Goal: Task Accomplishment & Management: Complete application form

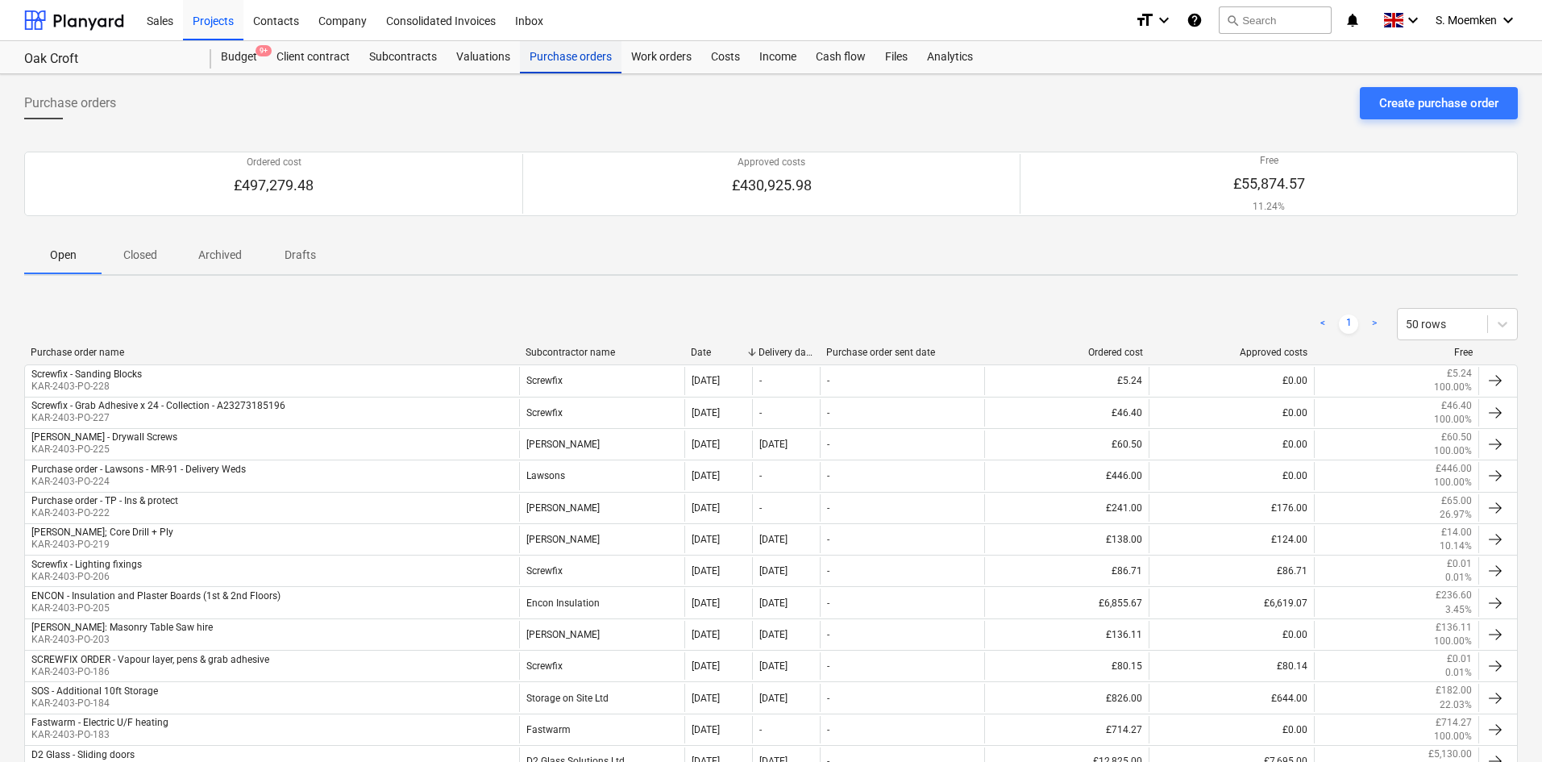
click at [577, 60] on div "Purchase orders" at bounding box center [571, 57] width 102 height 32
click at [1398, 105] on div "Create purchase order" at bounding box center [1438, 103] width 119 height 21
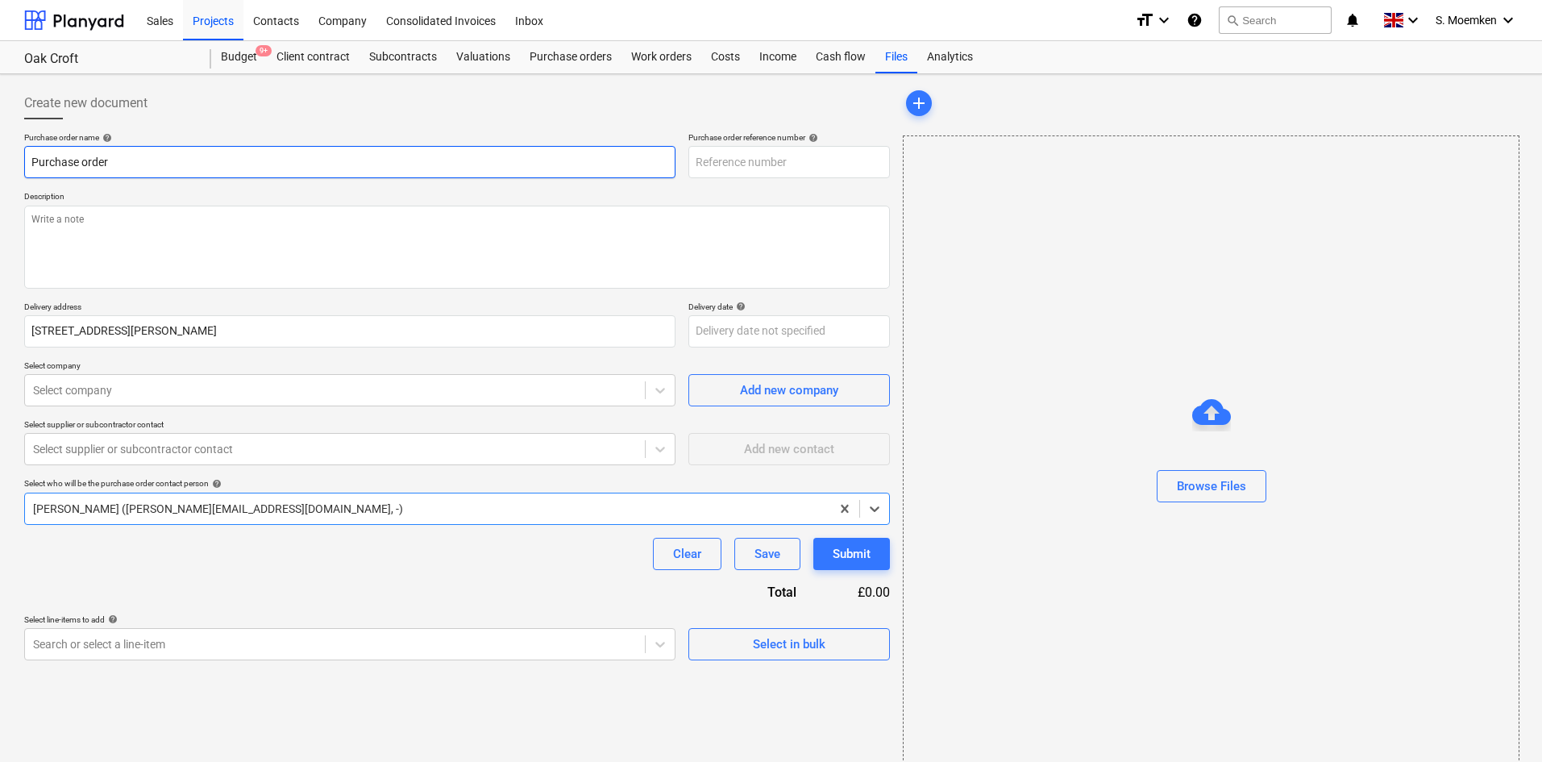
type textarea "x"
type input "KAR-2403-PO-229"
click at [538, 160] on input "Purchase order" at bounding box center [349, 162] width 651 height 32
type textarea "x"
type input "Purchase orde"
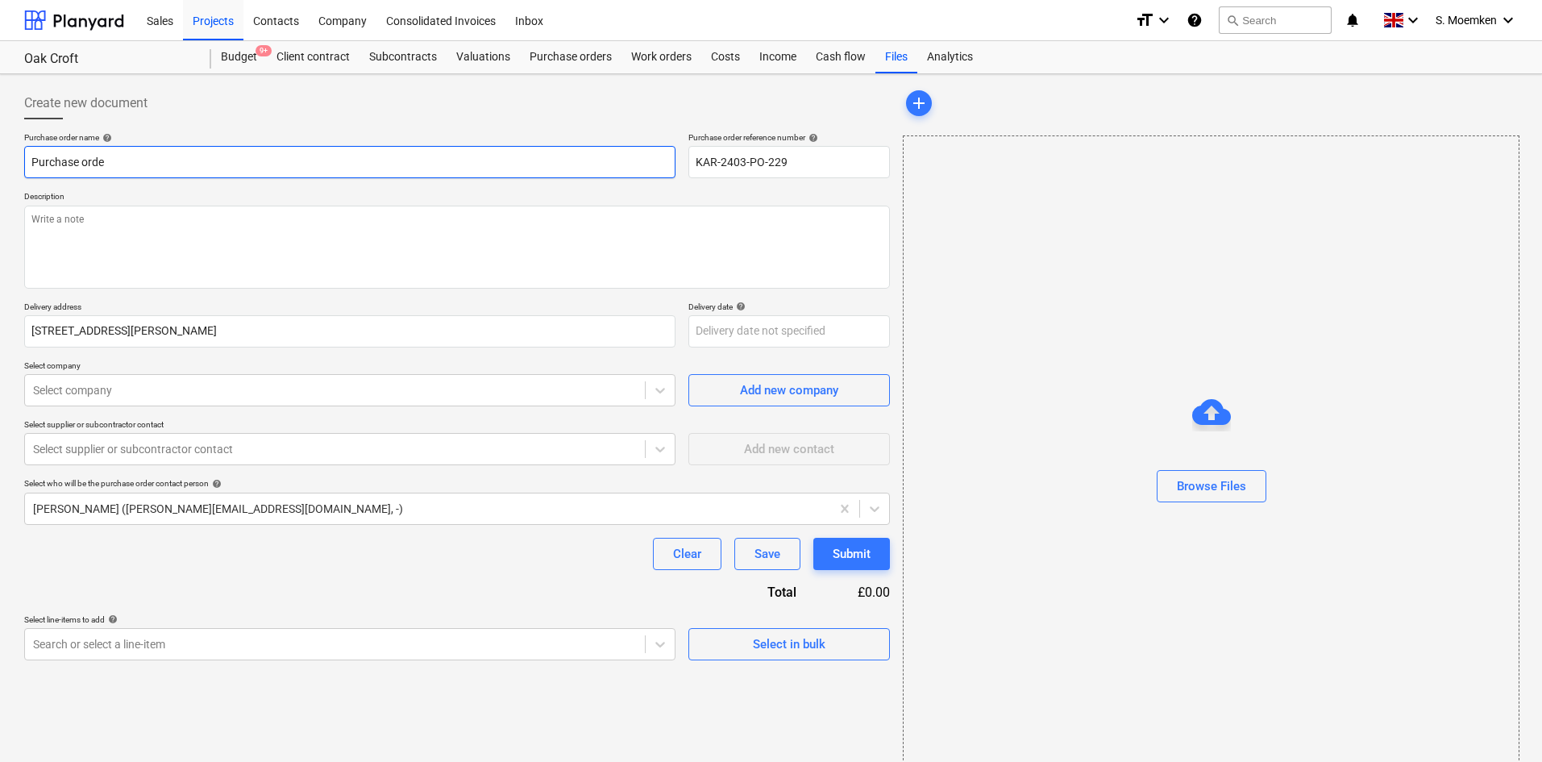
type textarea "x"
type input "Purchase ord"
type textarea "x"
type input "Purchase or"
type textarea "x"
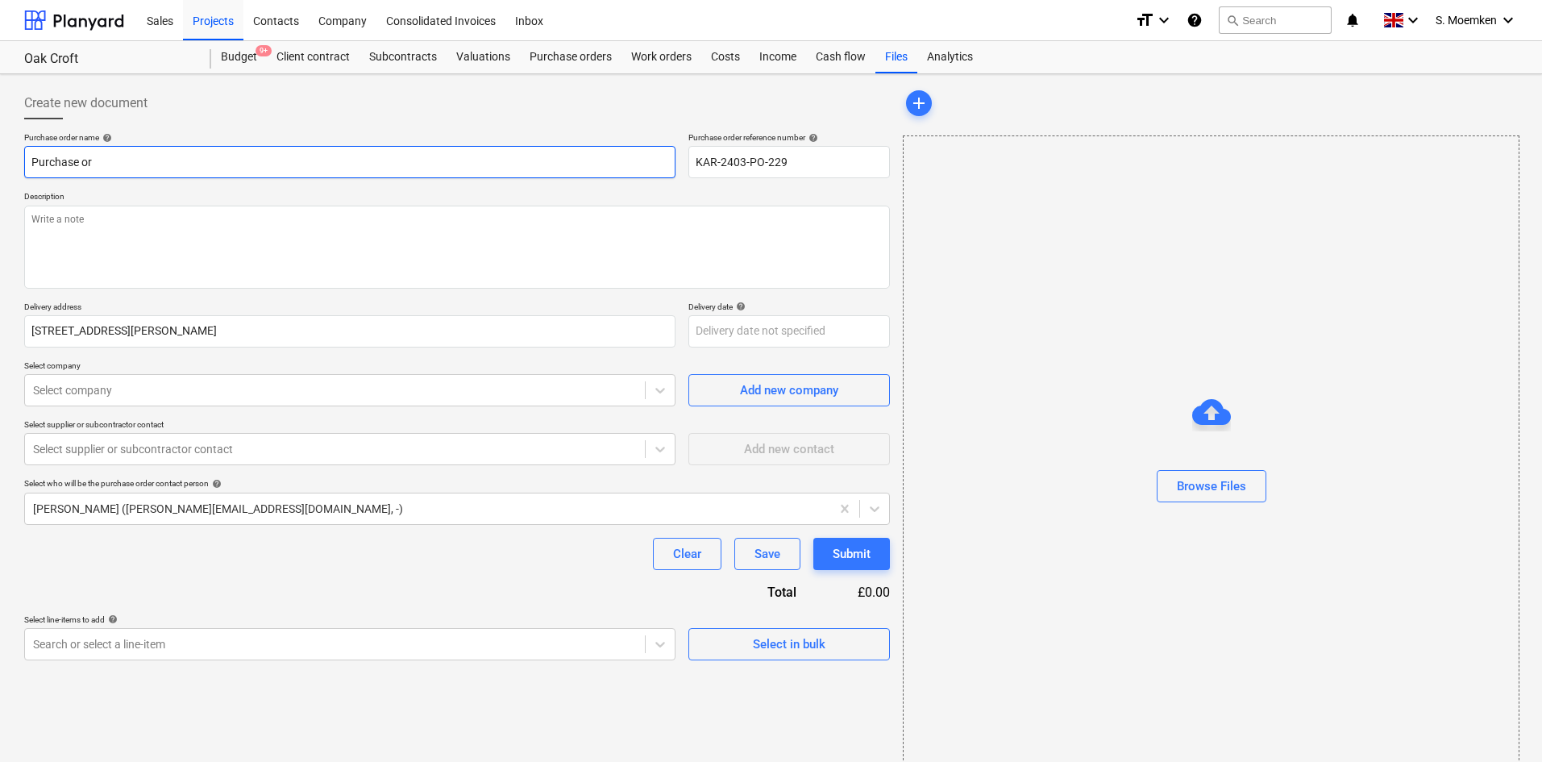
type input "Purchase o"
type textarea "x"
type input "Purchase"
type textarea "x"
type input "Purchase"
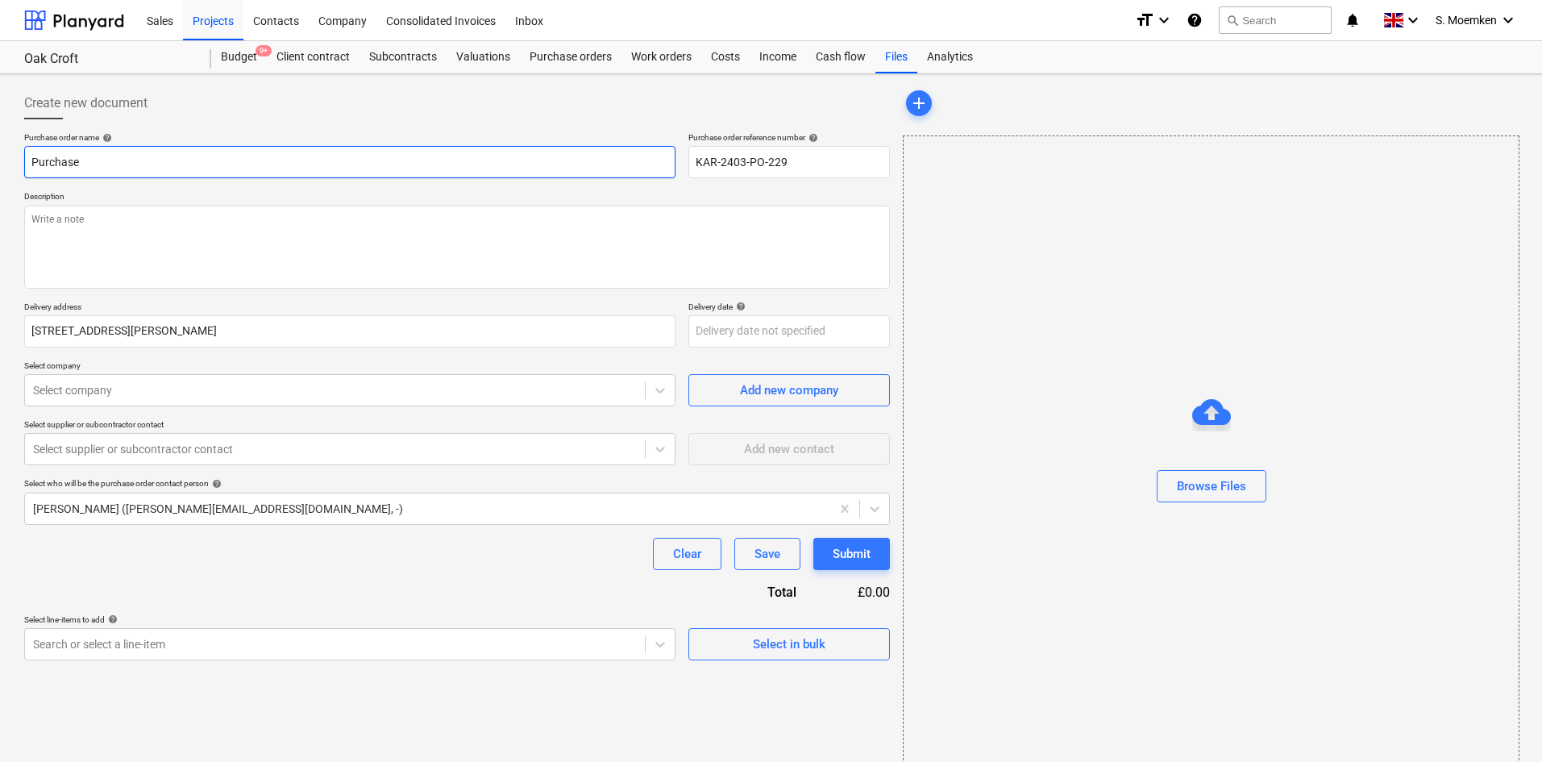
type textarea "x"
type input "Purchas"
type textarea "x"
type input "Purcha"
type textarea "x"
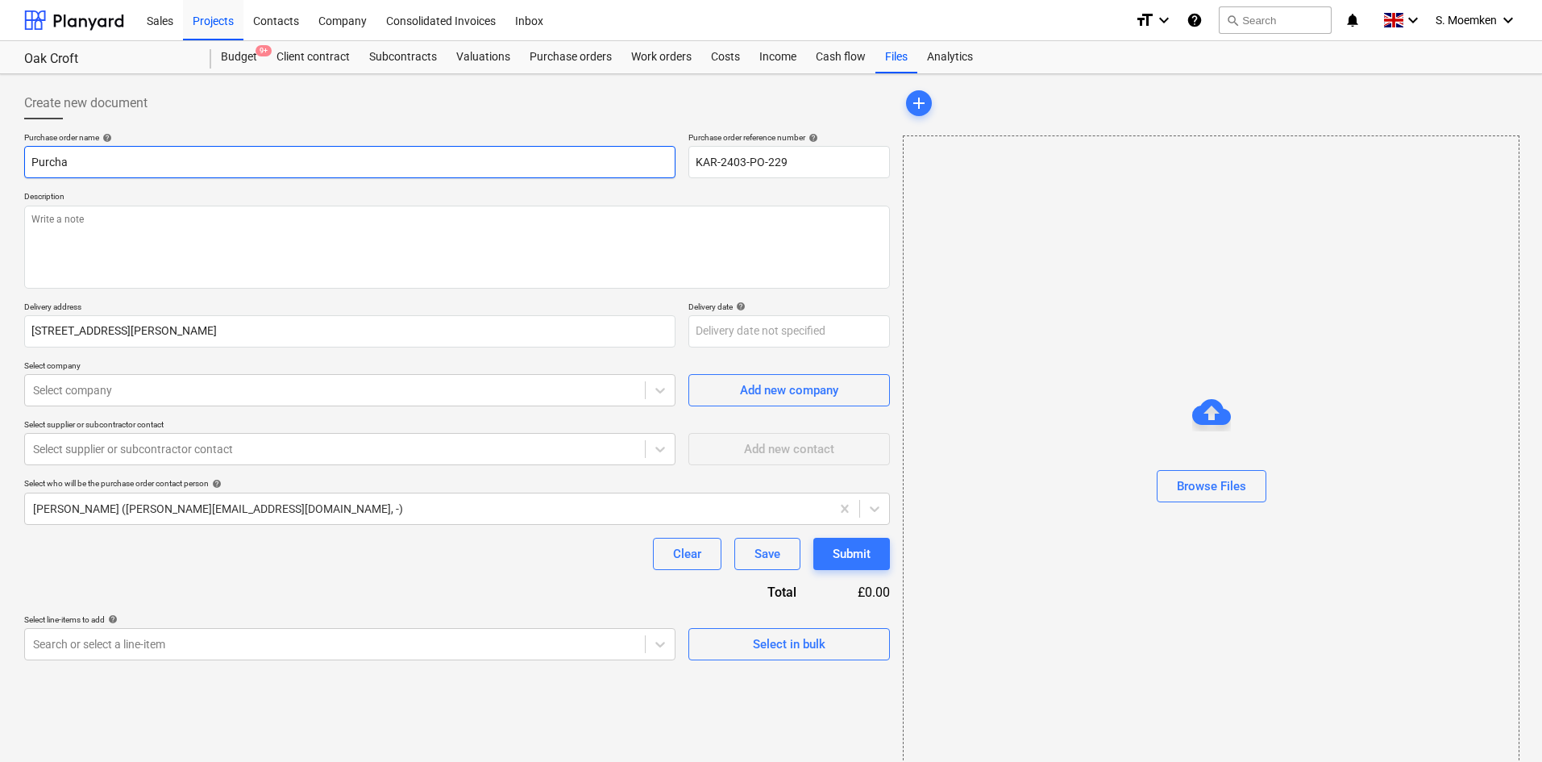
type input "Purch"
type textarea "x"
type input "Purc"
type textarea "x"
type input "Pur"
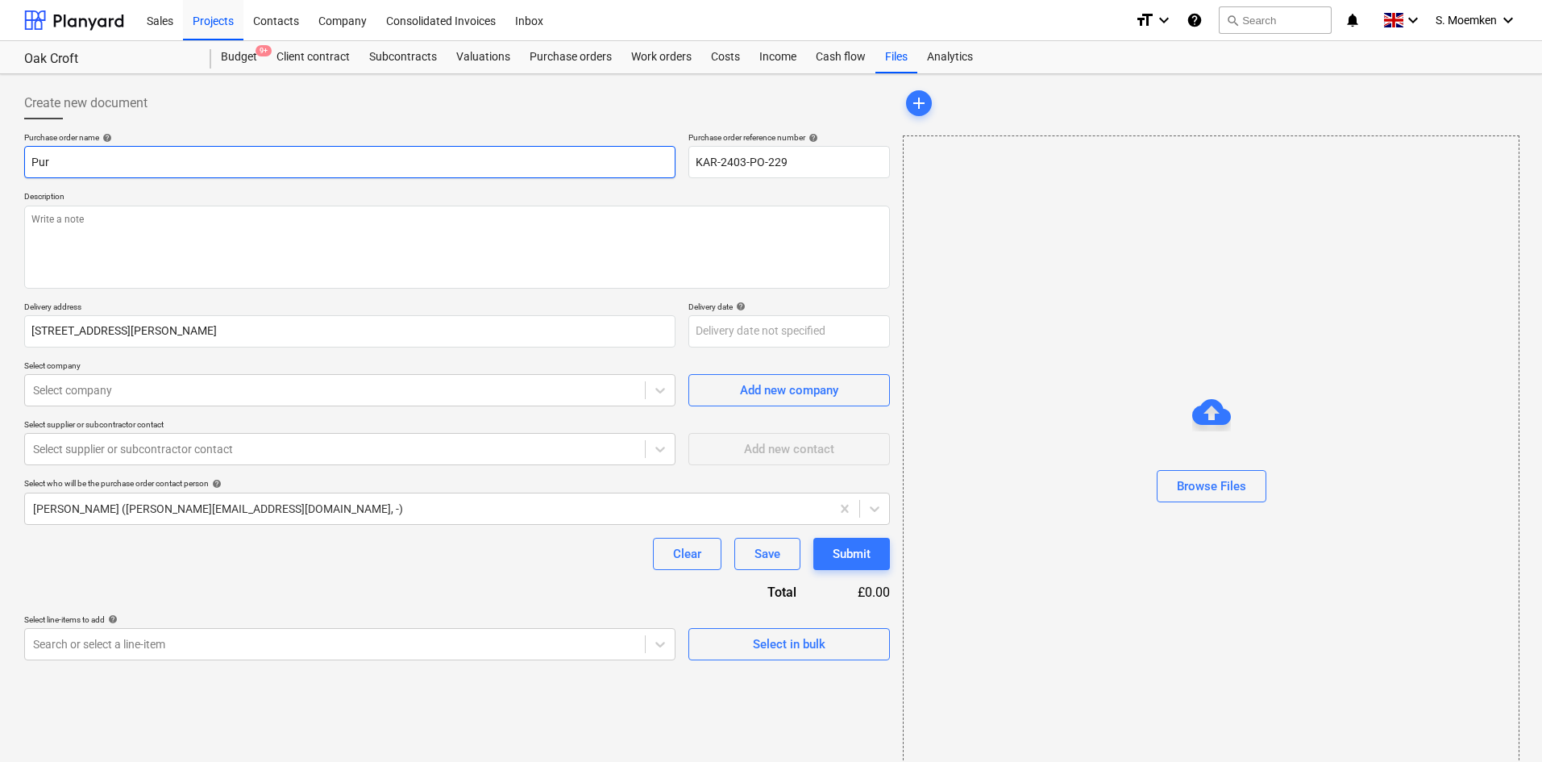
type textarea "x"
type input "Pu"
type textarea "x"
type input "P"
type textarea "x"
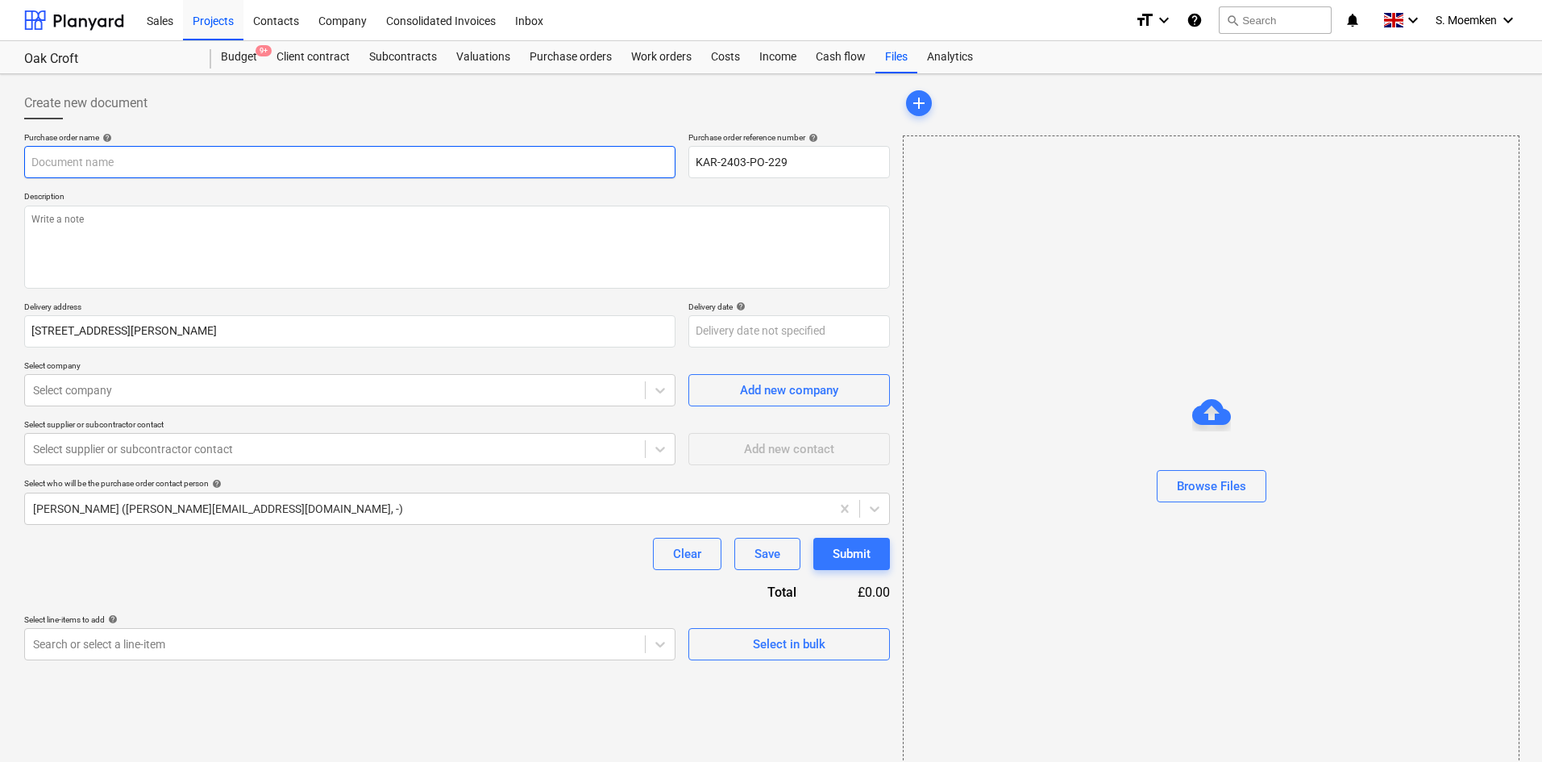
type textarea "x"
type input "SC"
type textarea "x"
type input "SCr"
type textarea "x"
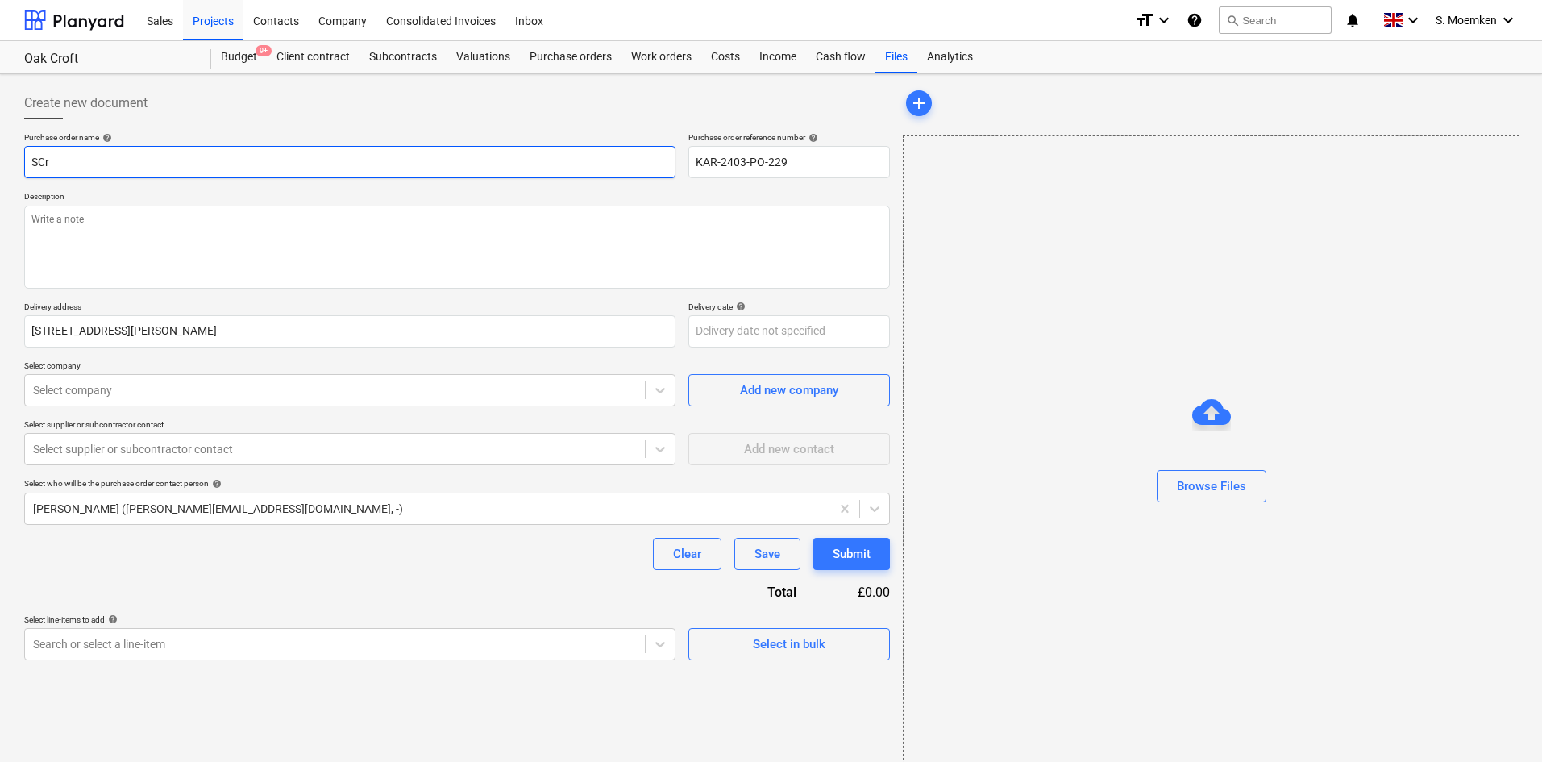
type input "SCre"
type textarea "x"
type input "SCrew"
type textarea "x"
type input "SCrewf"
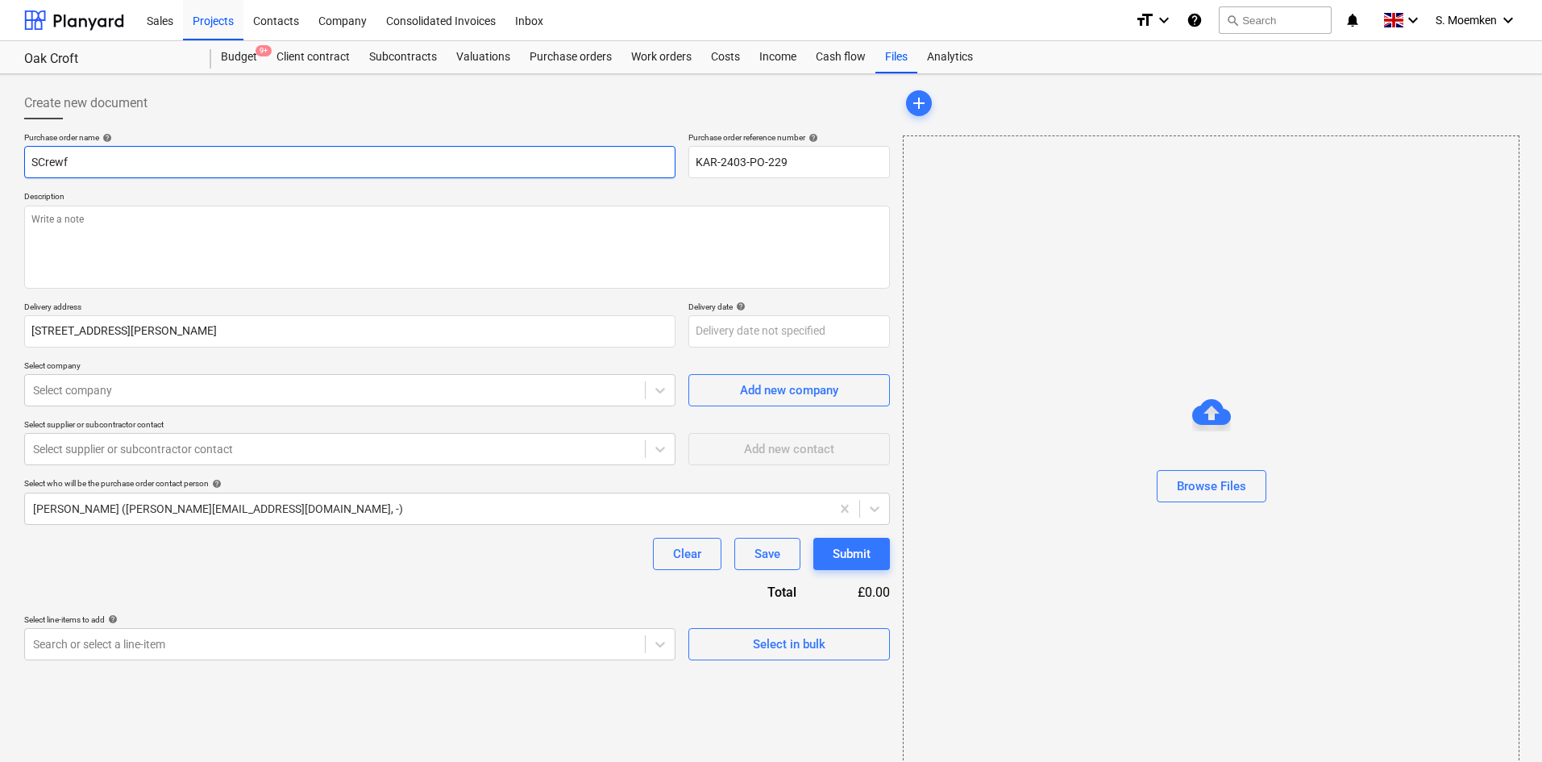
type textarea "x"
type input "SCrewfi"
type textarea "x"
type input "SCrewfix"
type textarea "x"
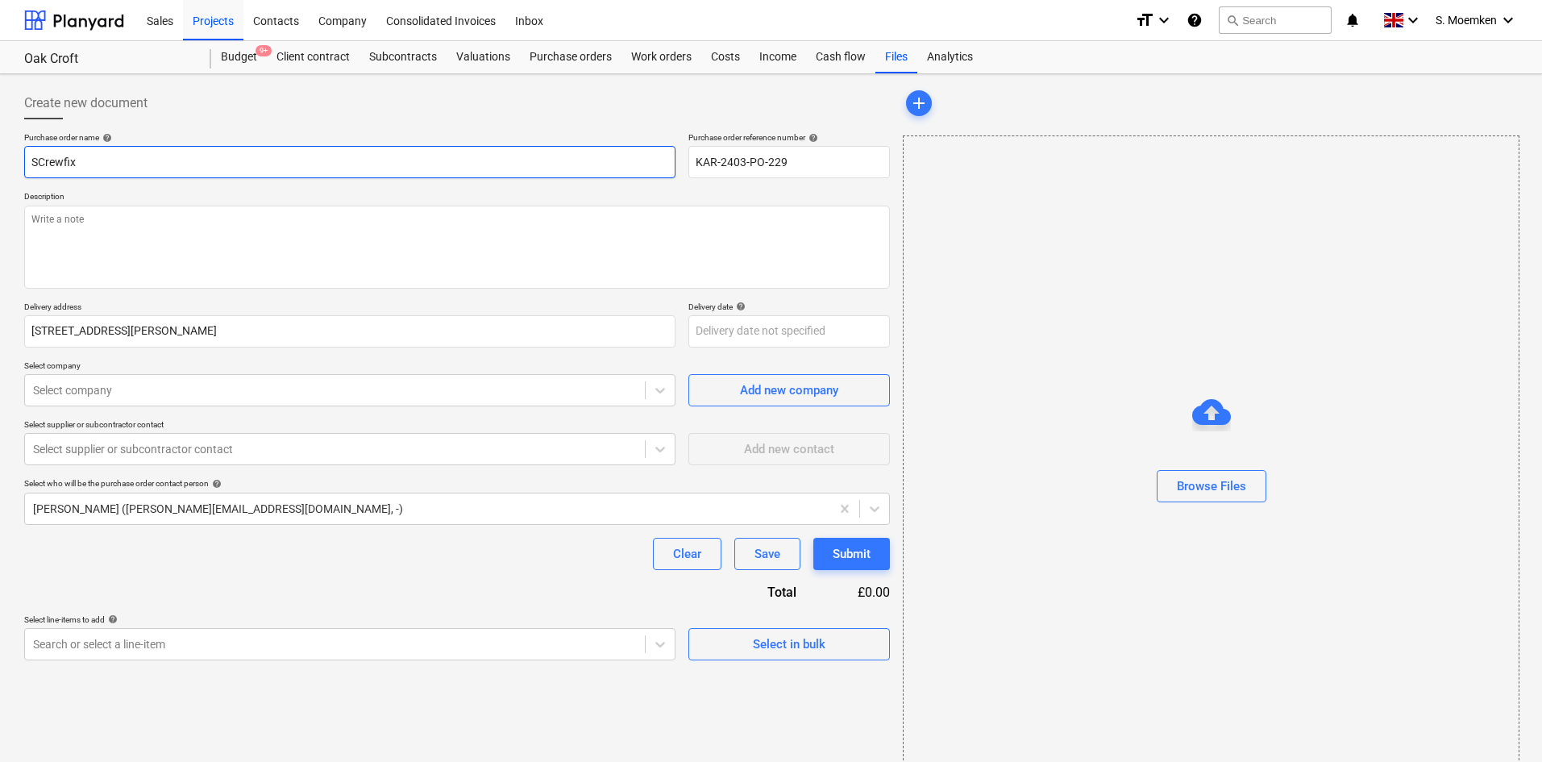
type input "SCrewfix"
click at [48, 158] on input "SCrewfix" at bounding box center [349, 162] width 651 height 32
type textarea "x"
type input "SCewfix"
type textarea "x"
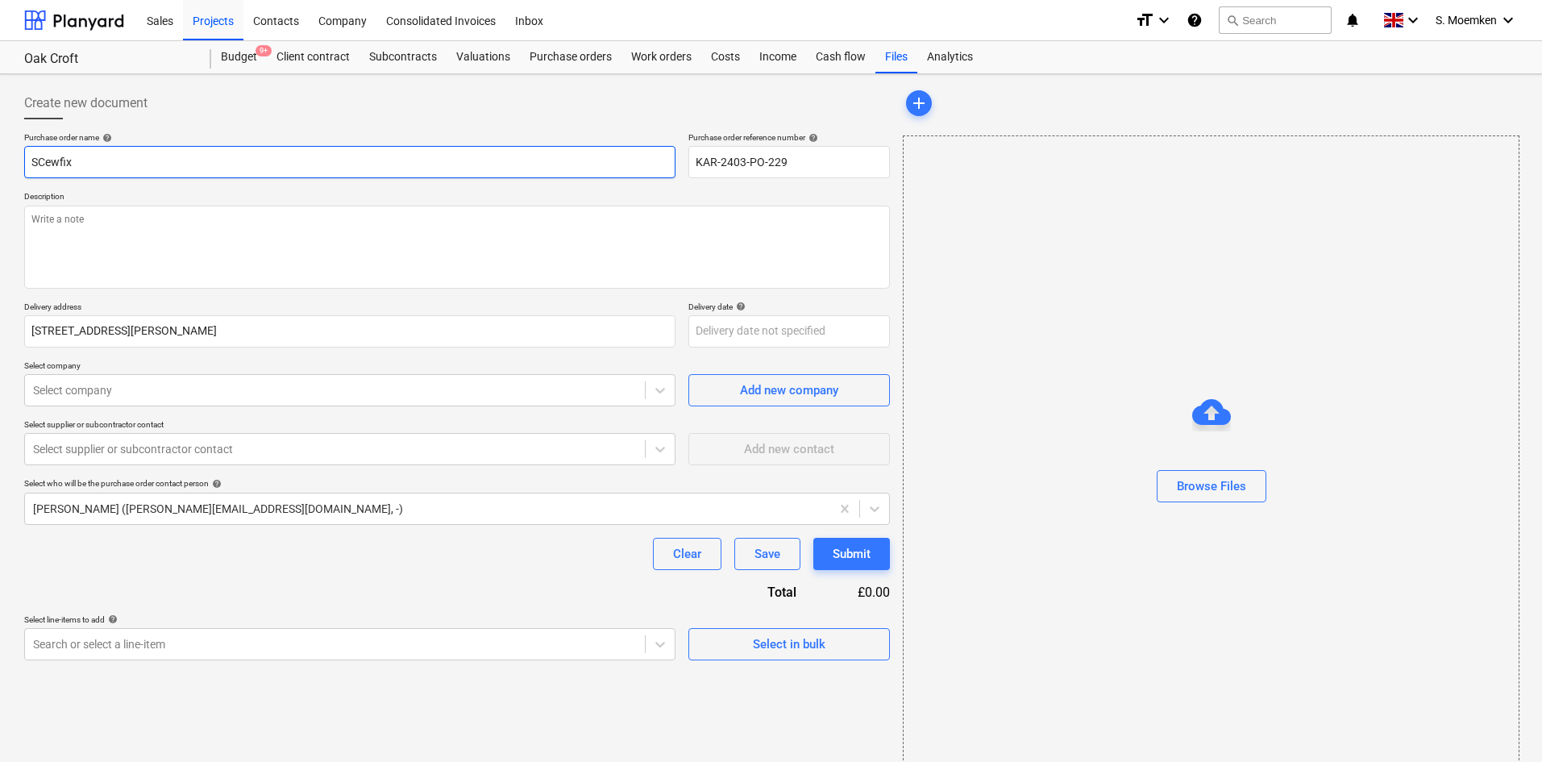
type input "Sewfix"
type textarea "x"
type input "Scewfix"
type textarea "x"
type input "Screwfix"
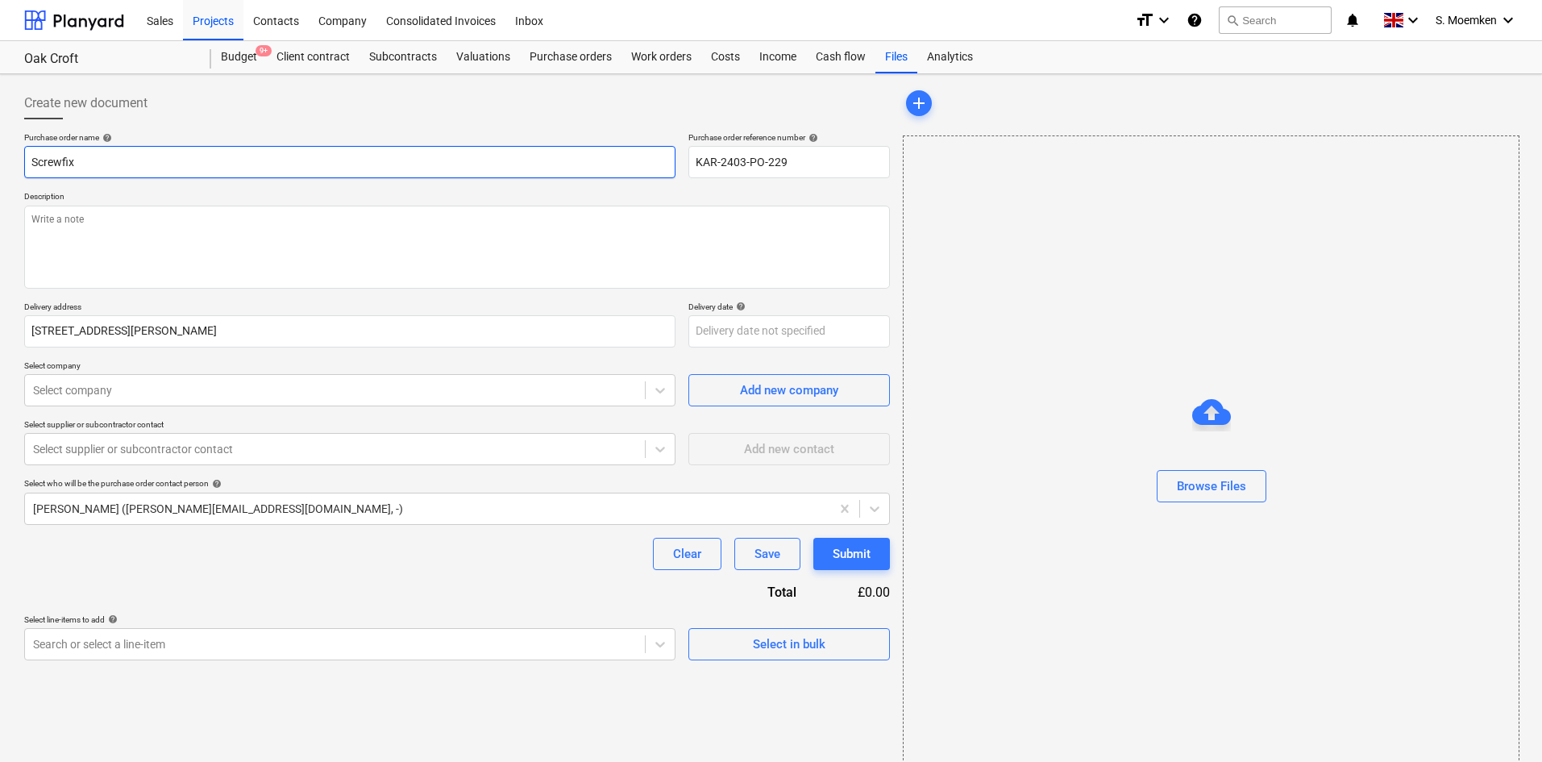
click at [153, 159] on input "Screwfix" at bounding box center [349, 162] width 651 height 32
type textarea "x"
type input "Screwfix -"
type textarea "x"
type input "Screwfix -"
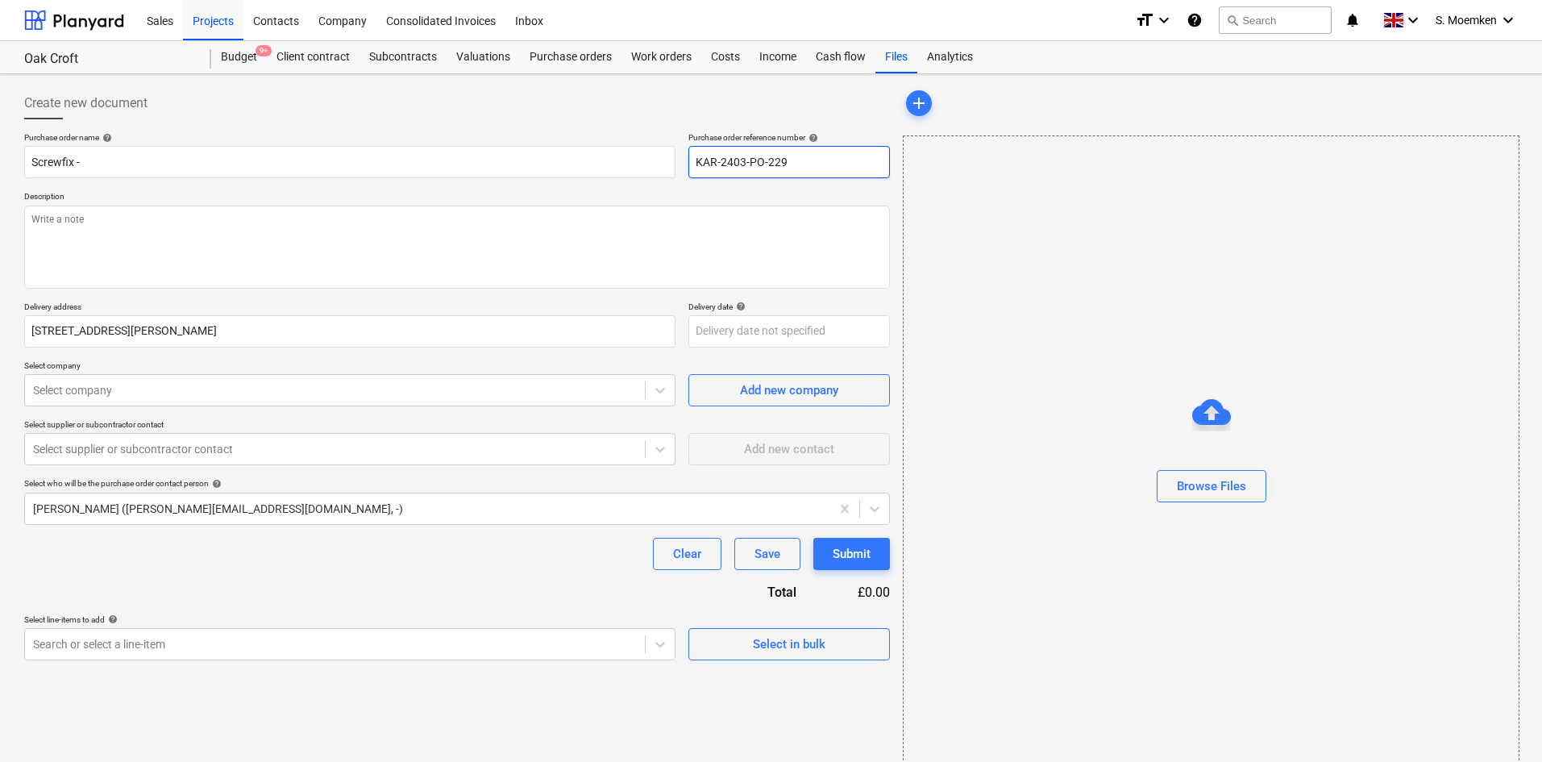
drag, startPoint x: 793, startPoint y: 156, endPoint x: 698, endPoint y: 164, distance: 95.4
click at [698, 164] on input "KAR-2403-PO-229" at bounding box center [788, 162] width 201 height 32
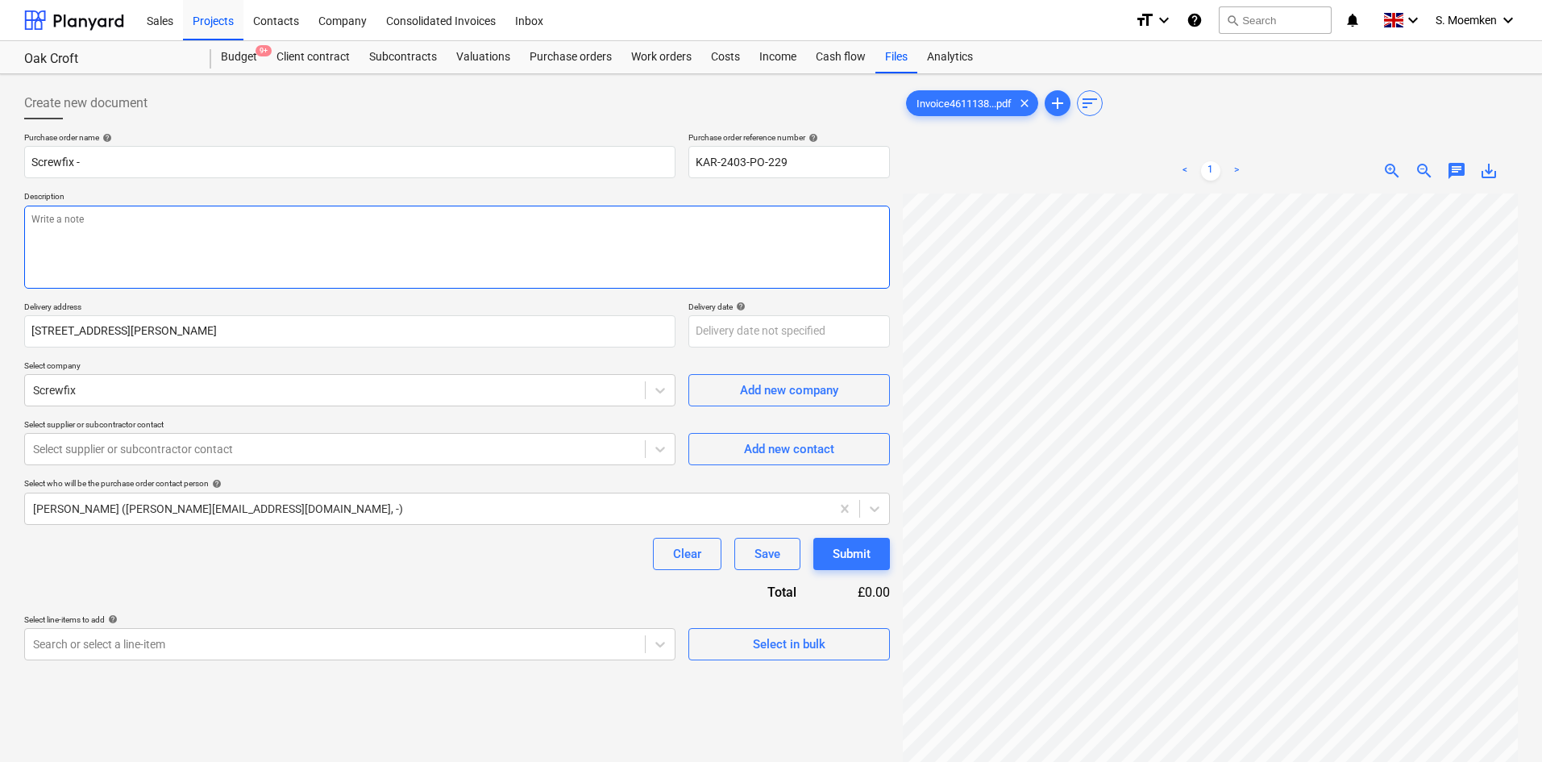
click at [272, 218] on textarea at bounding box center [457, 247] width 866 height 83
type textarea "x"
type textarea "F"
type textarea "x"
type textarea "Fr"
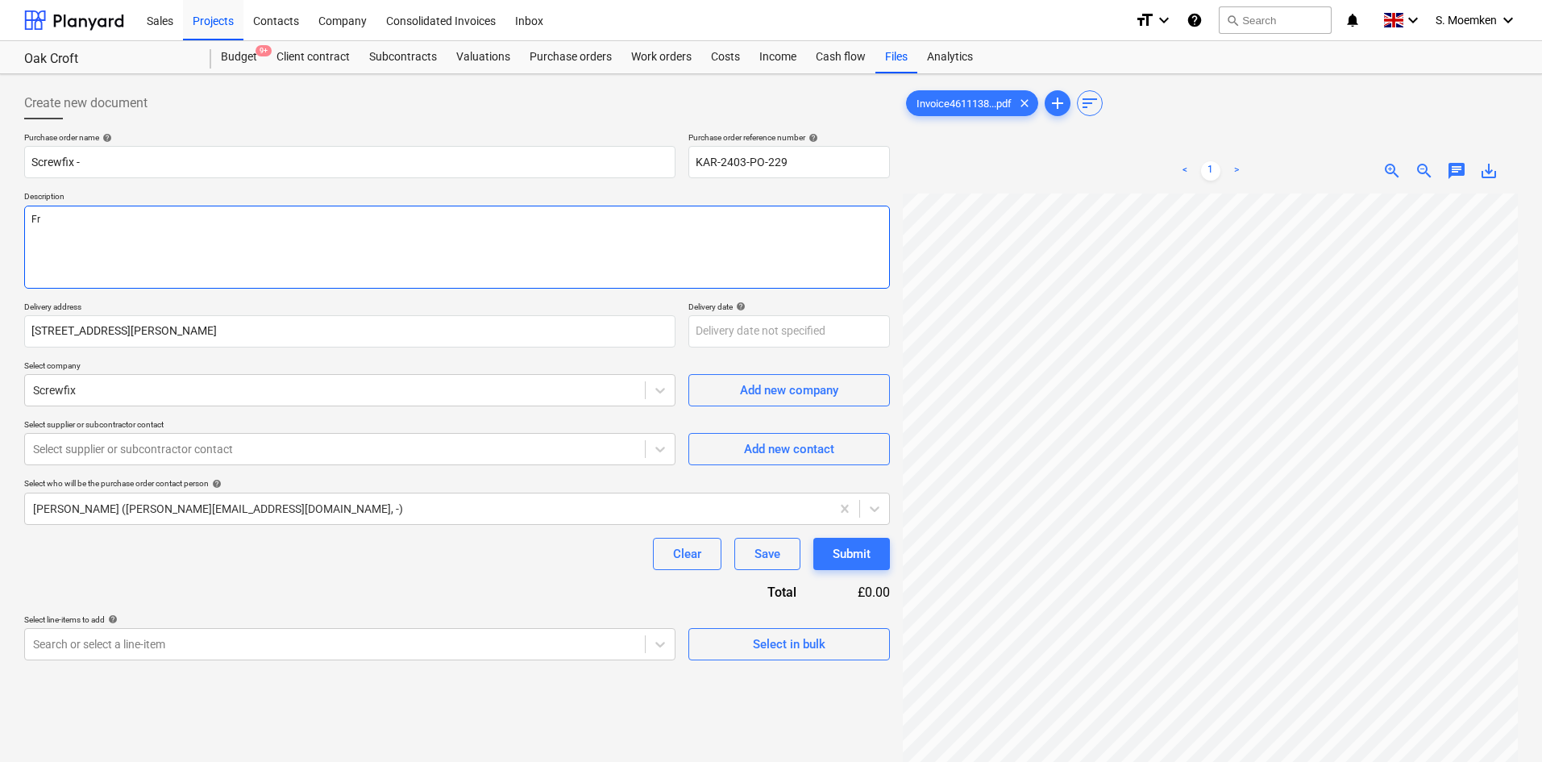
type textarea "x"
type textarea "Fro"
type textarea "x"
type textarea "Frog"
type textarea "x"
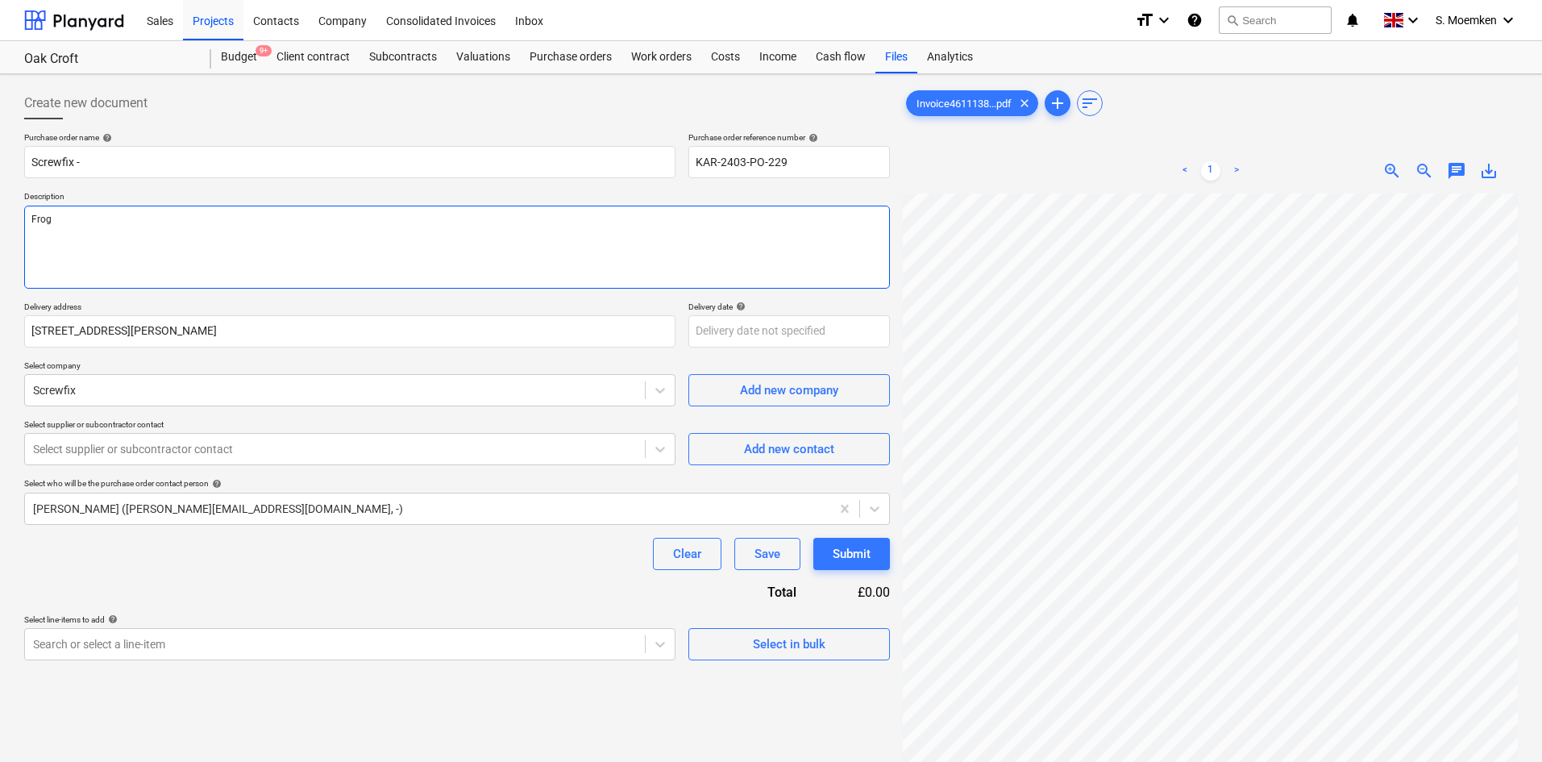
type textarea "Frog"
type textarea "x"
type textarea "Frog t"
type textarea "x"
type textarea "Frog ta"
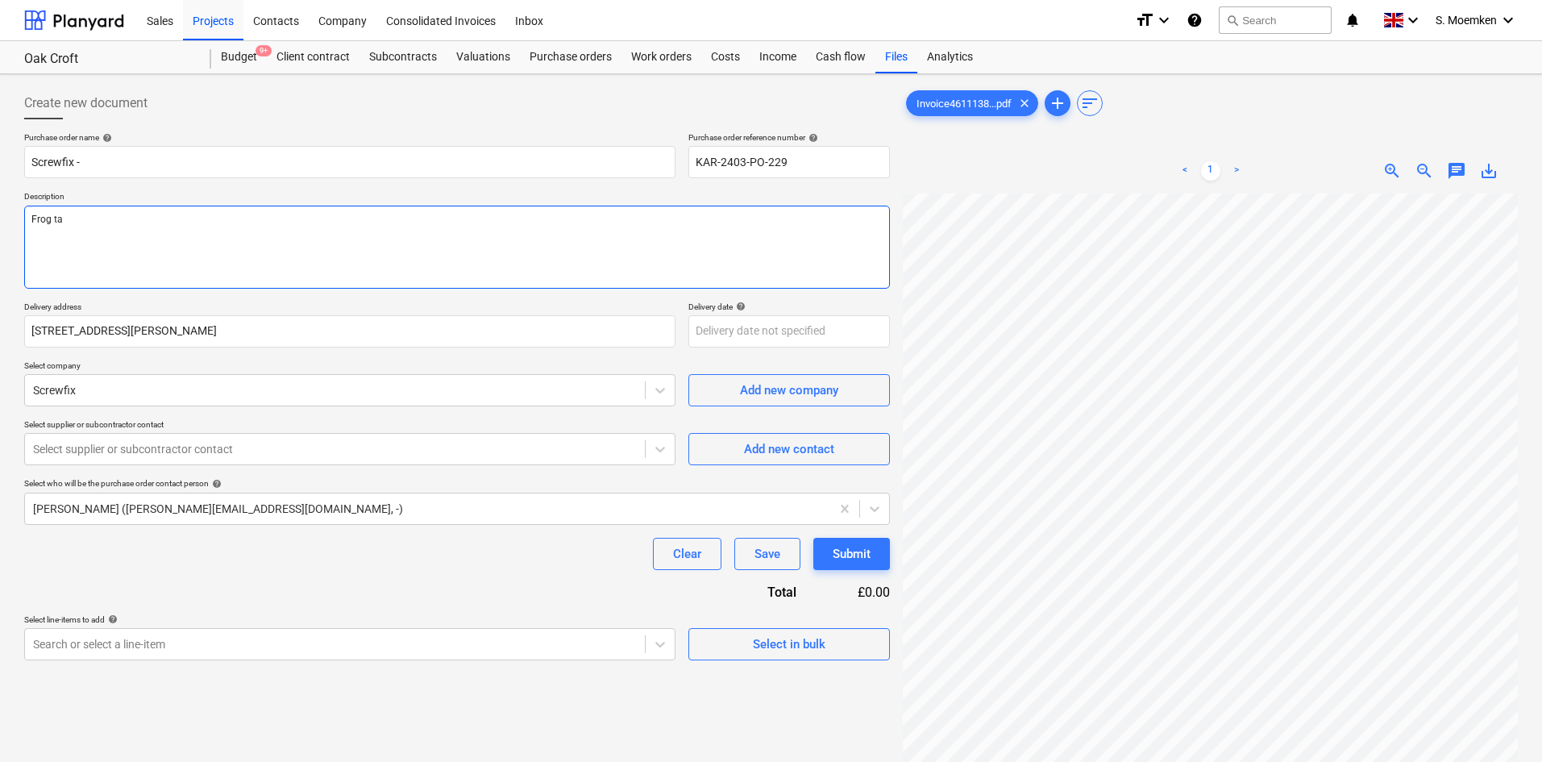
type textarea "x"
type textarea "Frog tap"
type textarea "x"
type textarea "Frog tape"
type textarea "x"
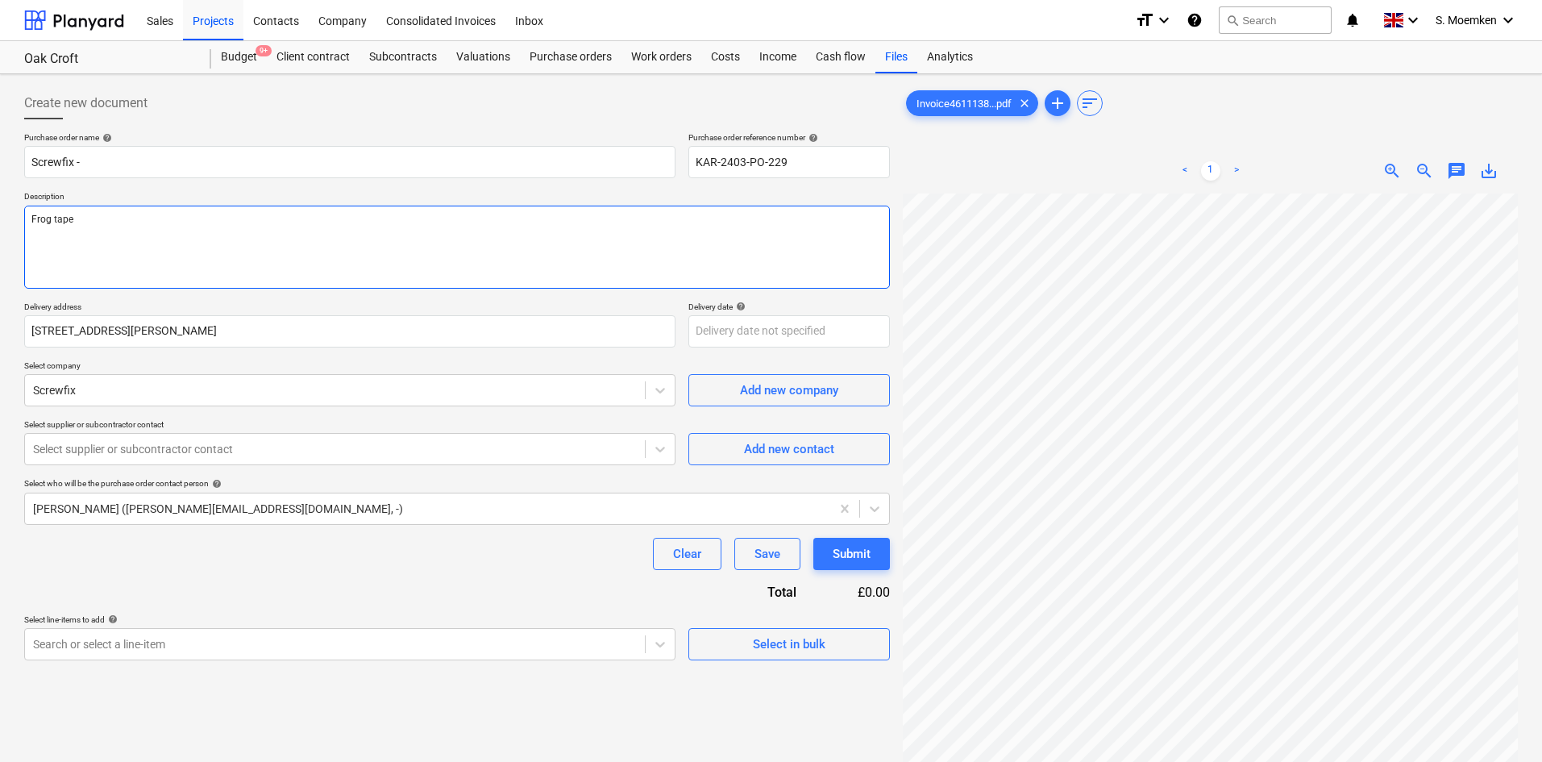
type textarea "Frog tape"
type textarea "x"
type textarea "Frog tape &"
type textarea "x"
type textarea "Frog tape &"
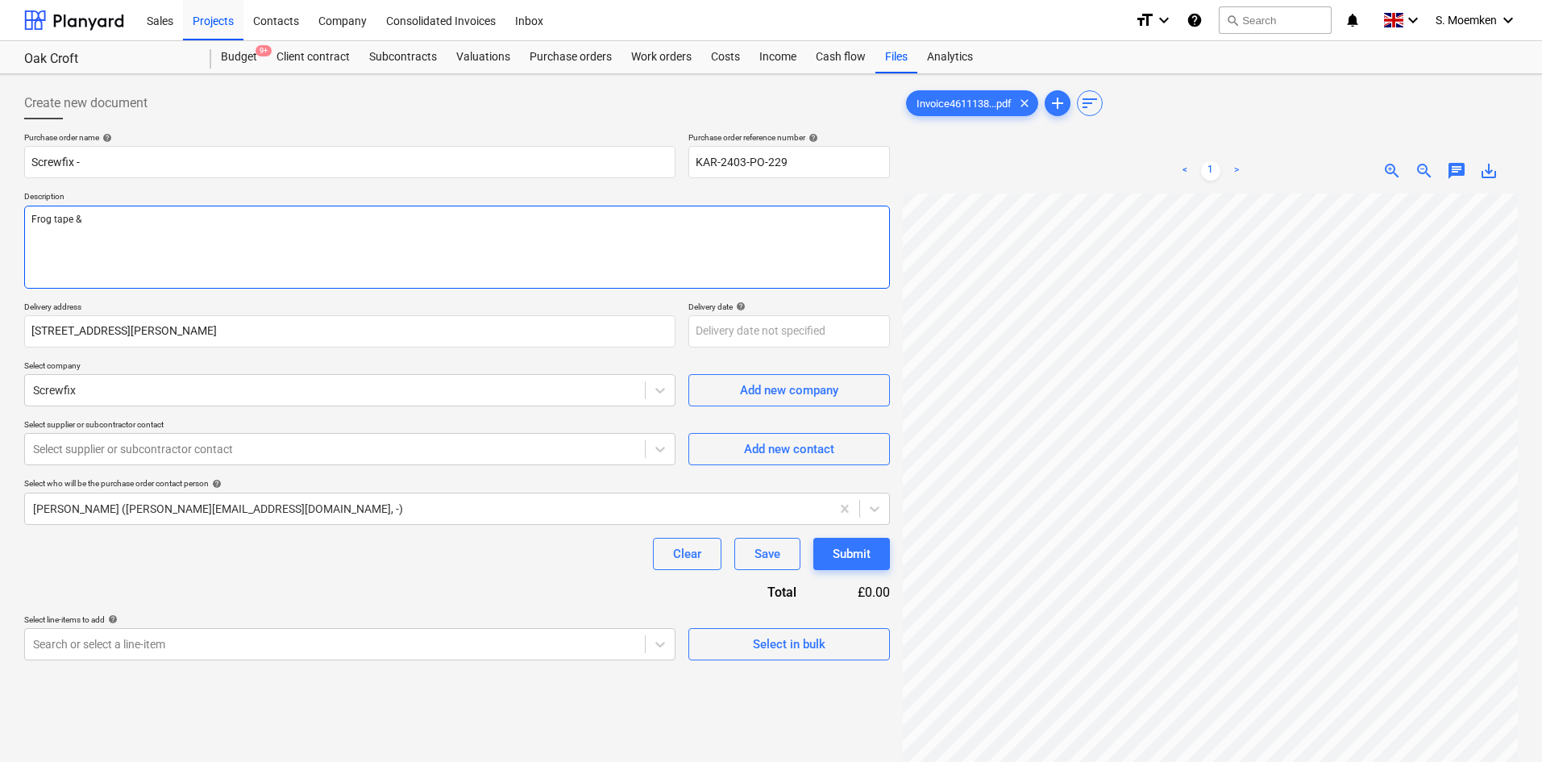
type textarea "x"
type textarea "Frog tape & G"
type textarea "x"
type textarea "Frog tape & Gl"
type textarea "x"
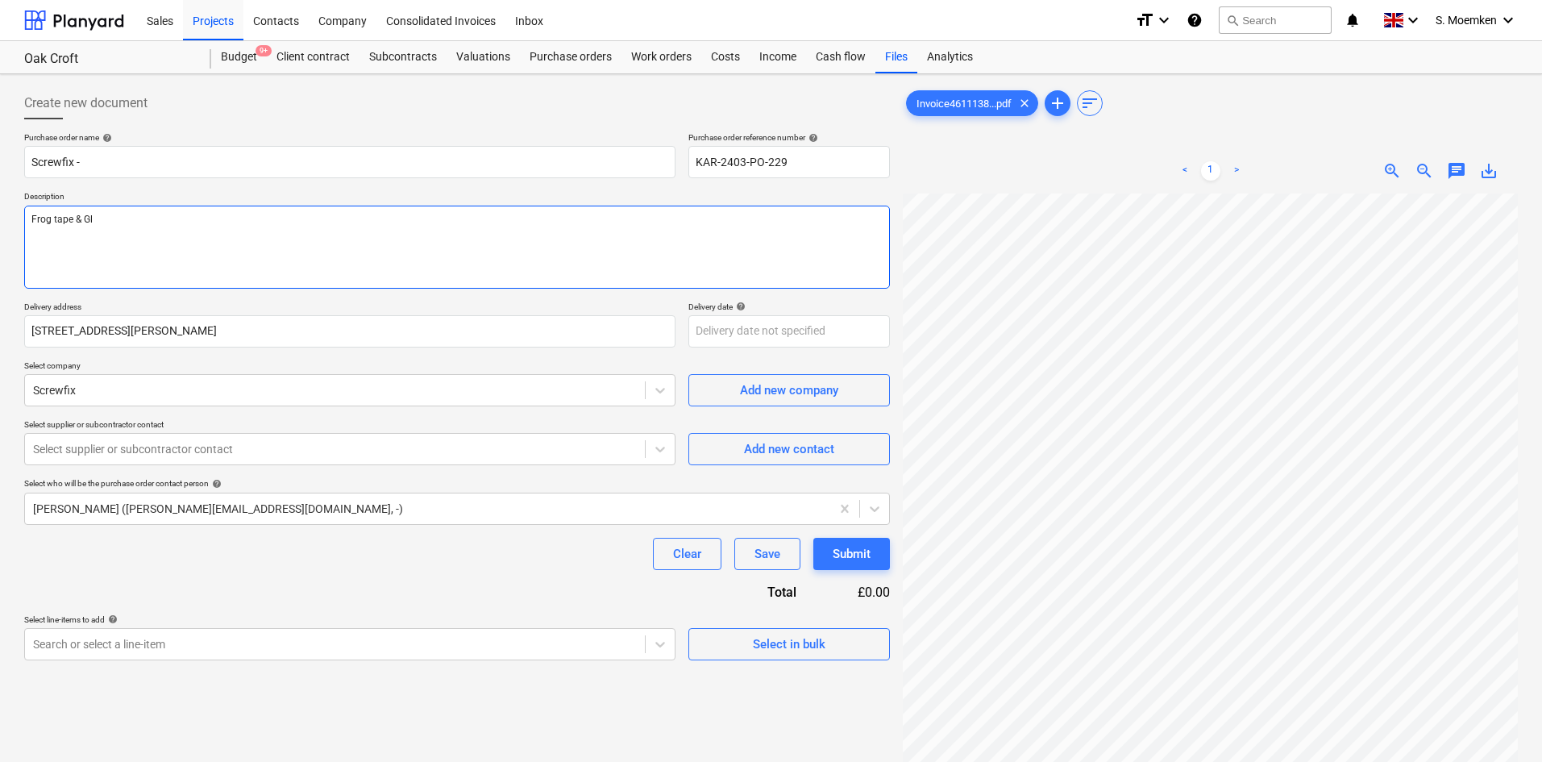
type textarea "Frog tape & Gla"
type textarea "x"
type textarea "Frog tape & Glas"
type textarea "x"
type textarea "Frog tape & Glass"
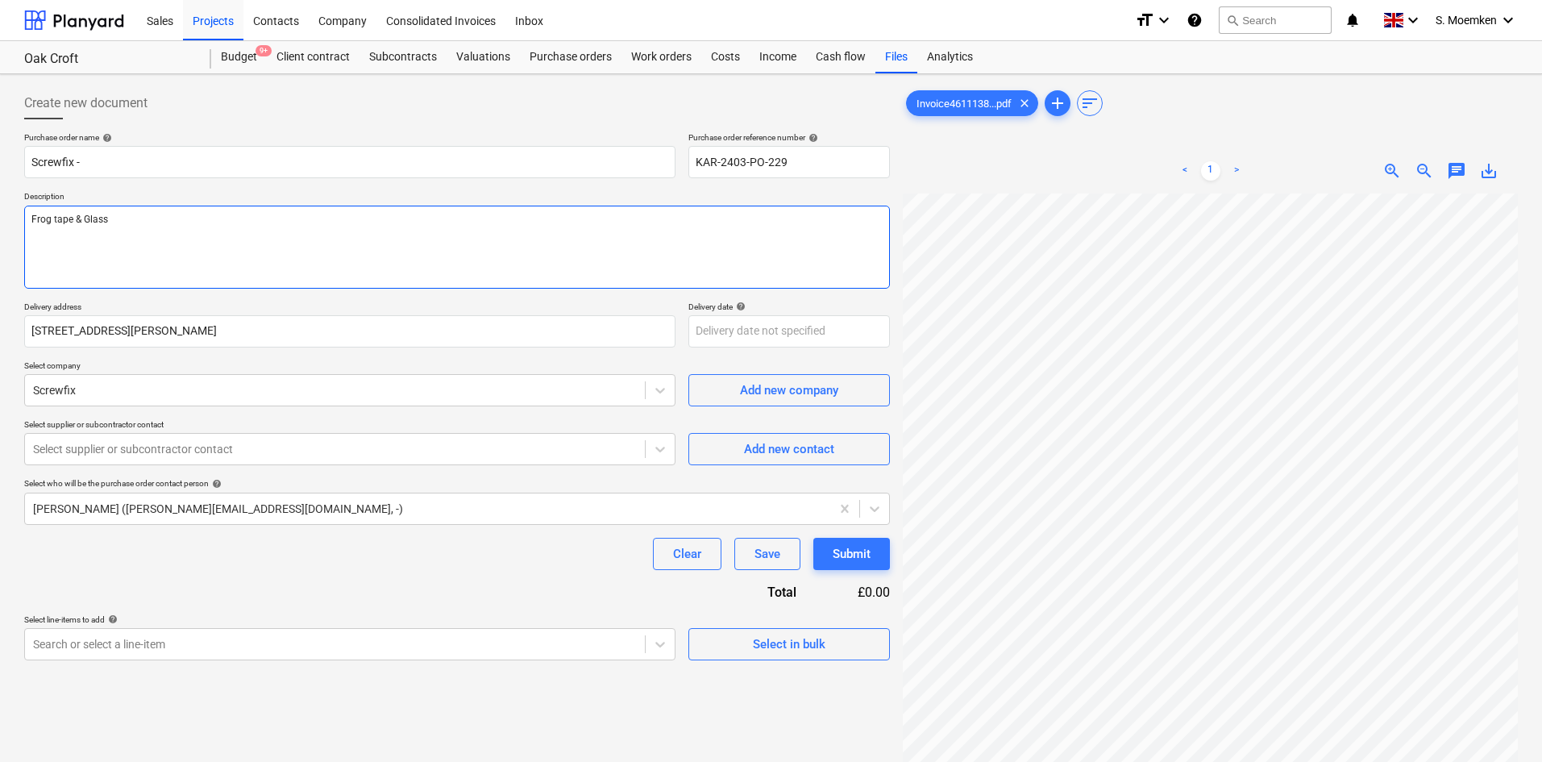
type textarea "x"
type textarea "Frog tape & Glass"
type textarea "x"
type textarea "Frog tape & Glass p"
type textarea "x"
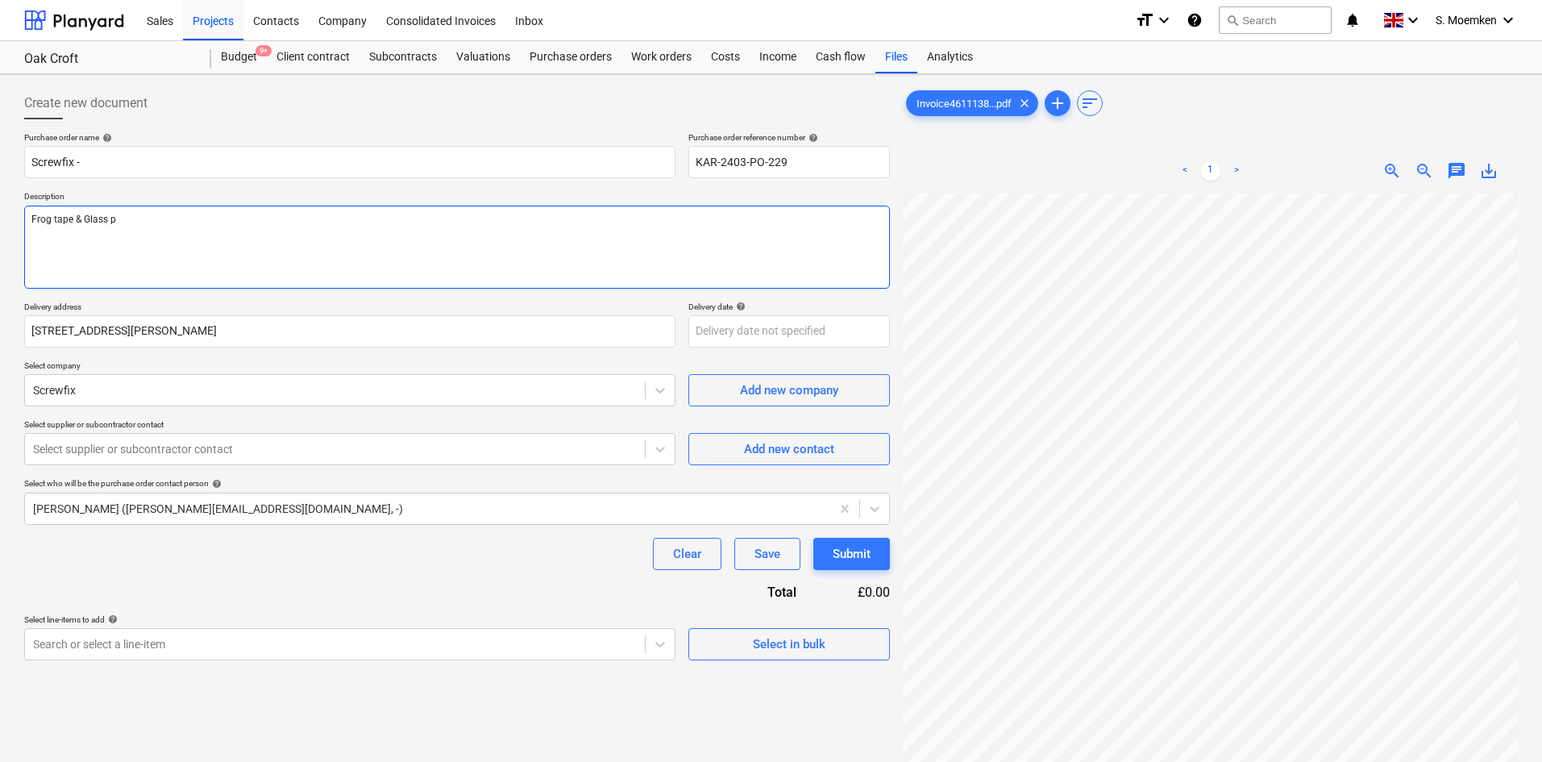
type textarea "Frog tape & Glass pr"
type textarea "x"
type textarea "Frog tape & Glass pro"
type textarea "x"
type textarea "Frog tape & Glass prot"
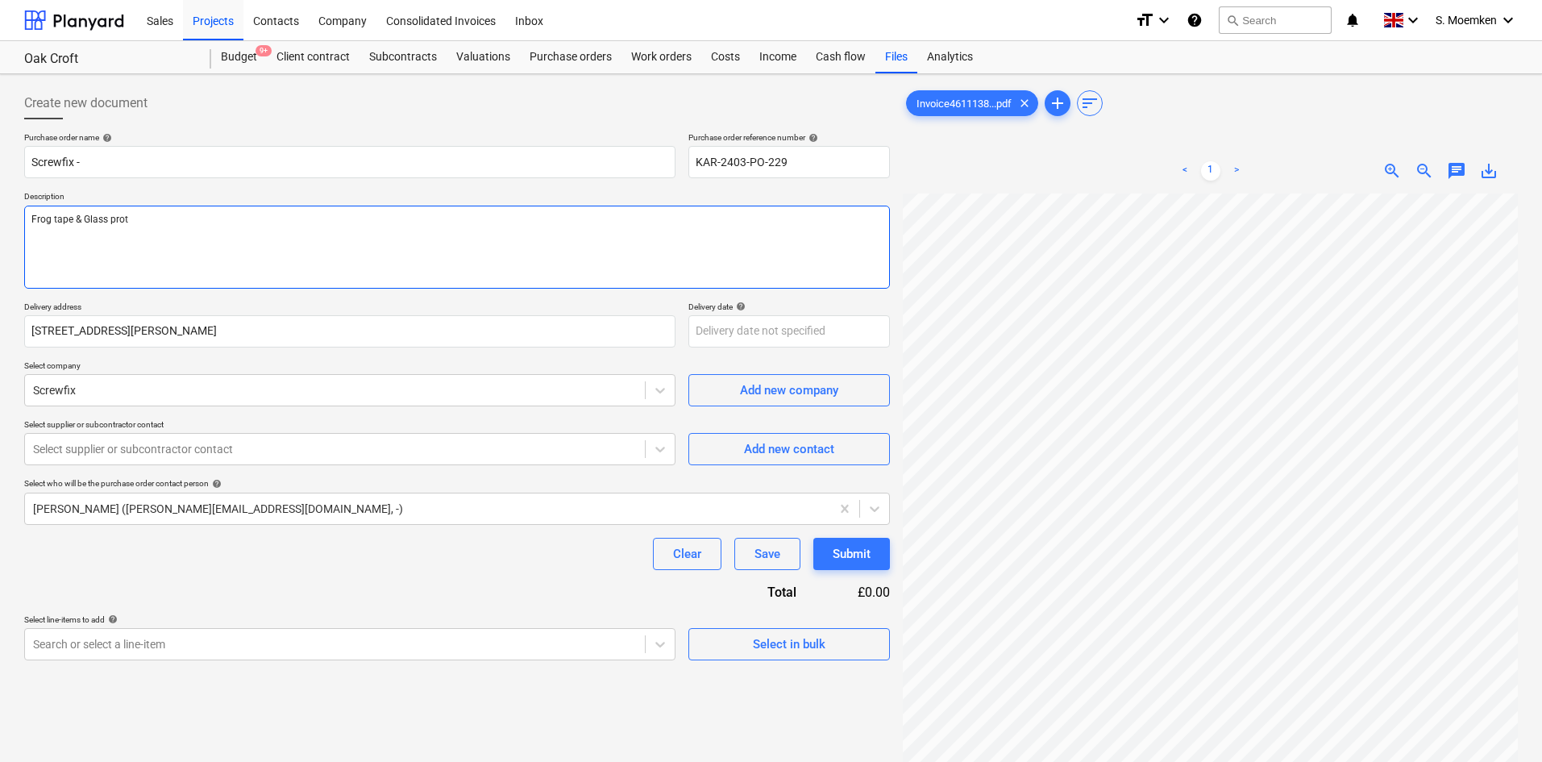
type textarea "x"
type textarea "Frog tape & Glass prote"
type textarea "x"
type textarea "Frog tape & Glass protec"
type textarea "x"
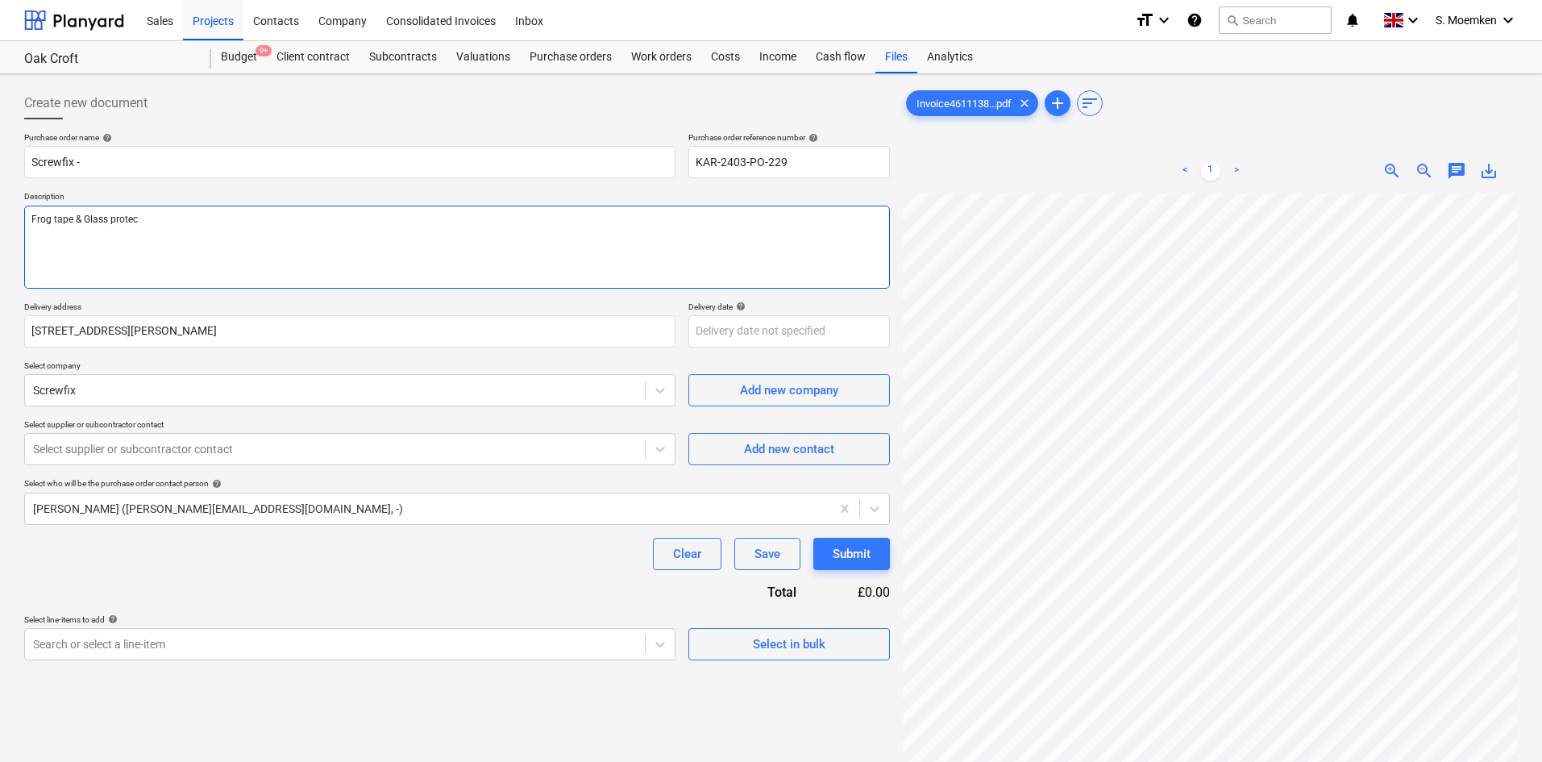
type textarea "Frog tape & Glass protect"
type textarea "x"
type textarea "Frog tape & Glass protecto"
type textarea "x"
type textarea "Frog tape & Glass protector"
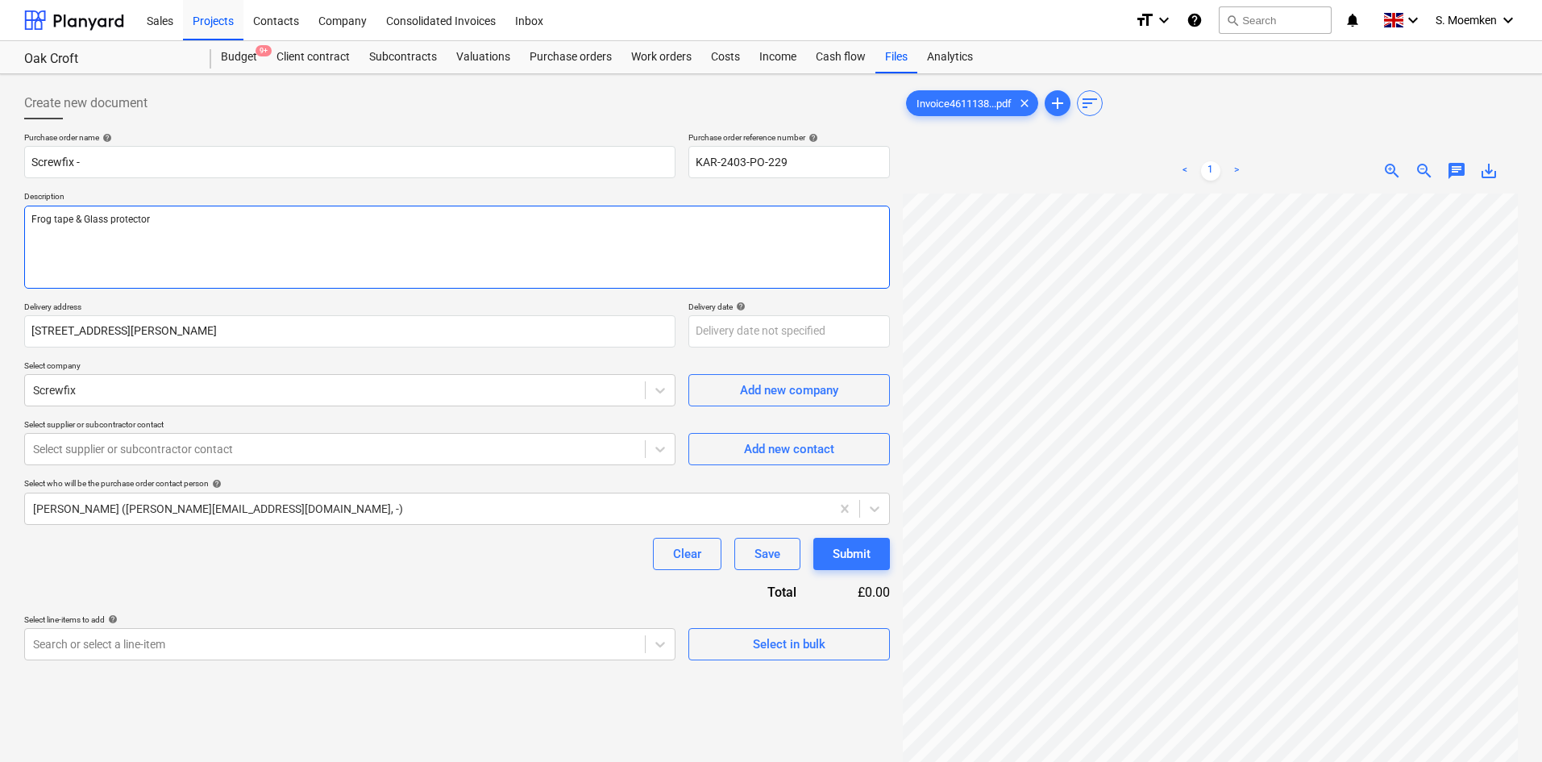
type textarea "x"
type textarea "Frog tape & Glass protector"
type textarea "x"
type textarea "Frog tape & Glass protector f"
type textarea "x"
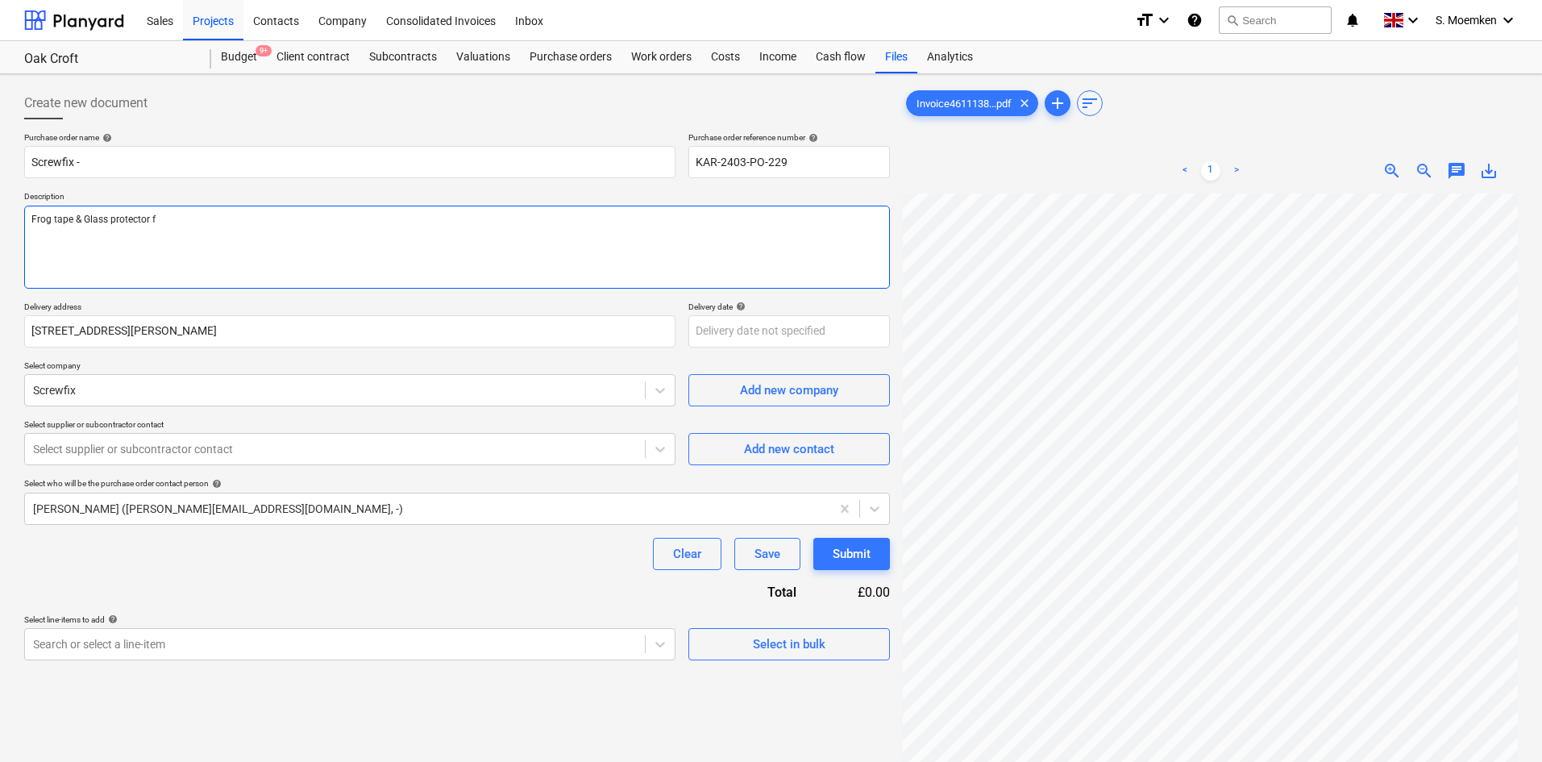
type textarea "Frog tape & Glass protector fo"
type textarea "x"
type textarea "Frog tape & Glass protector for"
type textarea "x"
type textarea "Frog tape & Glass protector for"
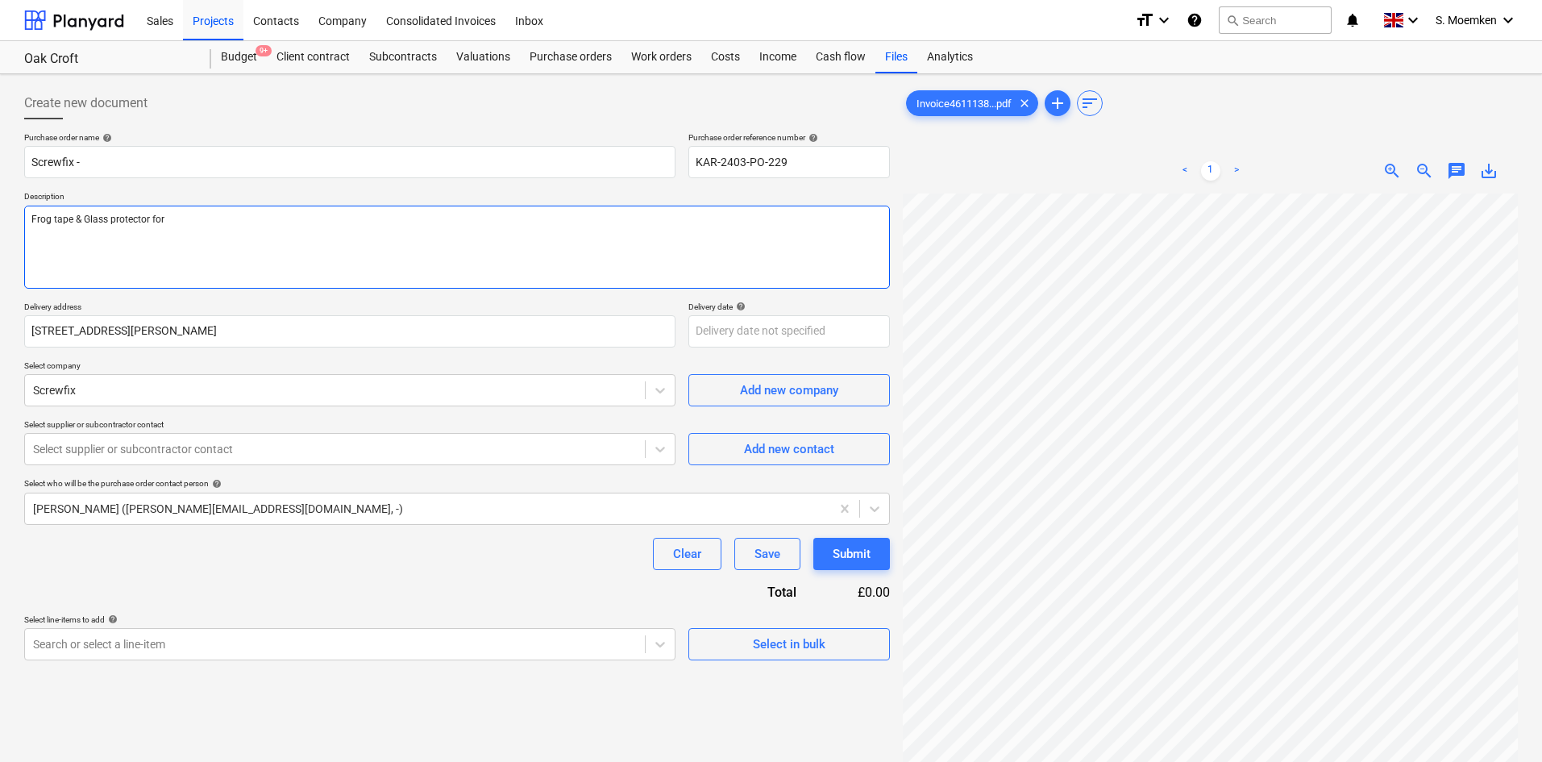
type textarea "x"
type textarea "Frog tape & Glass protector for w"
type textarea "x"
type textarea "Frog tape & Glass protector for wi"
type textarea "x"
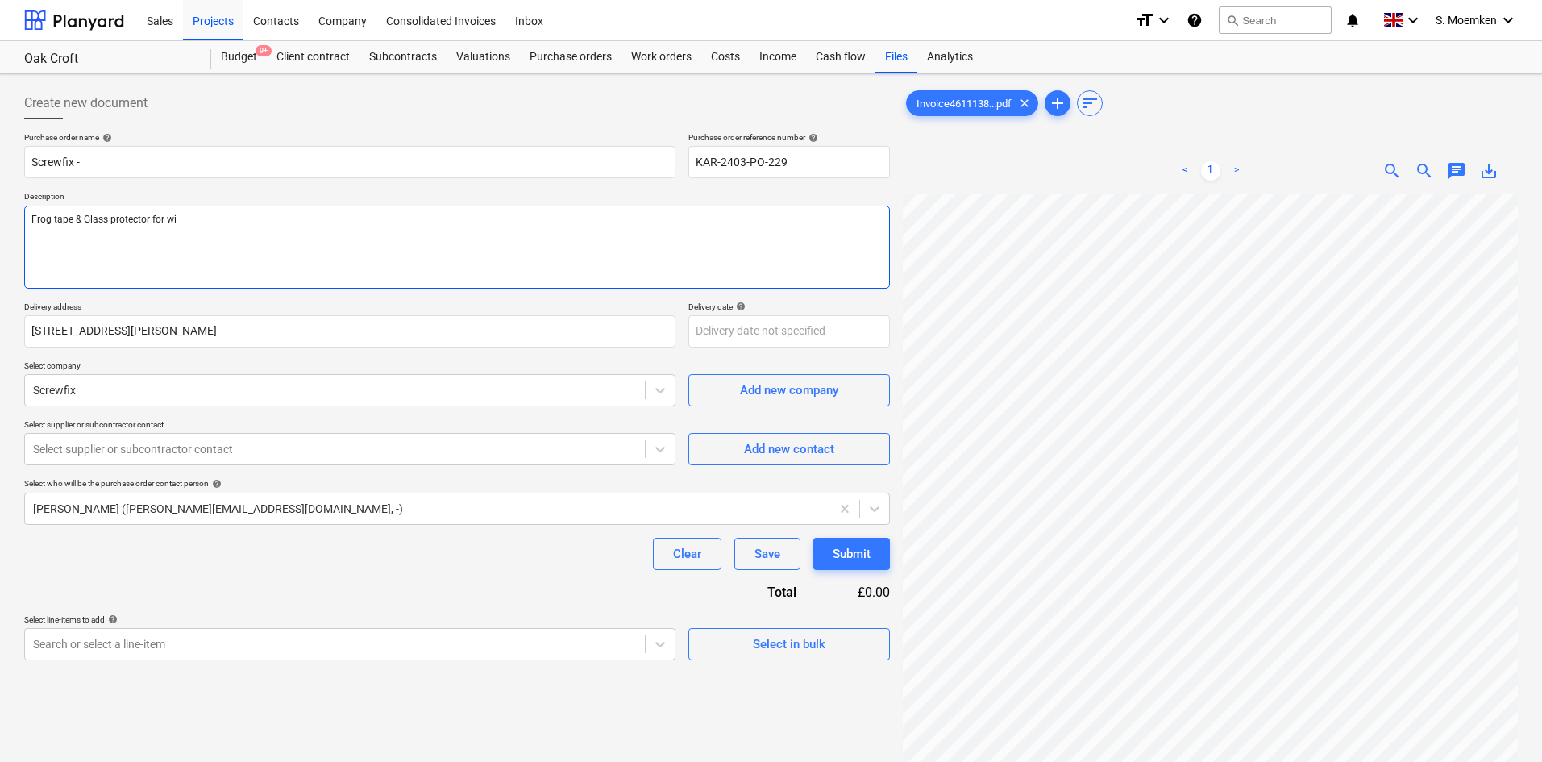
type textarea "Frog tape & Glass protector for win"
type textarea "x"
type textarea "Frog tape & Glass protector for wind"
type textarea "x"
type textarea "Frog tape & Glass protector for windo"
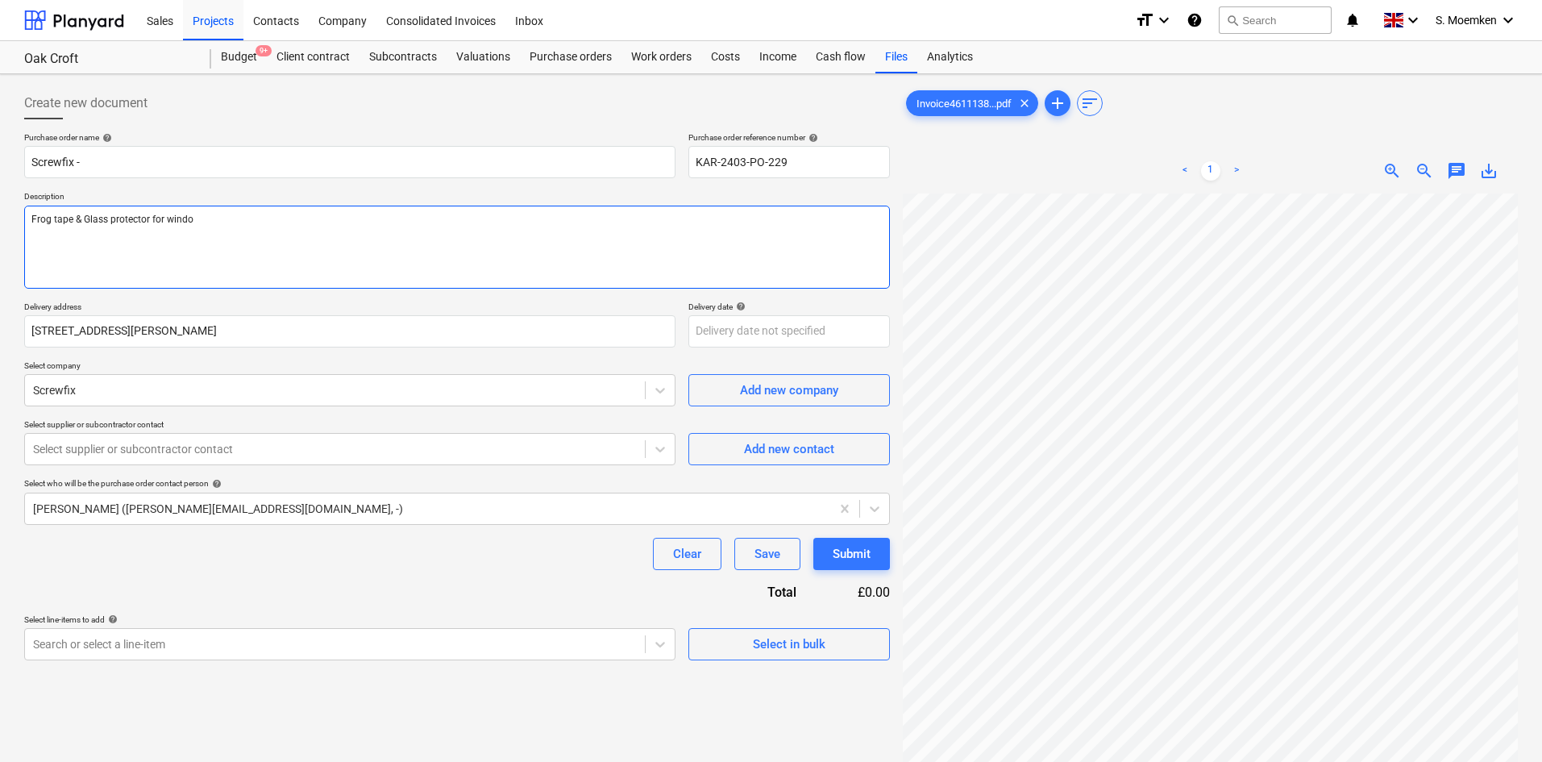
type textarea "x"
type textarea "Frog tape & Glass protector for window"
type textarea "x"
type textarea "Frog tape & Glass protector for windows"
type textarea "x"
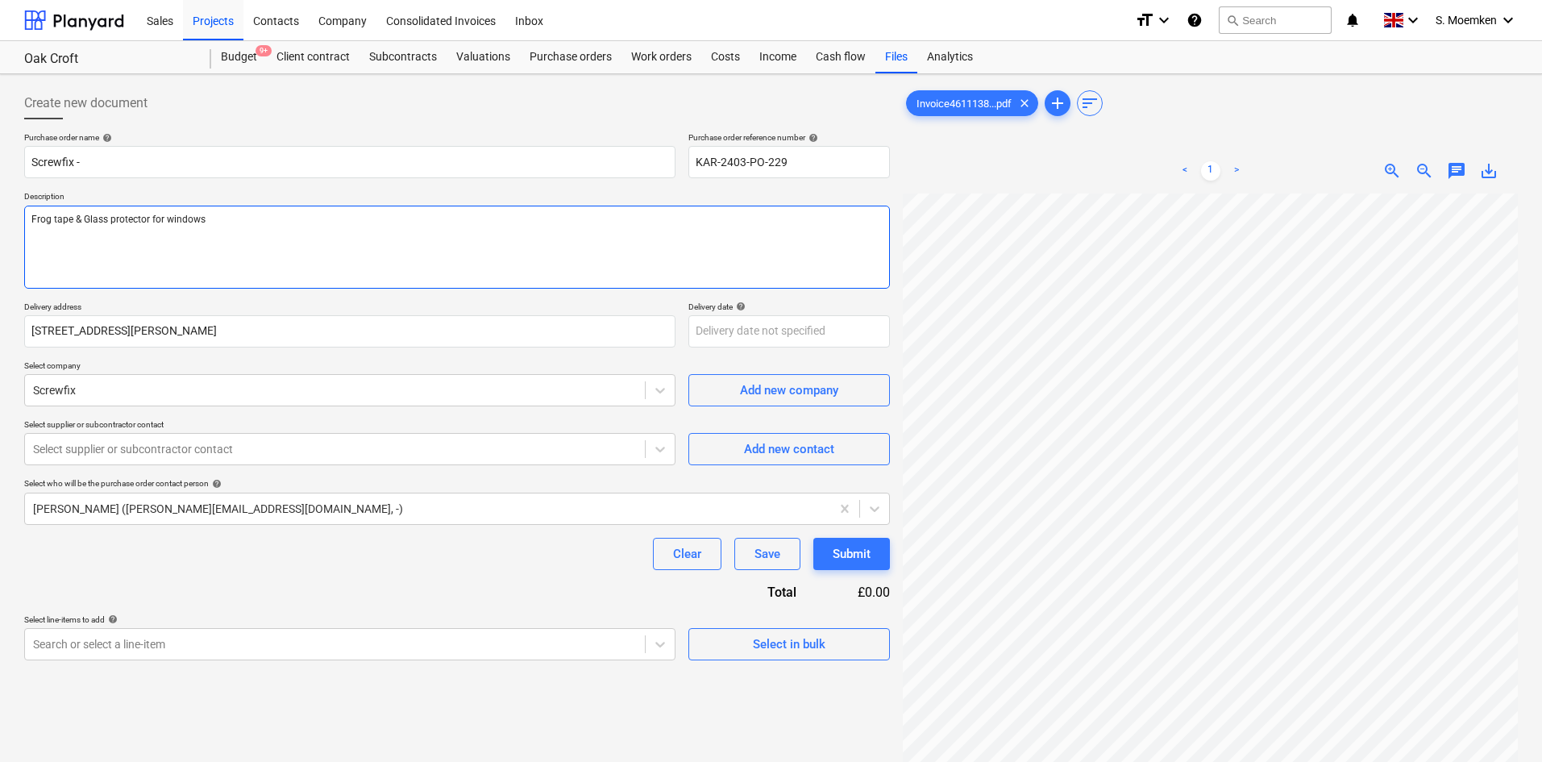
type textarea "Frog tape & Glass protector for windows"
type textarea "x"
type textarea "Frog tape & Glass protector for windows P"
type textarea "x"
type textarea "Frog tape & Glass protector for windows Pi"
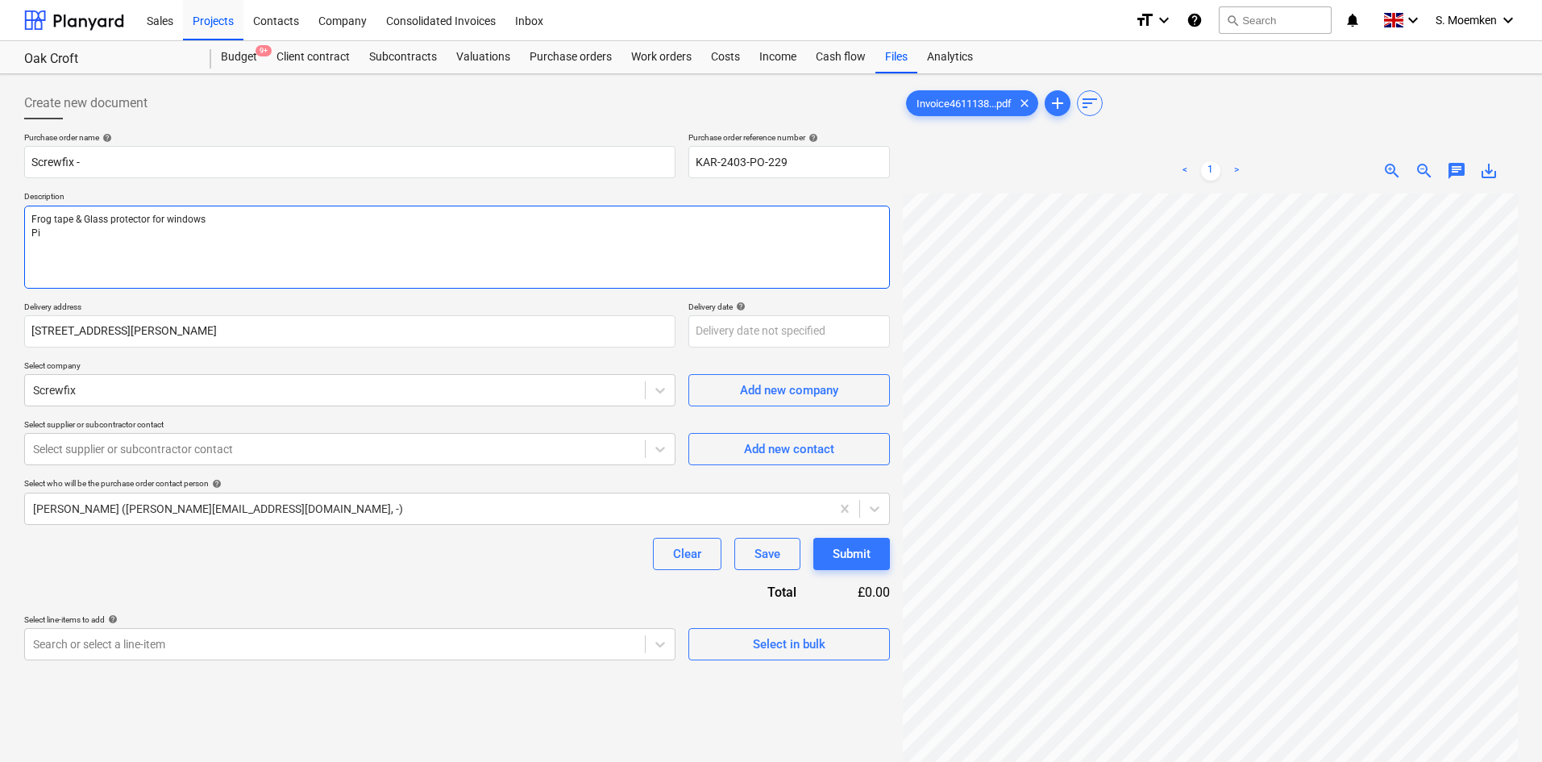
type textarea "x"
type textarea "Frog tape & Glass protector for windows P"
type textarea "x"
type textarea "Frog tape & Glass protector for windows Pa"
type textarea "x"
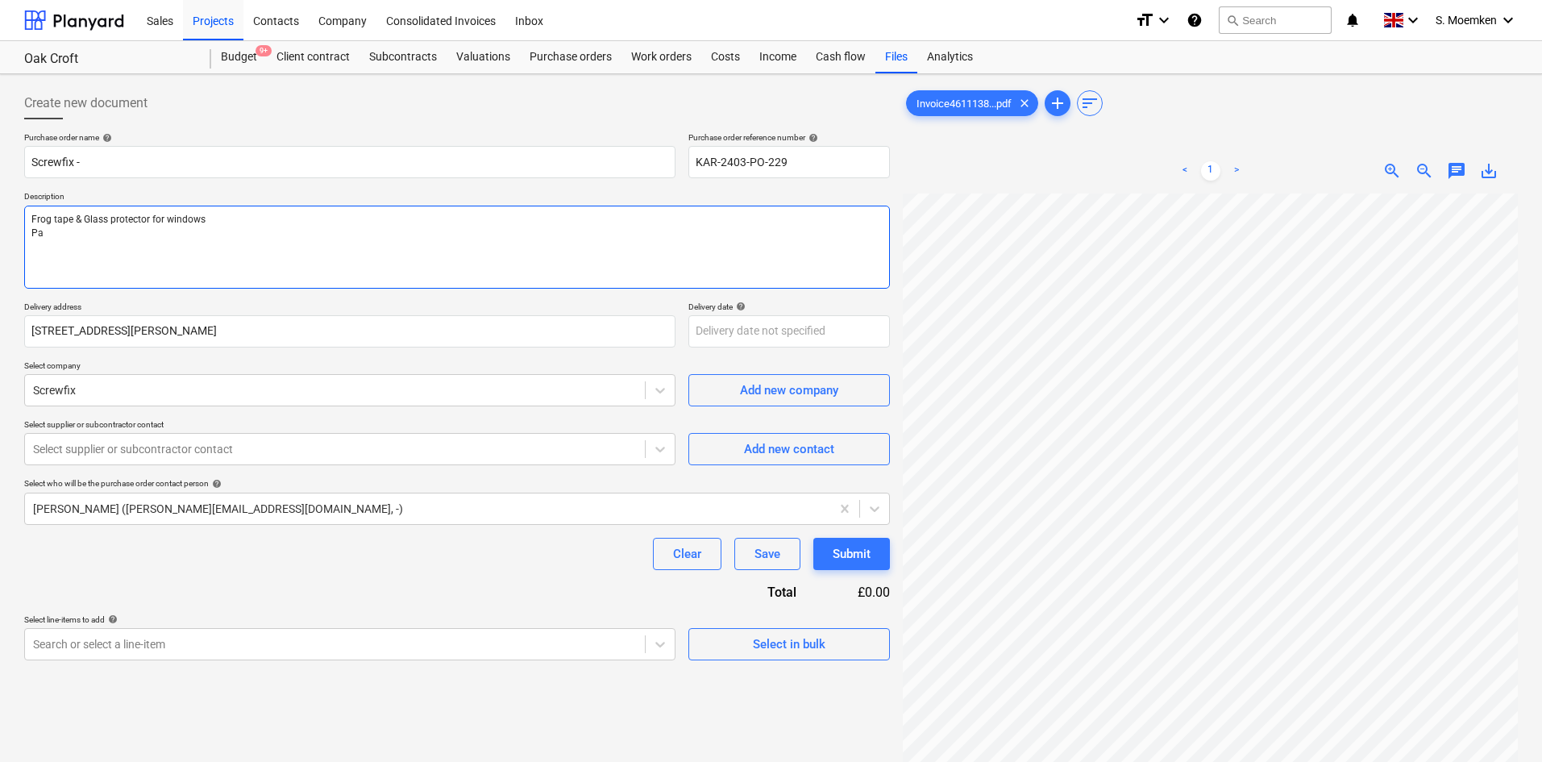
type textarea "Frog tape & Glass protector for windows Pai"
type textarea "x"
type textarea "Frog tape & Glass protector for windows Pain"
type textarea "x"
type textarea "Frog tape & Glass protector for windows Paint"
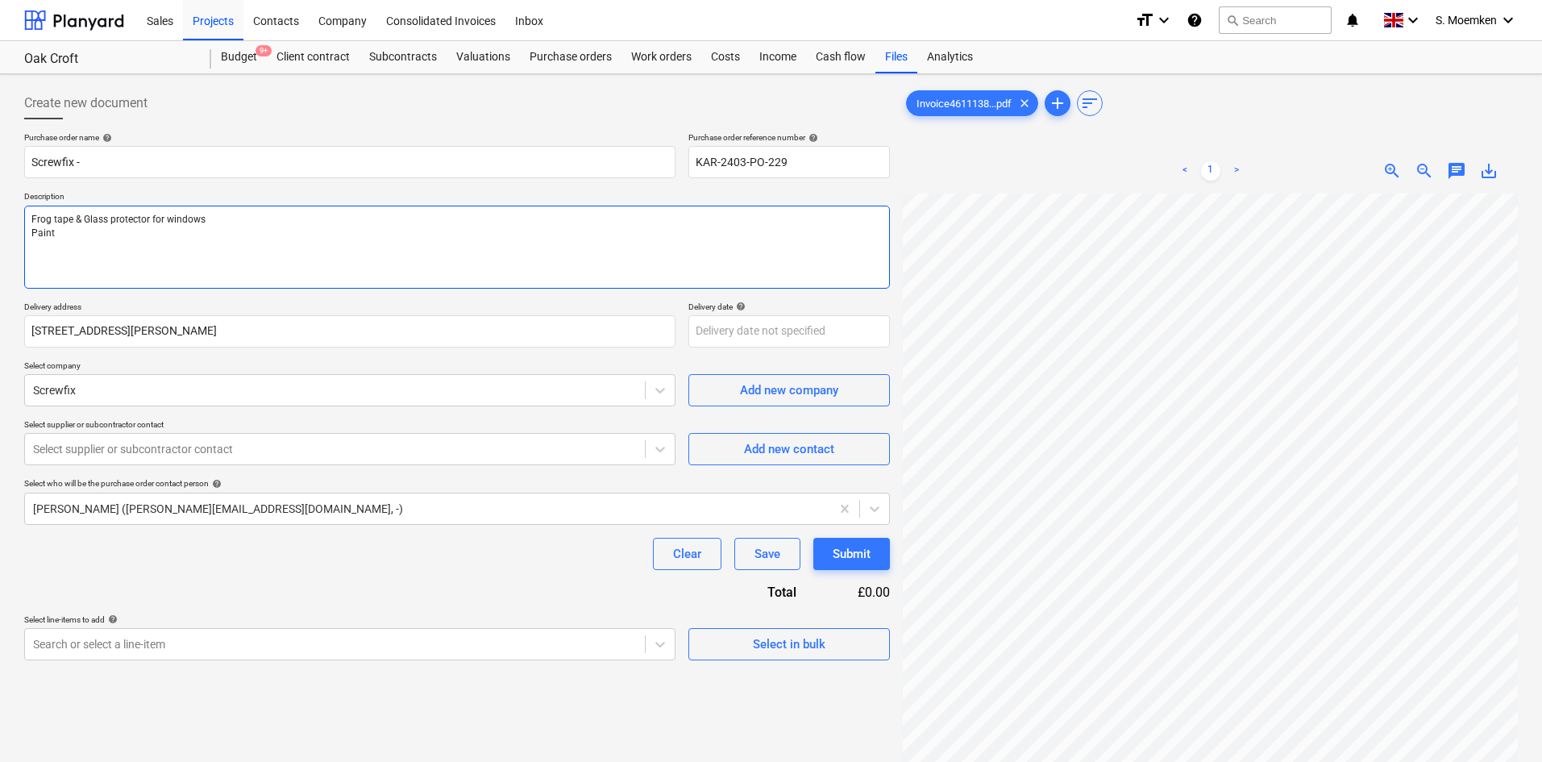
type textarea "x"
type textarea "Frog tape & Glass protector for windows Paint"
type textarea "x"
type textarea "Frog tape & Glass protector for windows Paint b"
type textarea "x"
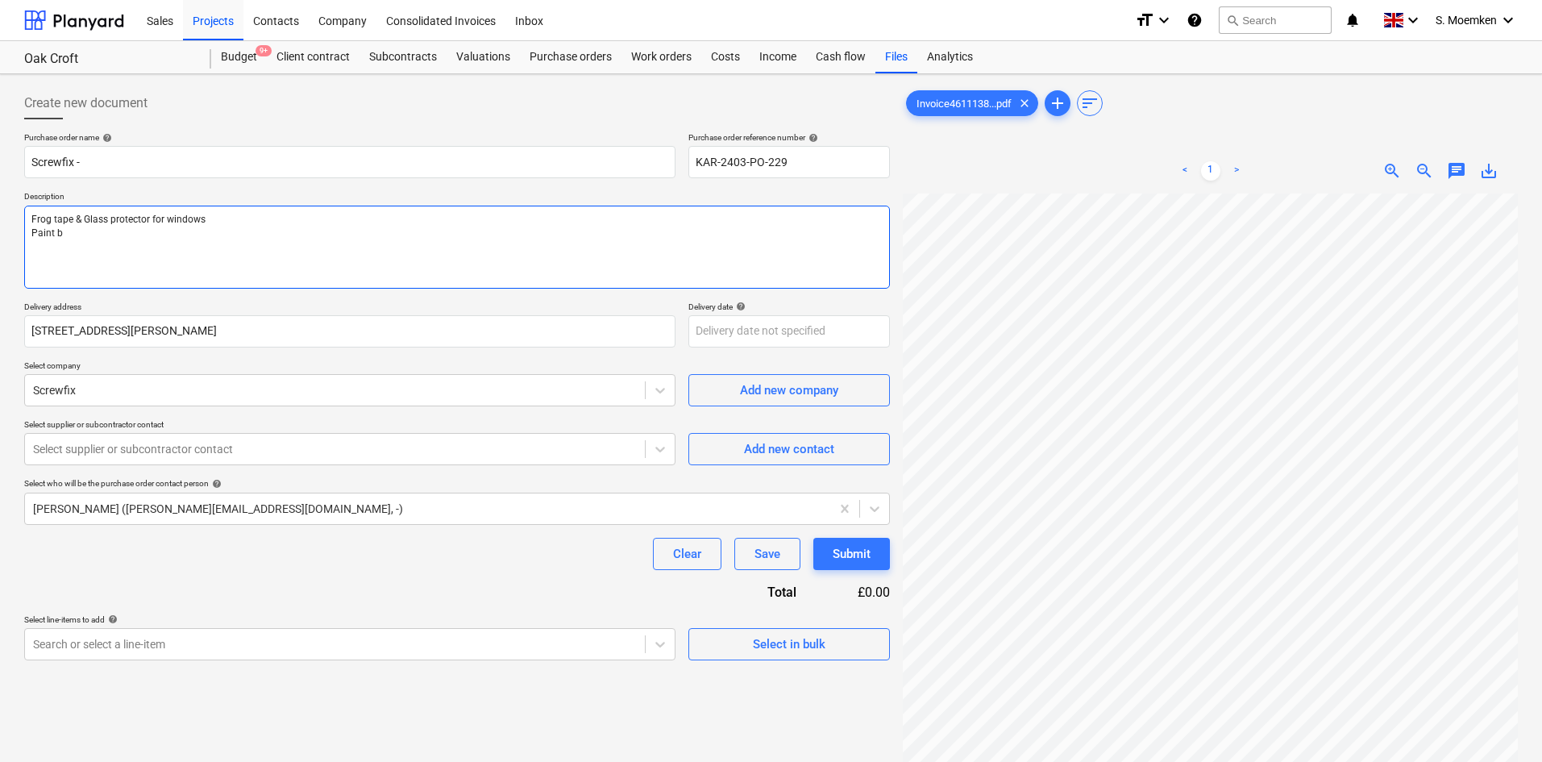
type textarea "Frog tape & Glass protector for windows Paint br"
type textarea "x"
type textarea "Frog tape & Glass protector for windows Paint bru"
type textarea "x"
type textarea "Frog tape & Glass protector for windows Paint brus"
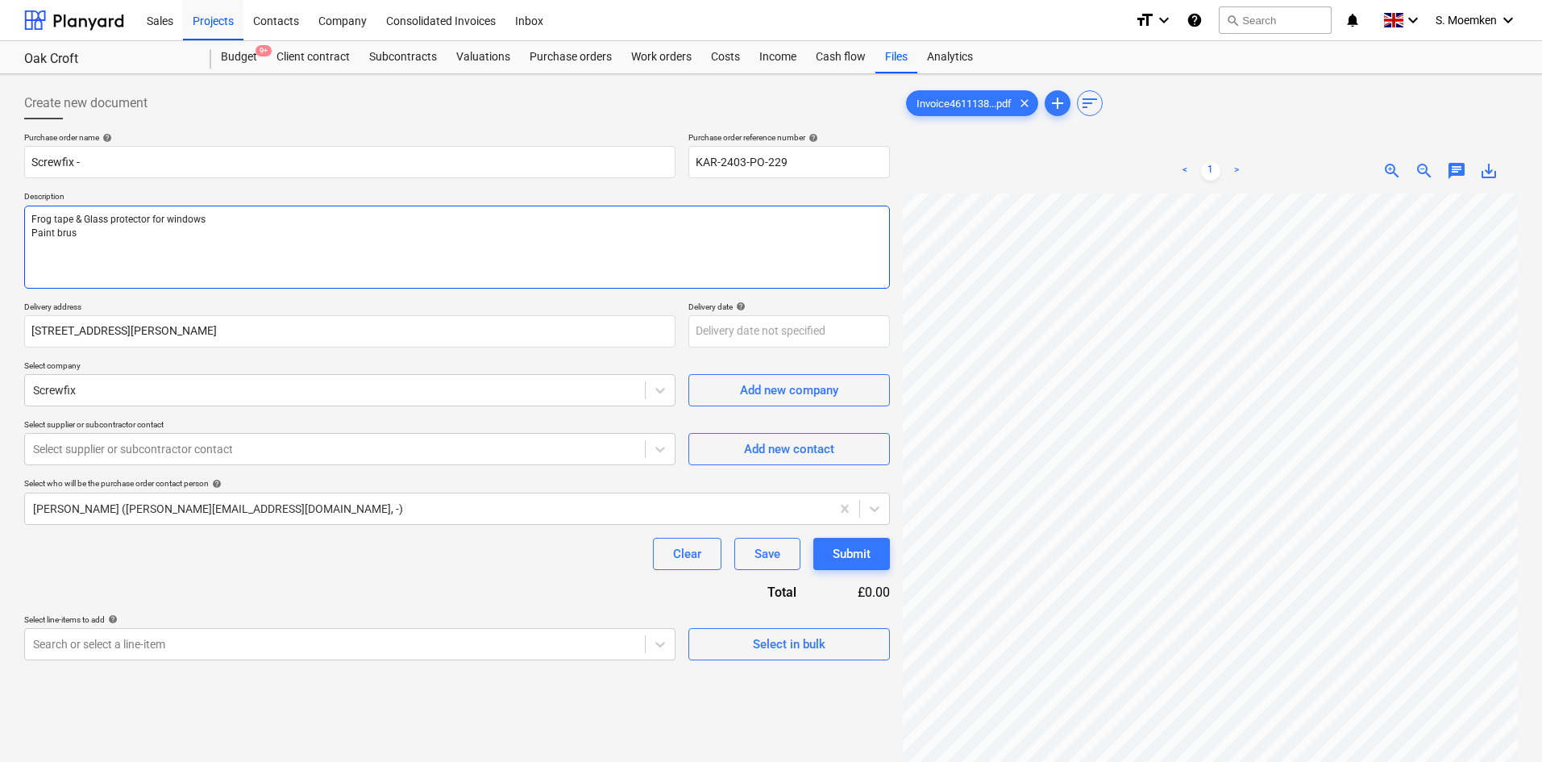
type textarea "x"
type textarea "Frog tape & Glass protector for windows Paint brush"
type textarea "x"
type textarea "Frog tape & Glass protector for windows Paint brushe"
type textarea "x"
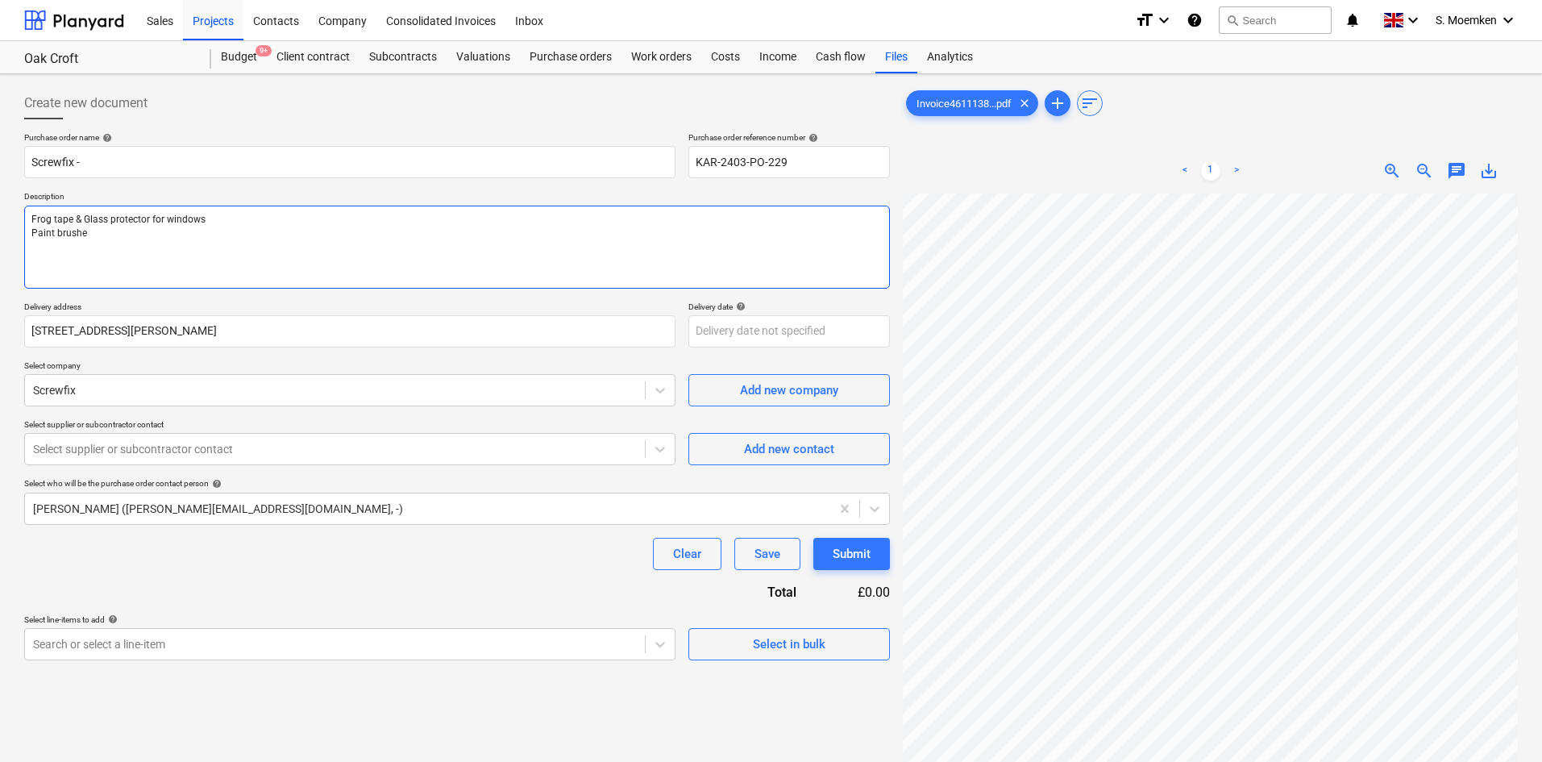
type textarea "Frog tape & Glass protector for windows Paint brushes"
type textarea "x"
type textarea "Frog tape & Glass protector for windows Paint brushes"
type textarea "x"
type textarea "Frog tape & Glass protector for windows Paint brushes f"
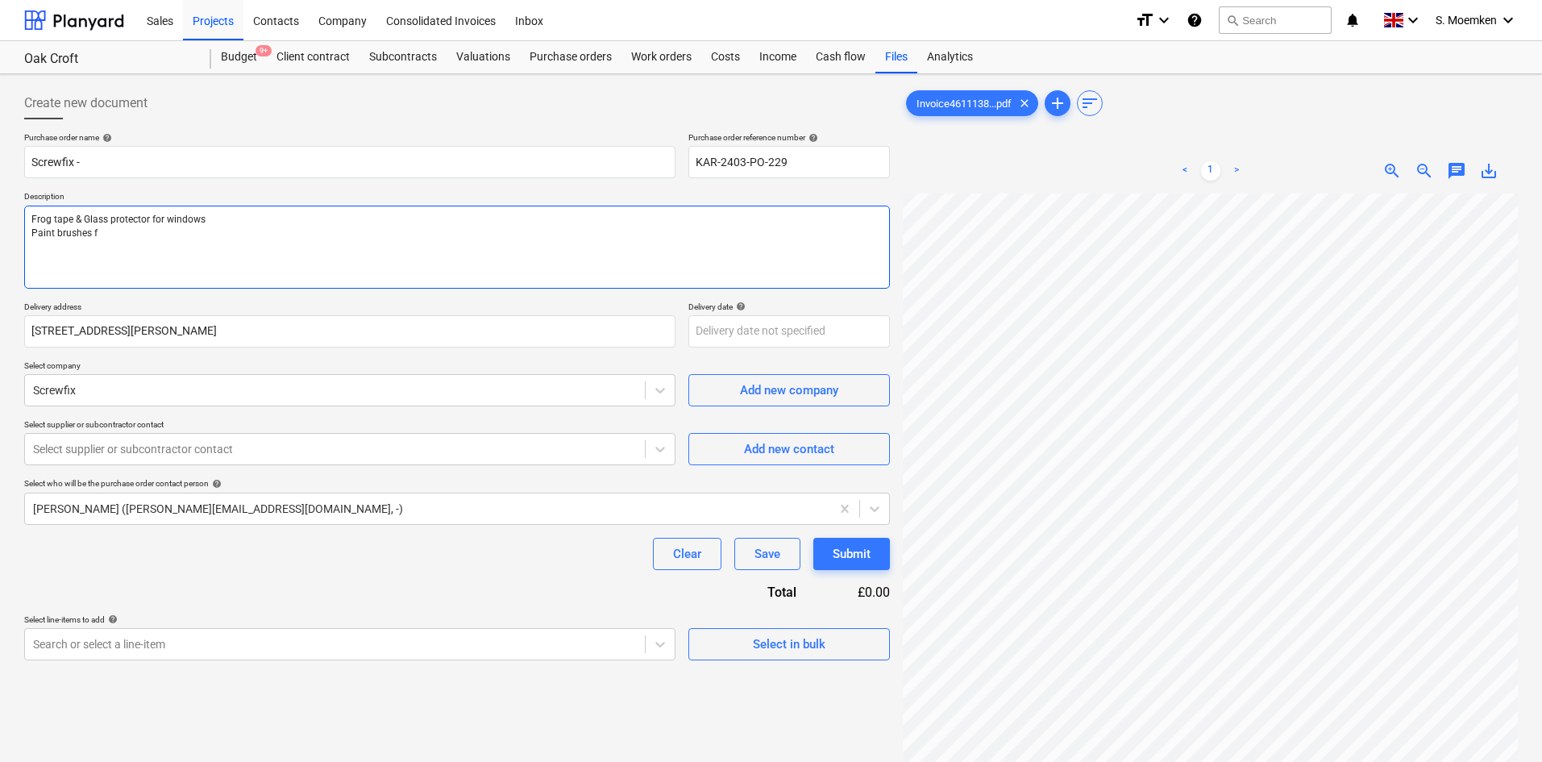
type textarea "x"
type textarea "Frog tape & Glass protector for windows Paint brushes fo"
type textarea "x"
type textarea "Frog tape & Glass protector for windows Paint brushes for"
type textarea "x"
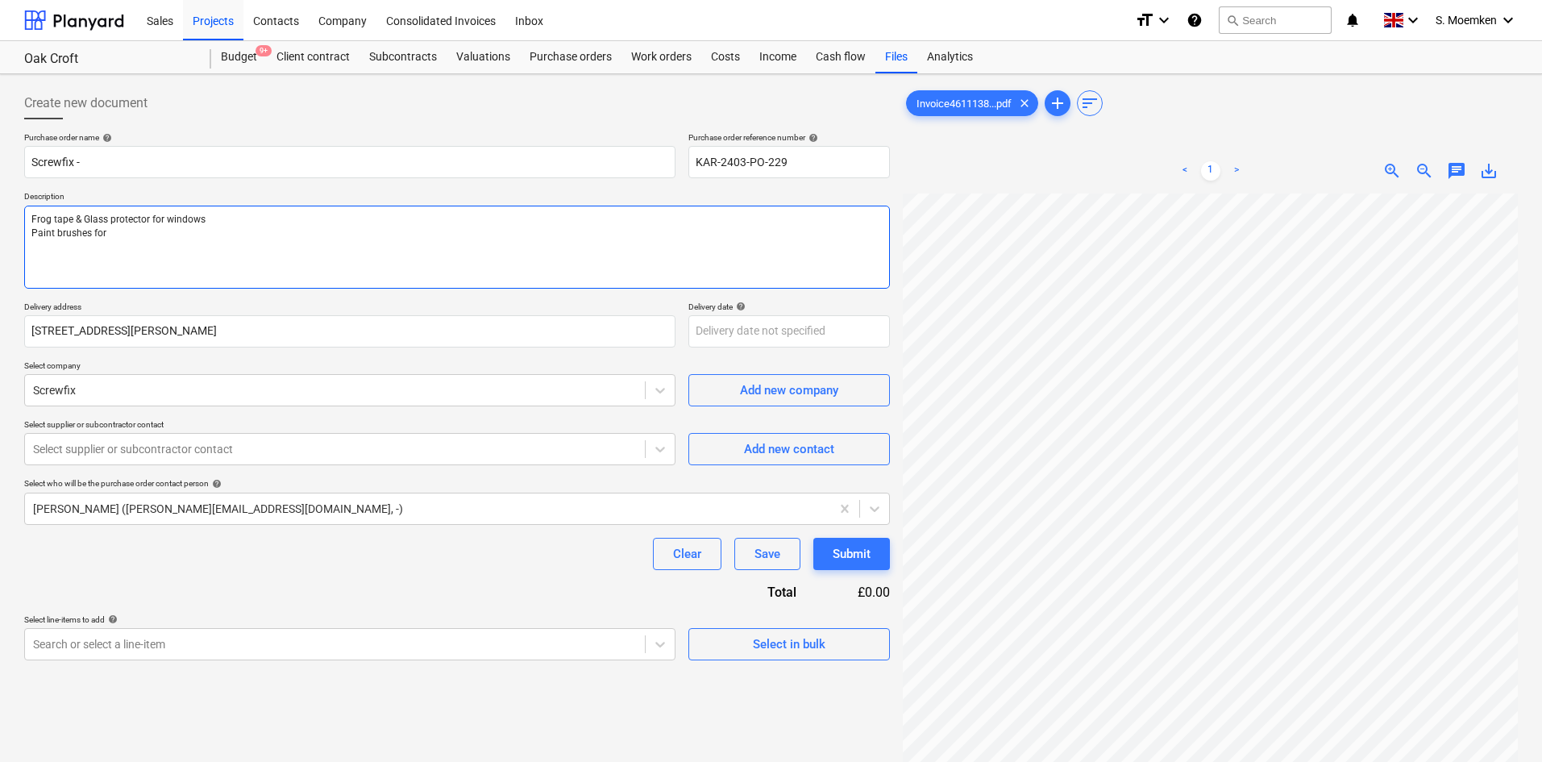
type textarea "Frog tape & Glass protector for windows Paint brushes for"
type textarea "x"
type textarea "Frog tape & Glass protector for windows Paint brushes for t"
type textarea "x"
type textarea "Frog tape & Glass protector for windows Paint brushes for to"
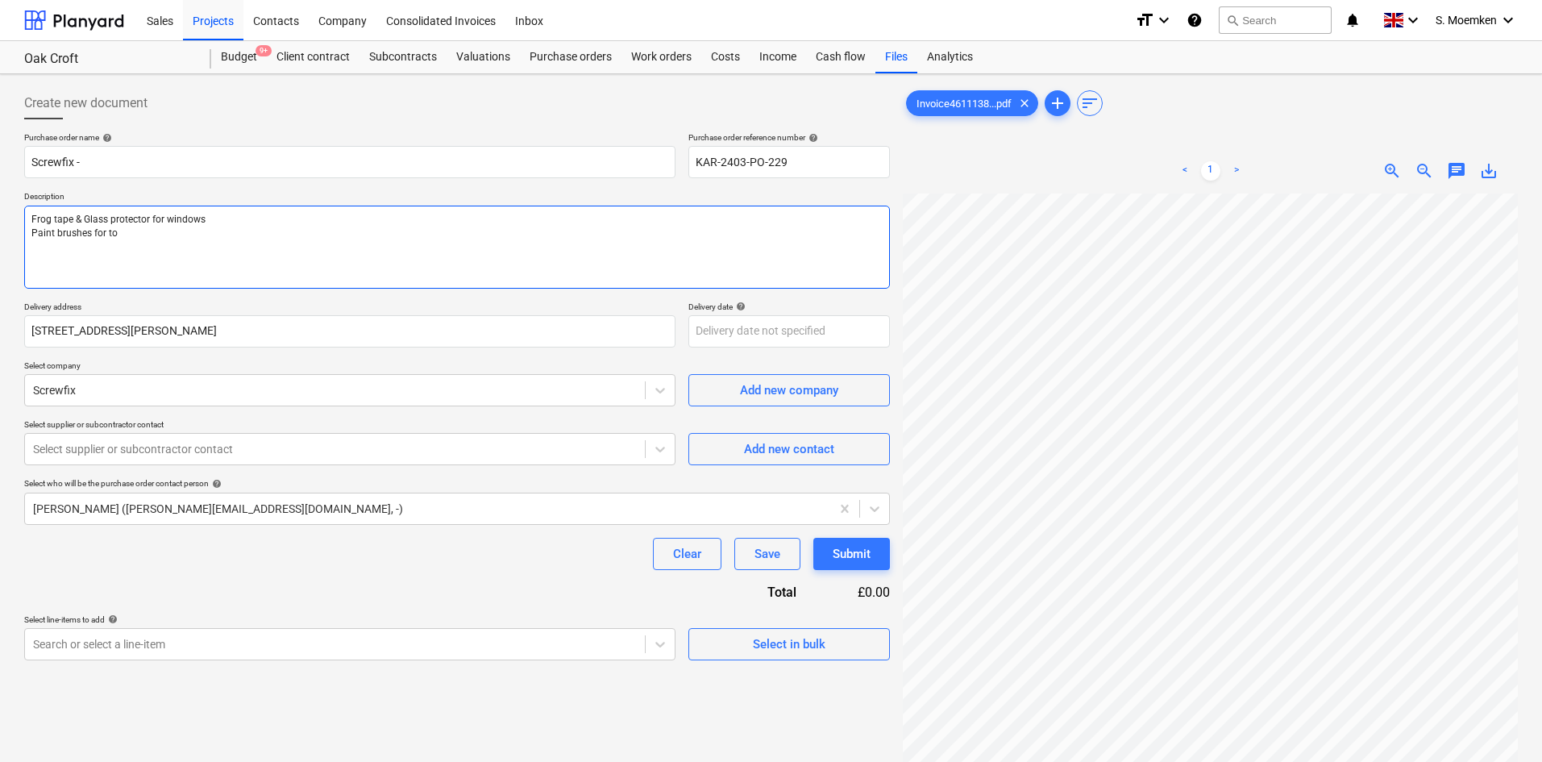
type textarea "x"
type textarea "Frog tape & Glass protector for windows Paint brushes for tou"
type textarea "x"
type textarea "Frog tape & Glass protector for windows Paint brushes for touc"
type textarea "x"
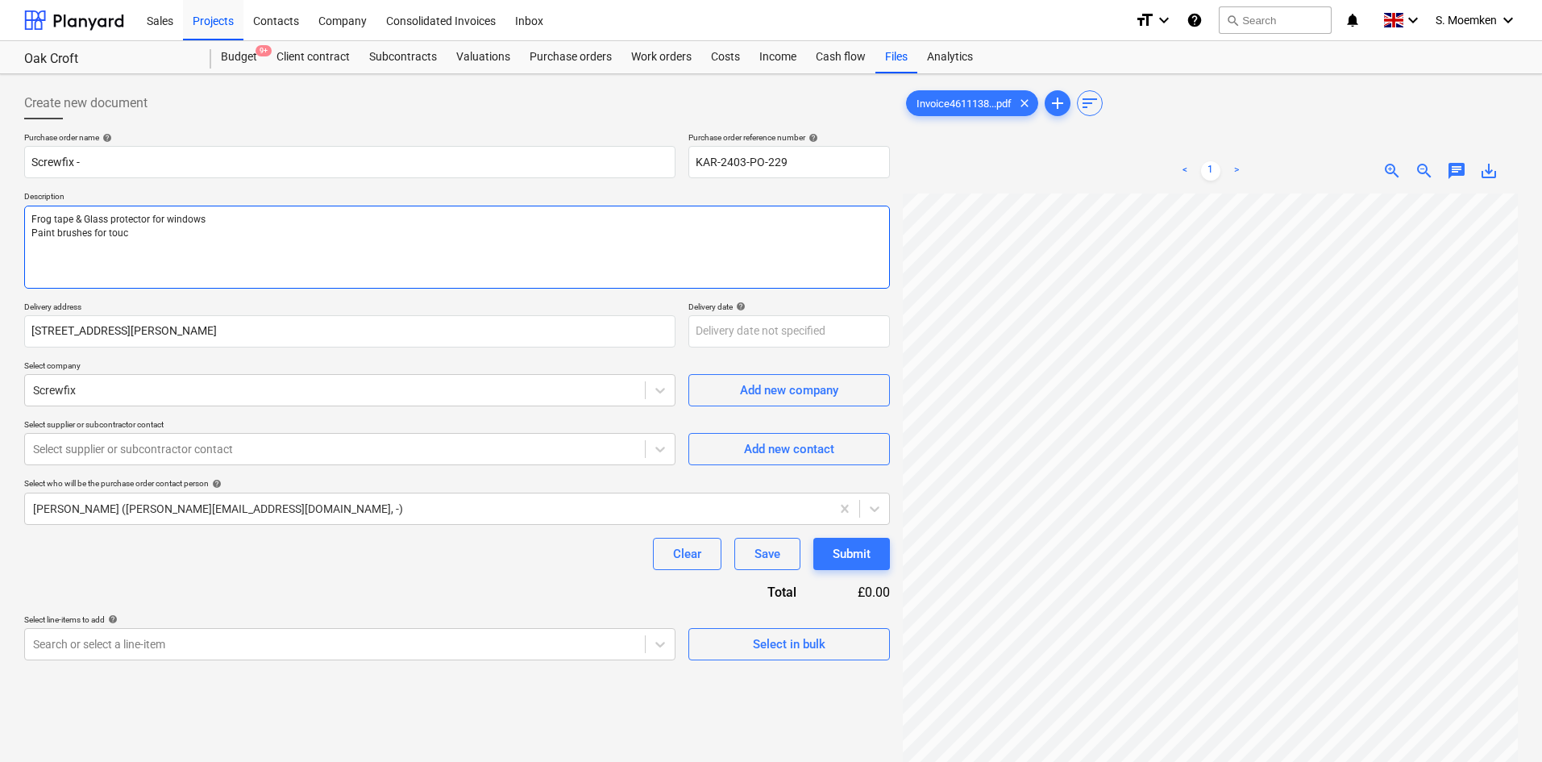
type textarea "Frog tape & Glass protector for windows Paint brushes for touch"
type textarea "x"
type textarea "Frog tape & Glass protector for windows Paint brushes for touchi"
type textarea "x"
type textarea "Frog tape & Glass protector for windows Paint brushes for touchin"
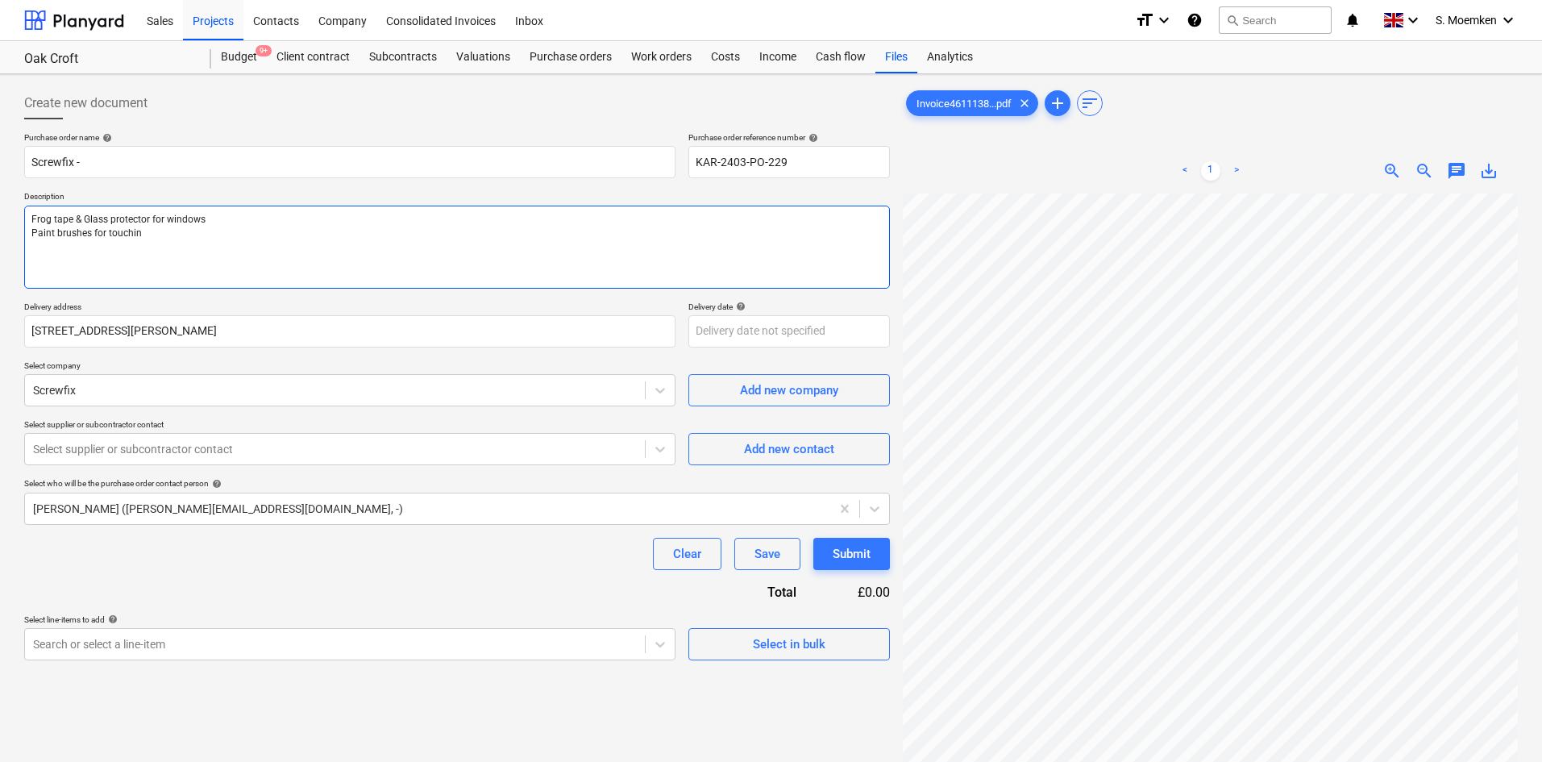
type textarea "x"
type textarea "Frog tape & Glass protector for windows Paint brushes for touching"
type textarea "x"
type textarea "Frog tape & Glass protector for windows Paint brushes for touching"
type textarea "x"
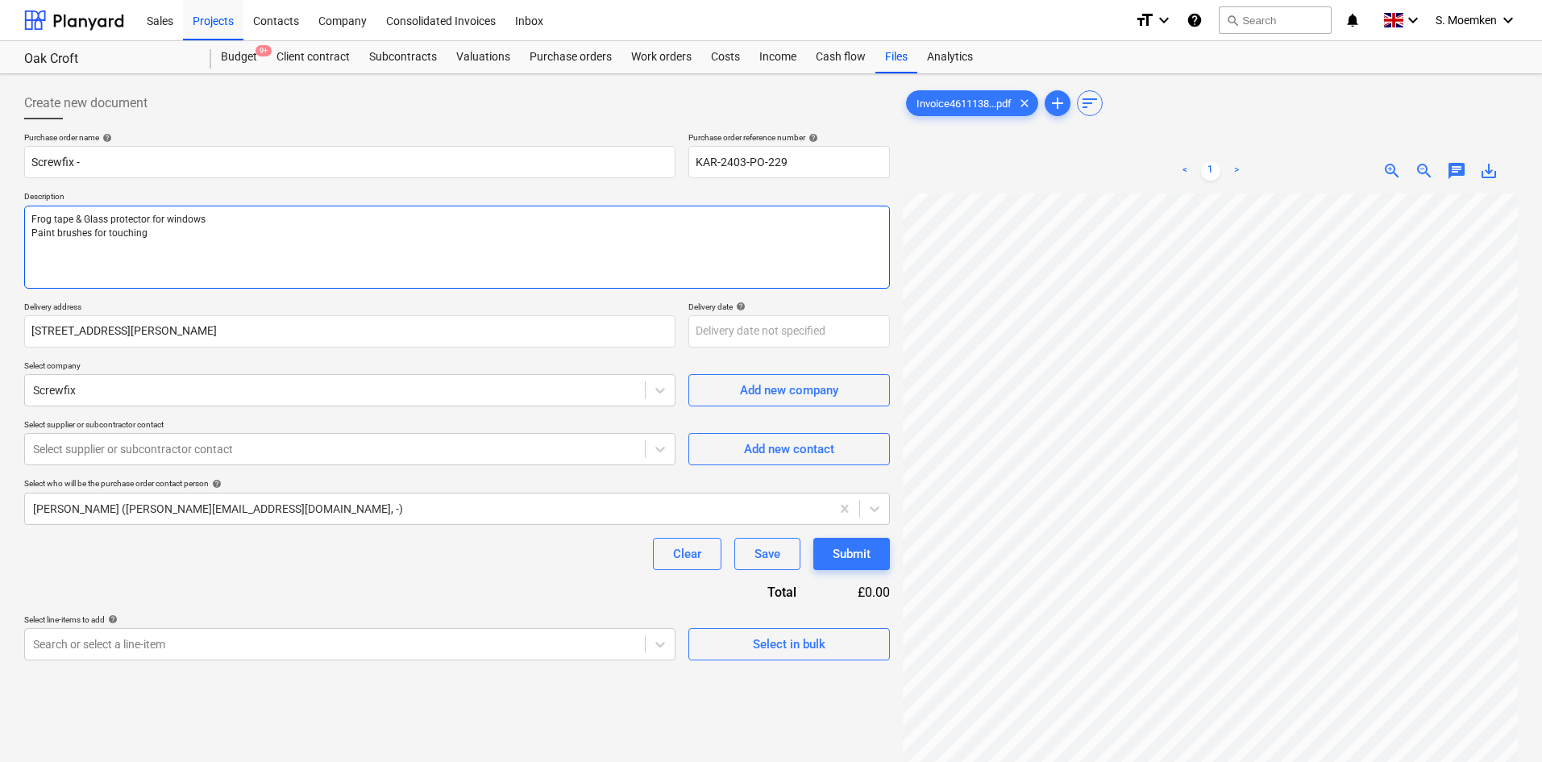
type textarea "Frog tape & Glass protector for windows Paint brushes for touching u"
type textarea "x"
type textarea "Frog tape & Glass protector for windows Paint brushes for touching up"
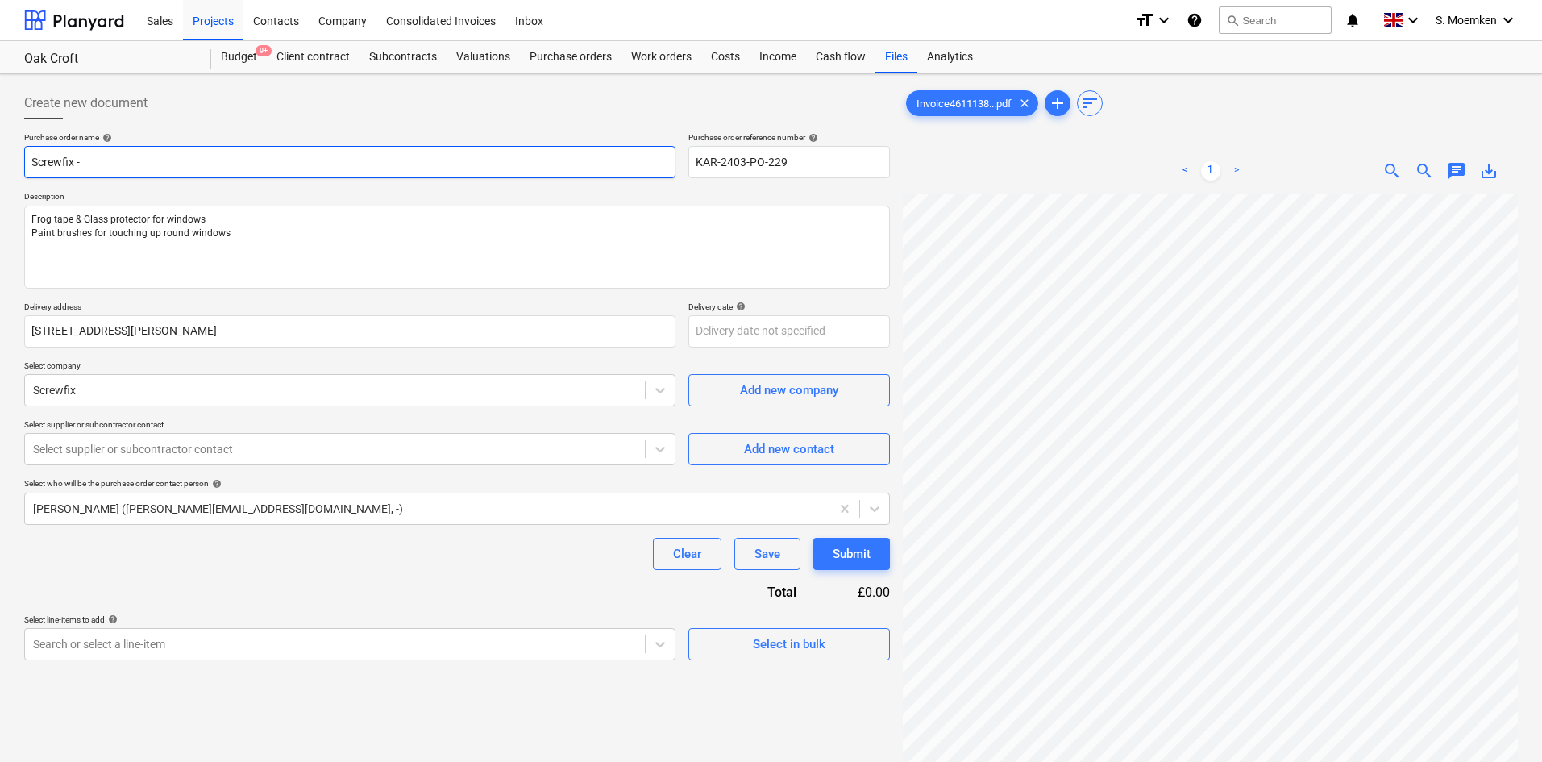
click at [211, 155] on input "Screwfix -" at bounding box center [349, 162] width 651 height 32
click at [131, 160] on input "Screwfix -" at bounding box center [349, 162] width 651 height 32
paste input "A23295418073"
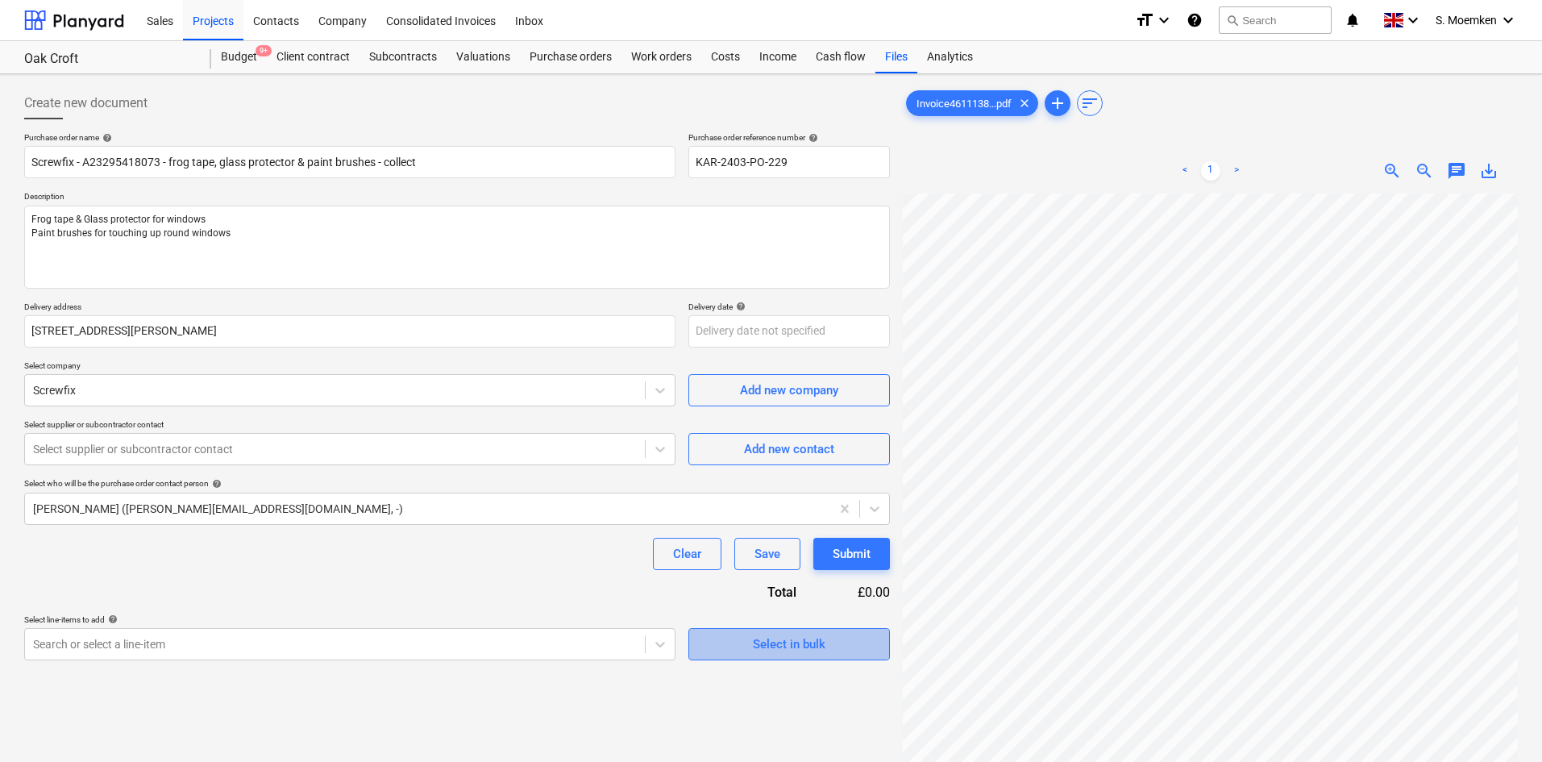
click at [733, 643] on span "Select in bulk" at bounding box center [788, 643] width 161 height 21
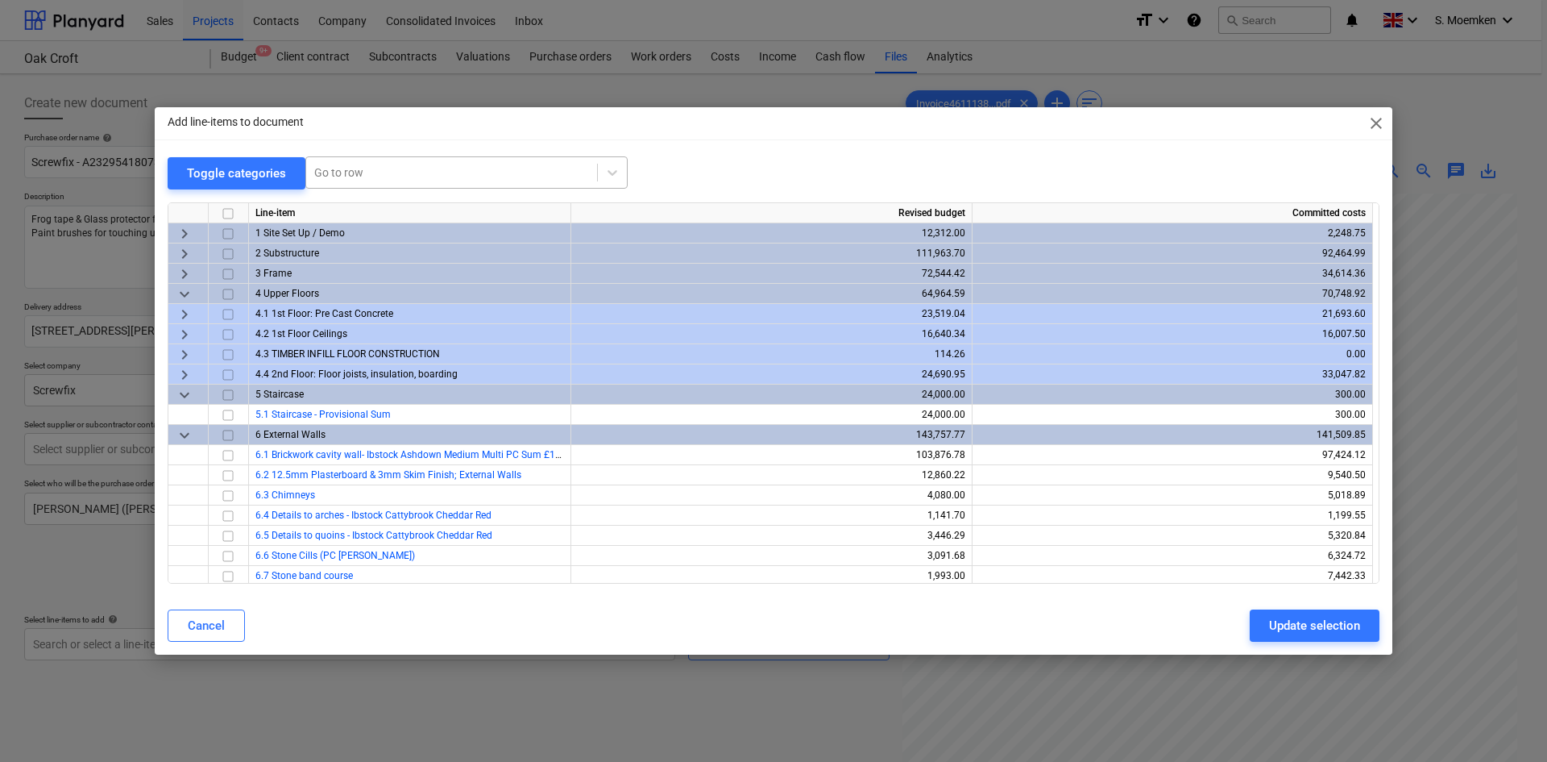
click at [372, 171] on div at bounding box center [451, 172] width 275 height 16
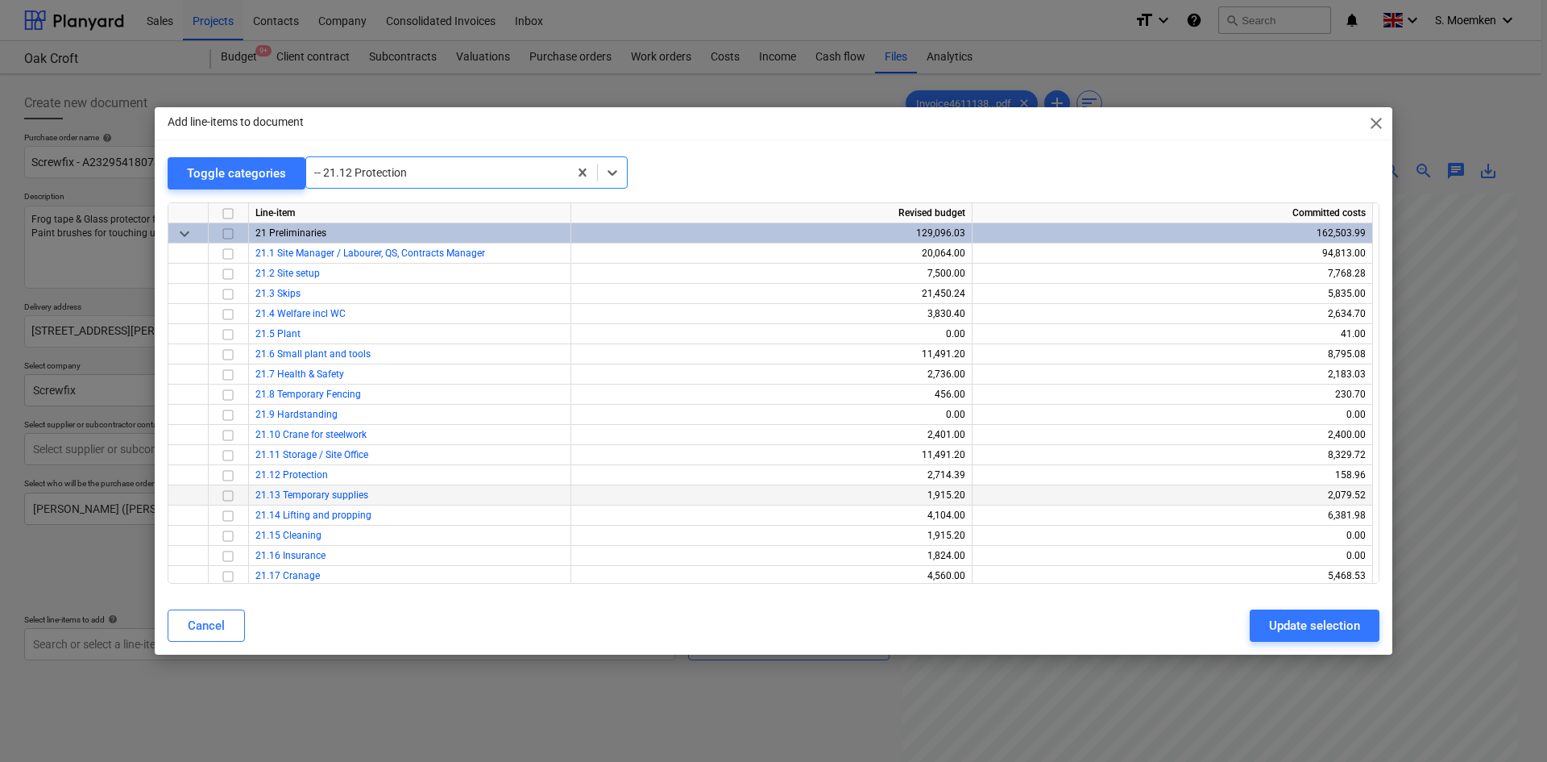
scroll to position [4614, 0]
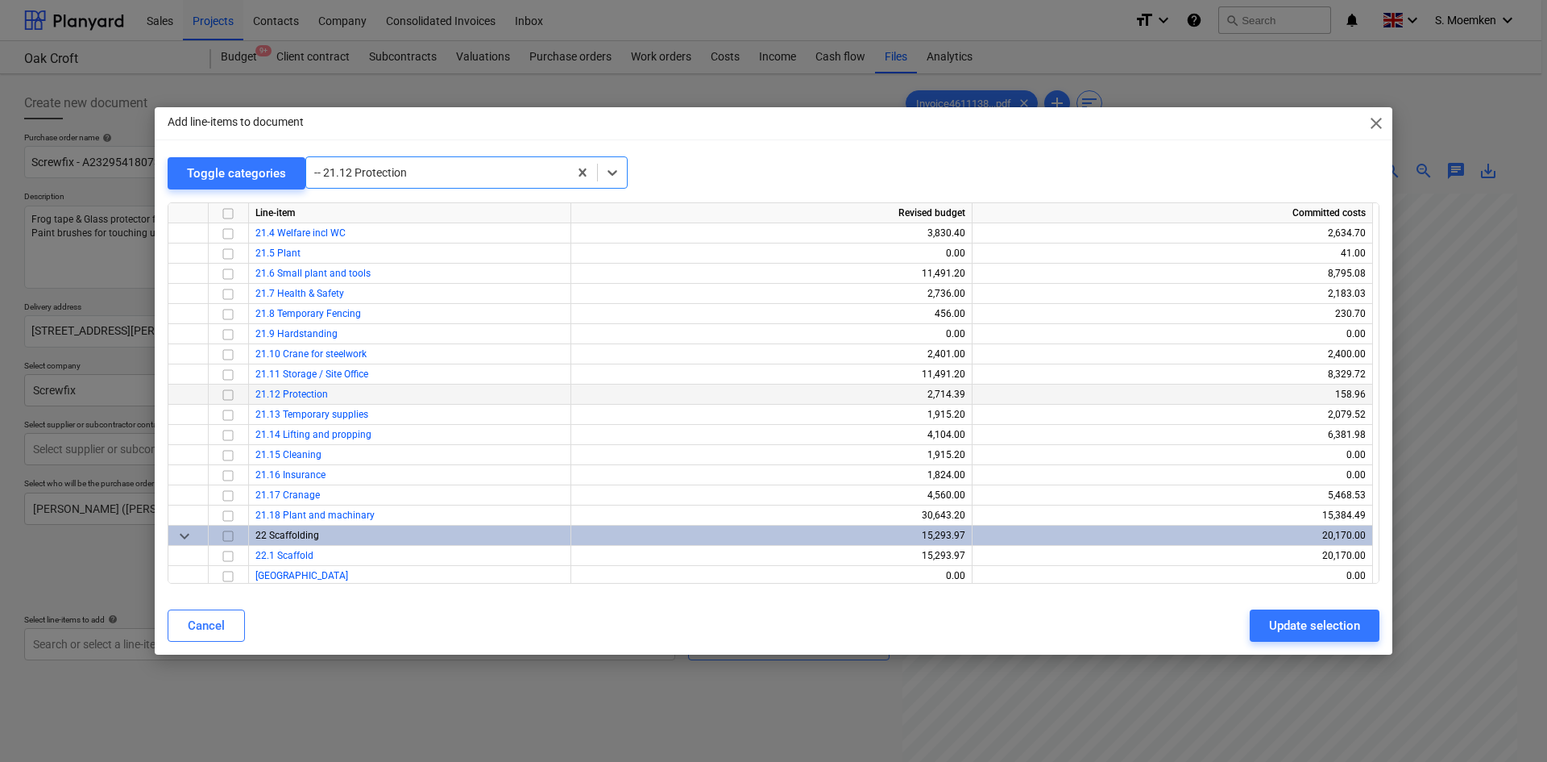
click at [230, 399] on input "checkbox" at bounding box center [227, 394] width 19 height 19
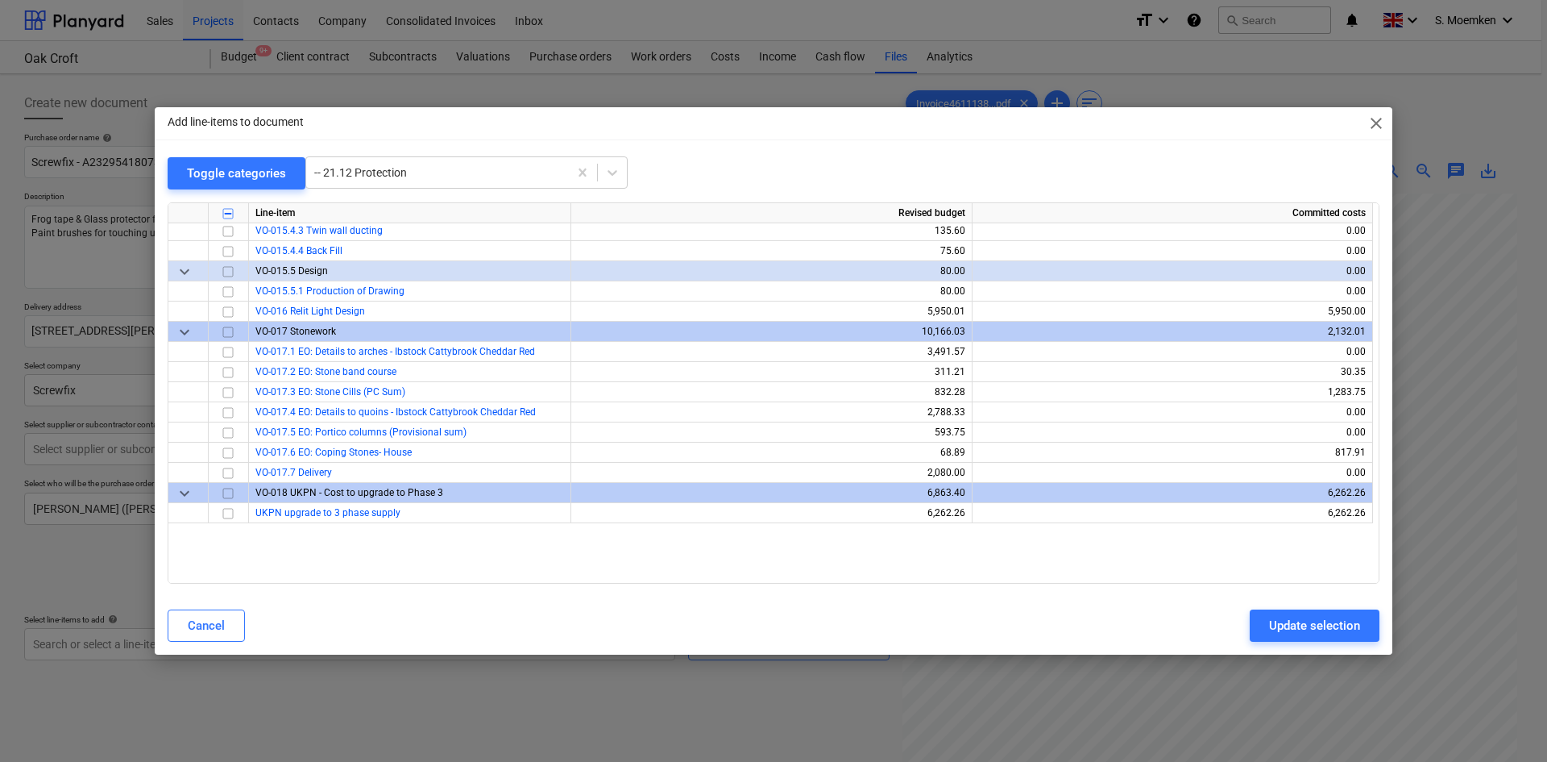
scroll to position [9289, 0]
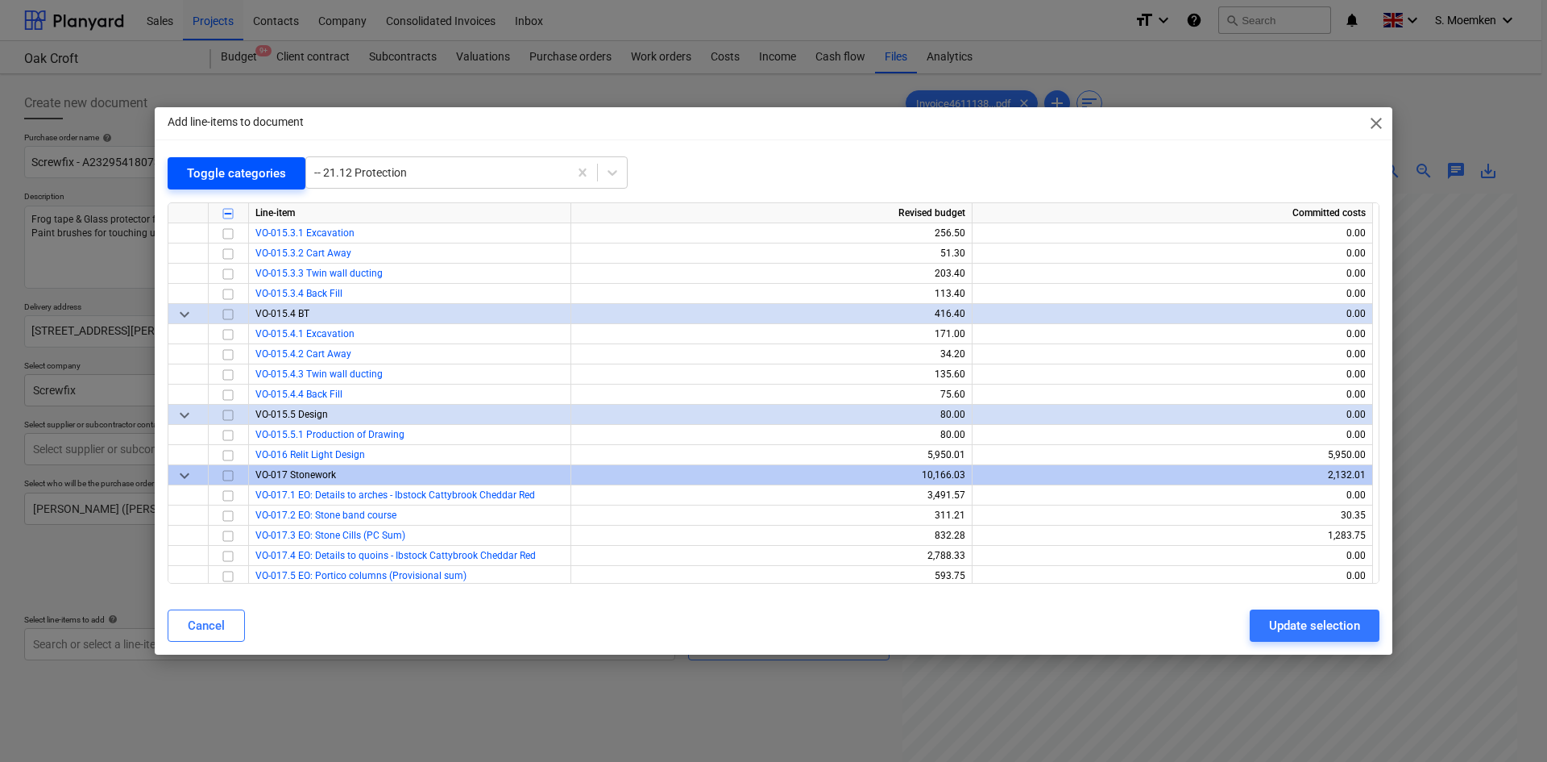
click at [241, 178] on div "Toggle categories" at bounding box center [236, 173] width 99 height 21
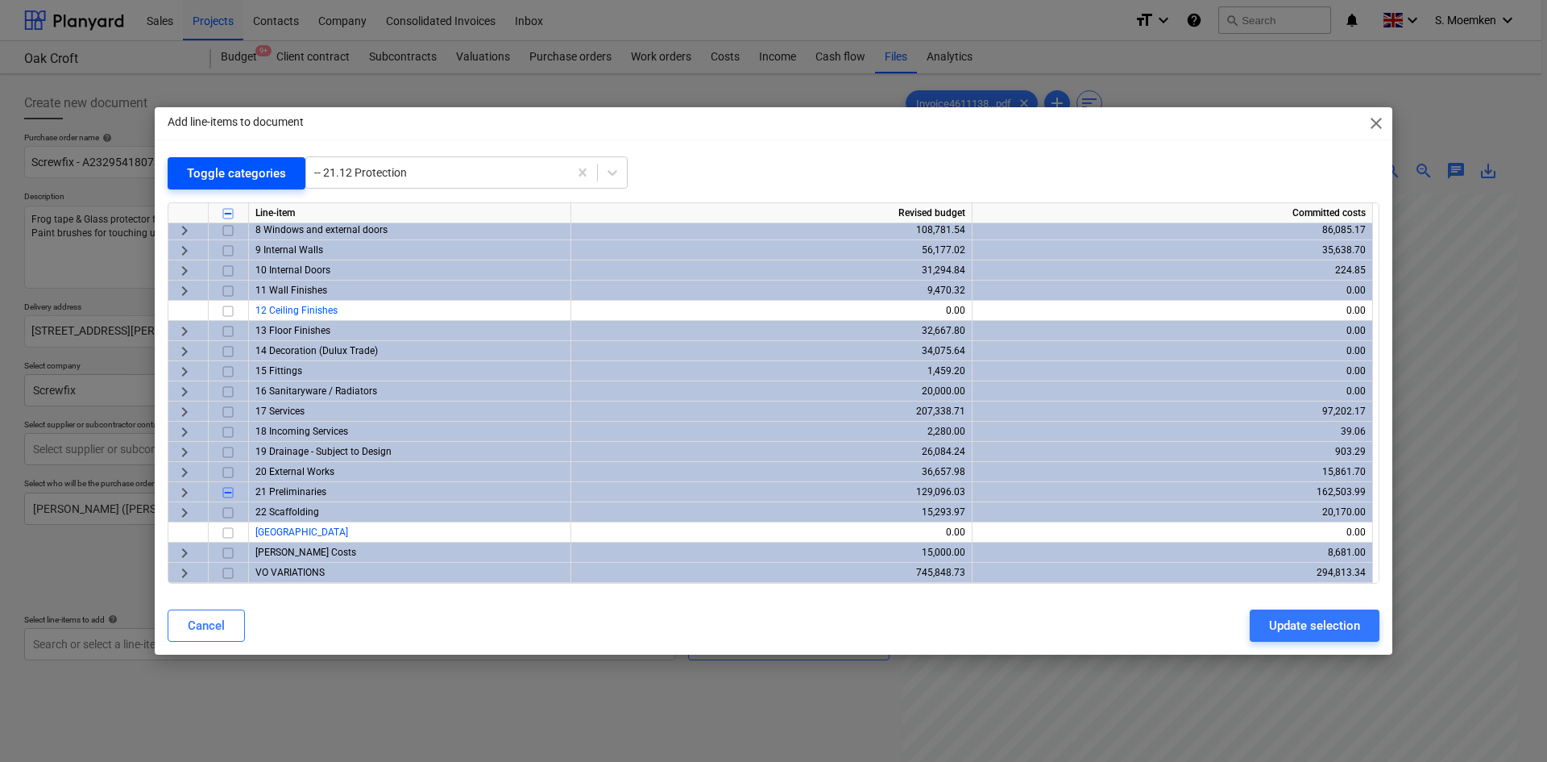
scroll to position [144, 0]
click at [186, 551] on span "keyboard_arrow_right" at bounding box center [184, 552] width 19 height 19
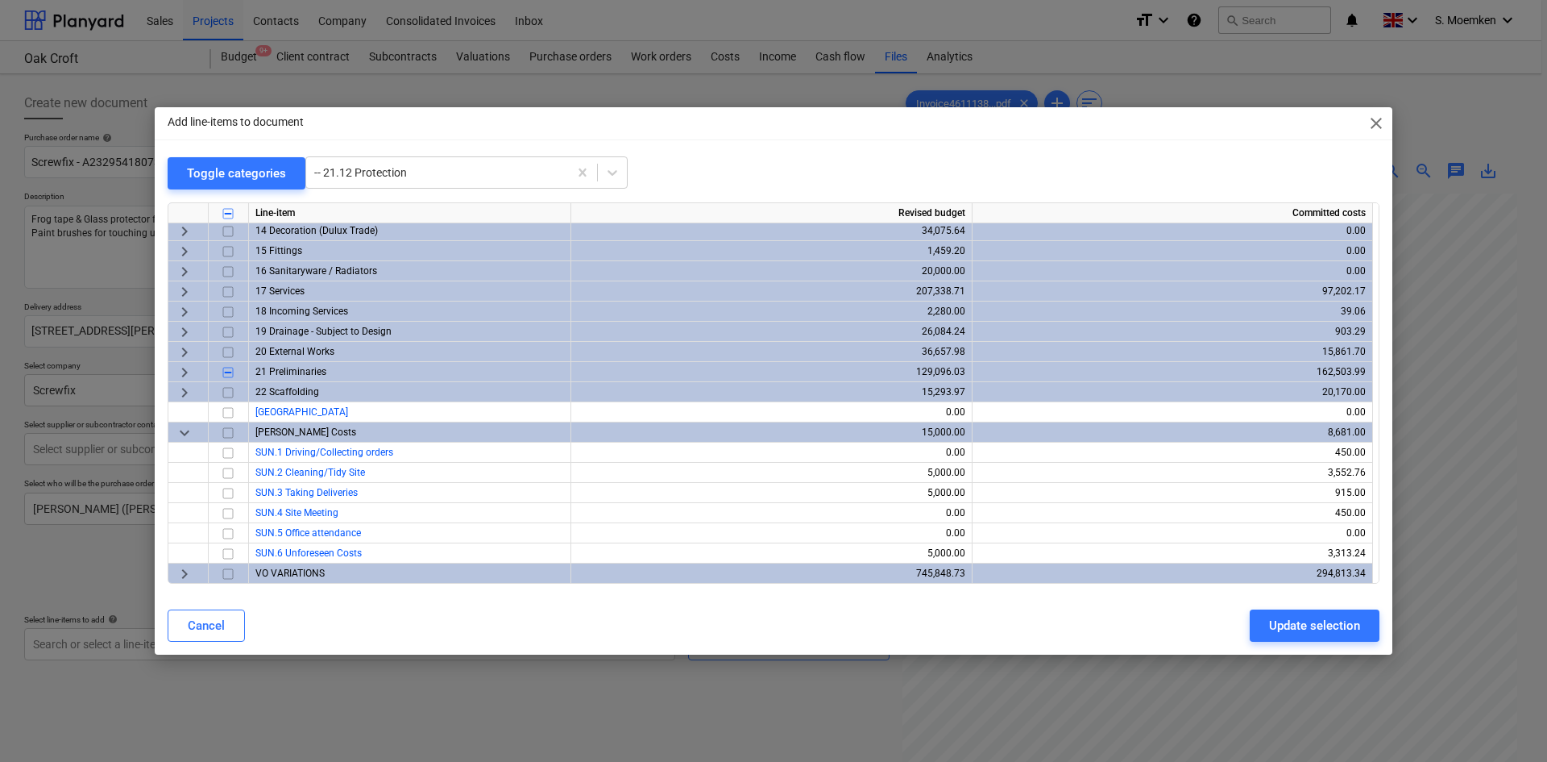
scroll to position [265, 0]
click at [183, 430] on span "keyboard_arrow_down" at bounding box center [184, 431] width 19 height 19
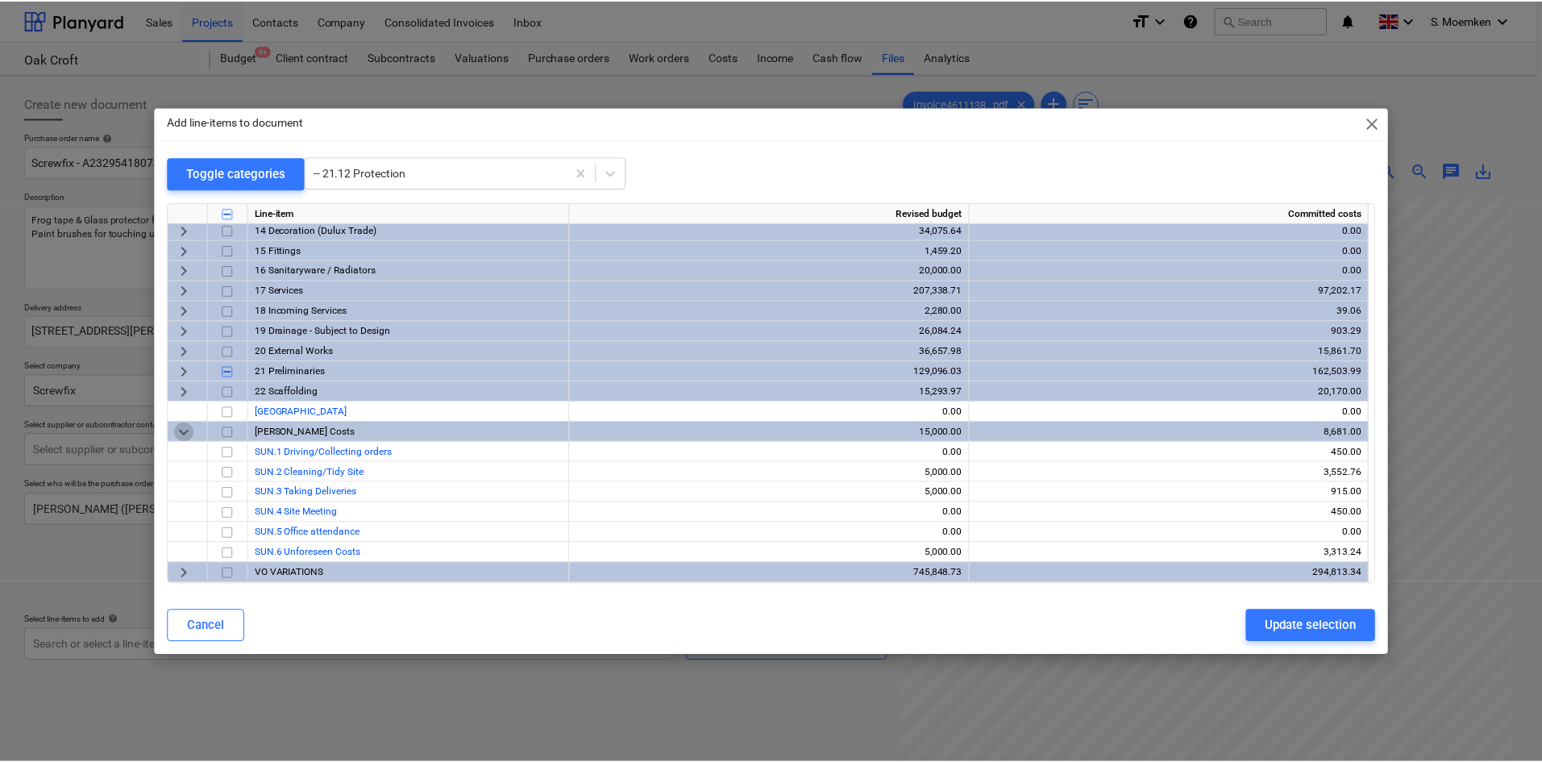
scroll to position [144, 0]
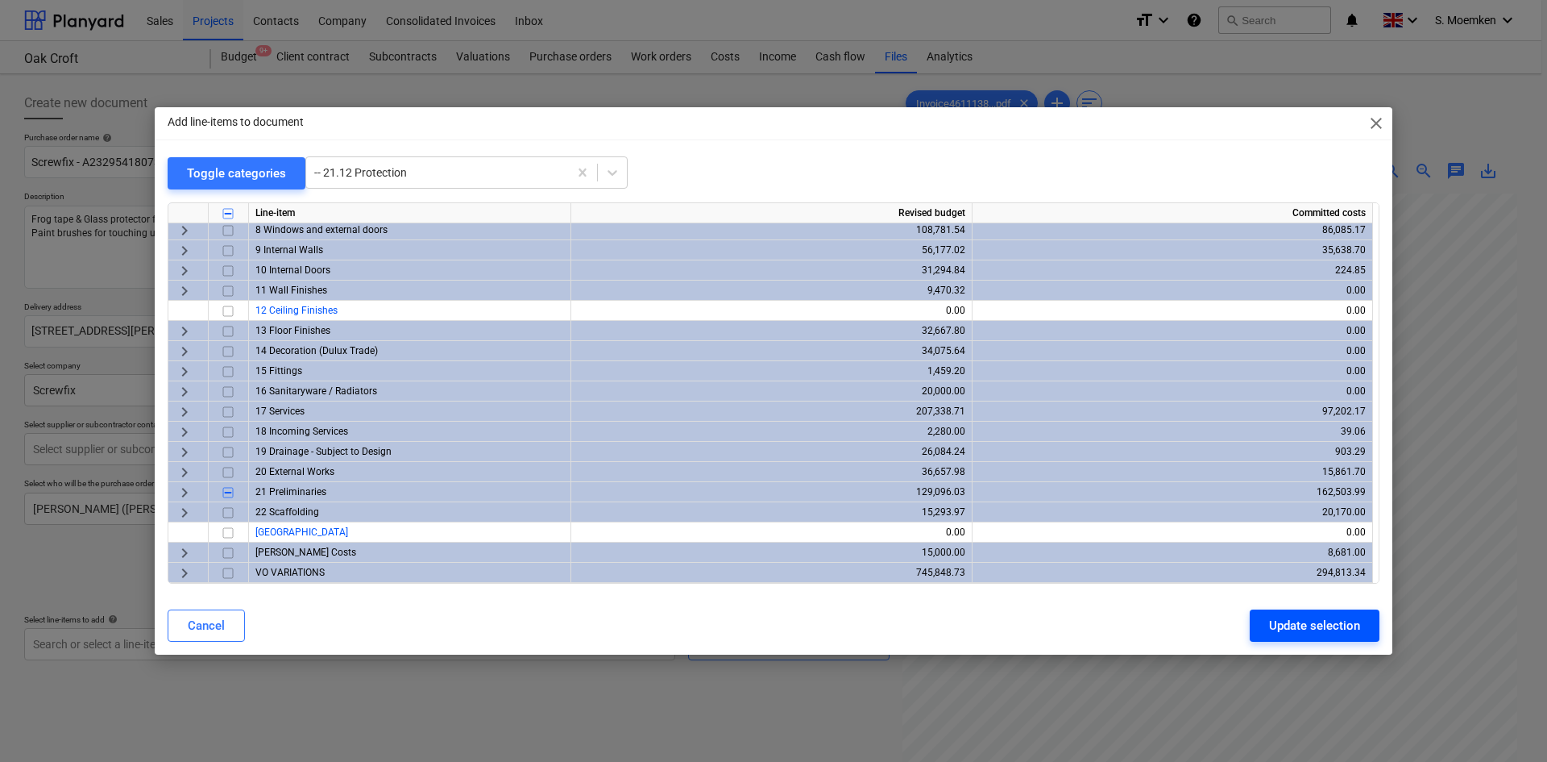
click at [1299, 623] on div "Update selection" at bounding box center [1314, 625] width 91 height 21
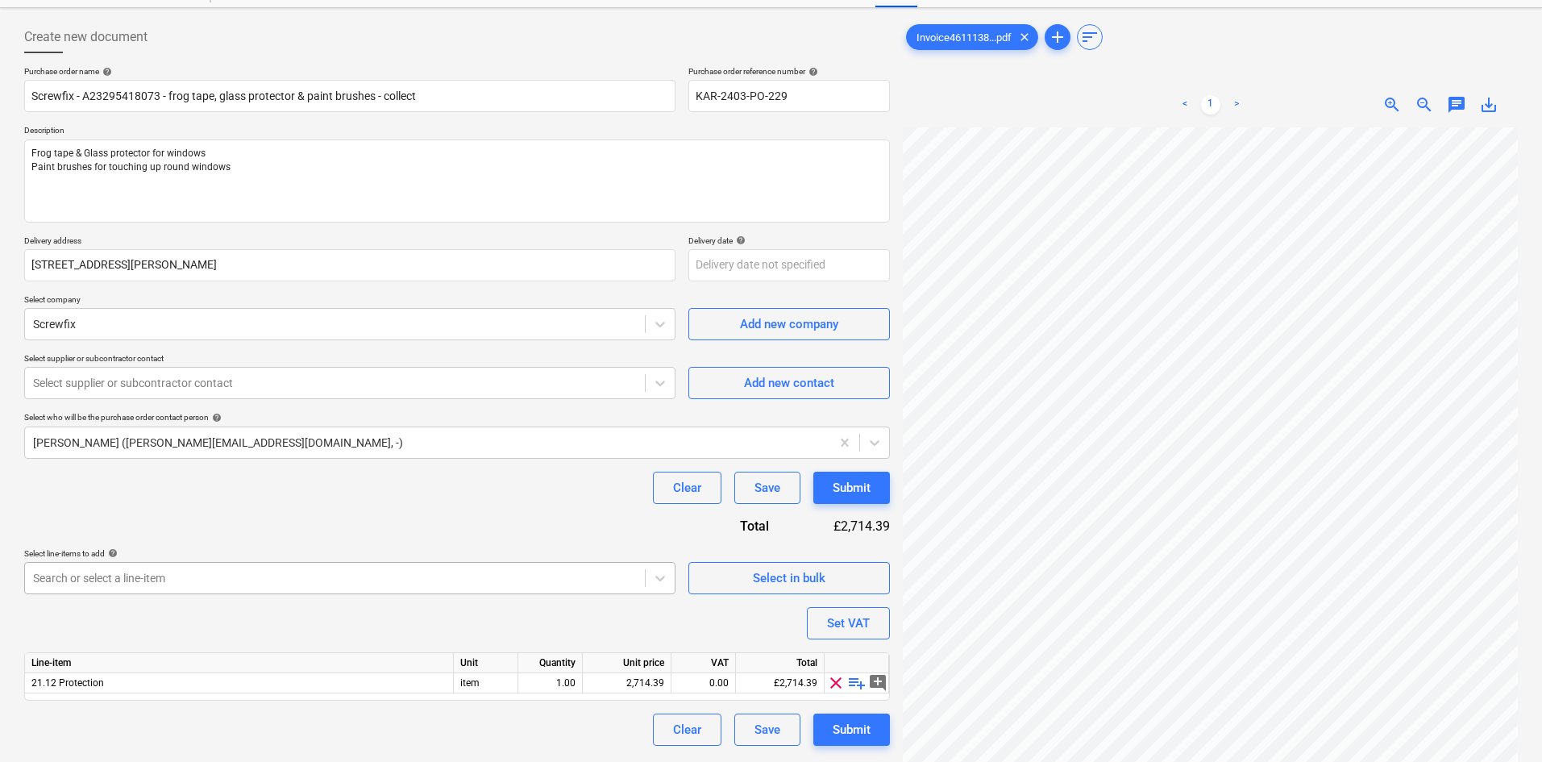
scroll to position [161, 0]
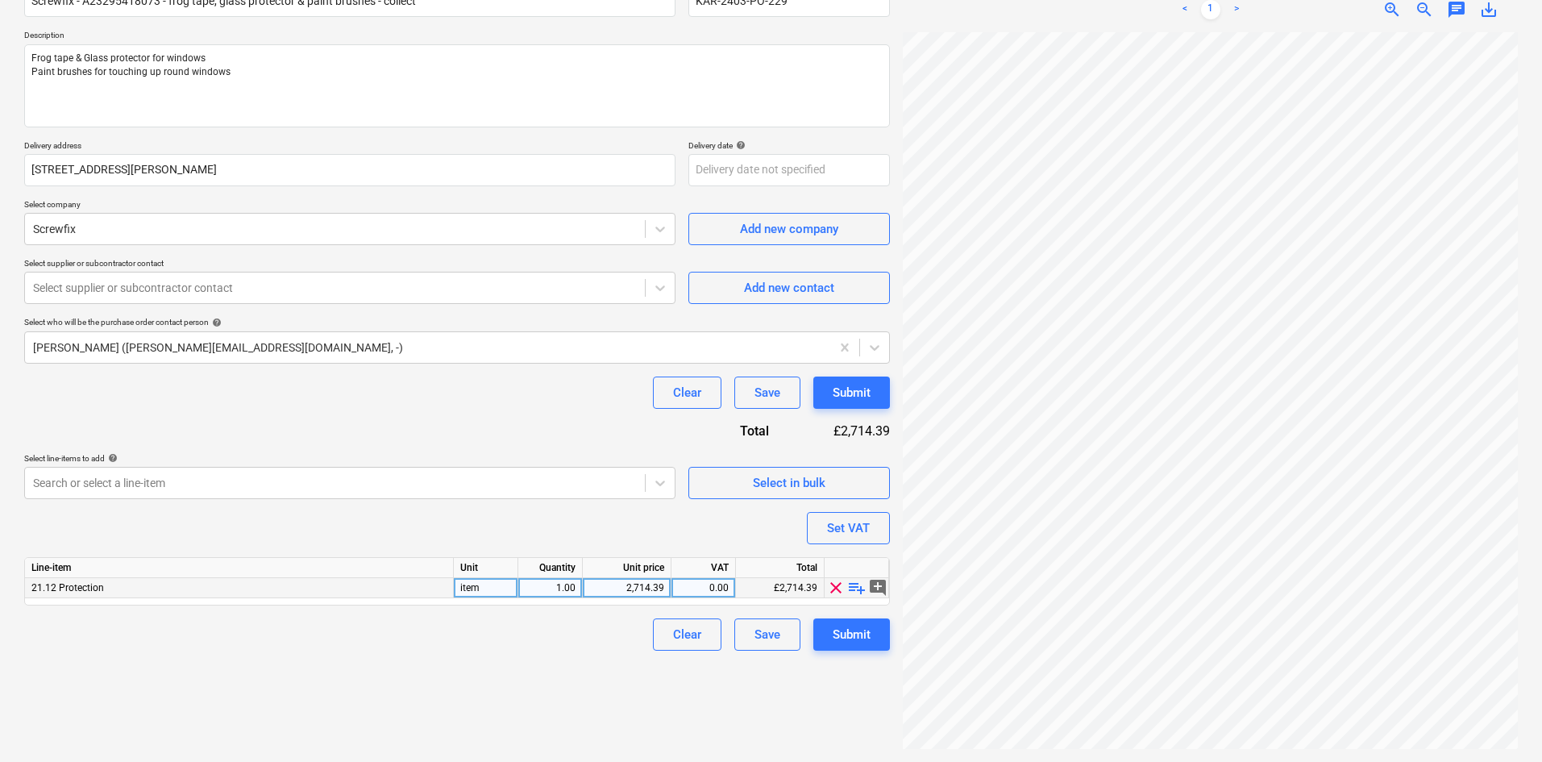
click at [855, 588] on span "playlist_add" at bounding box center [856, 587] width 19 height 19
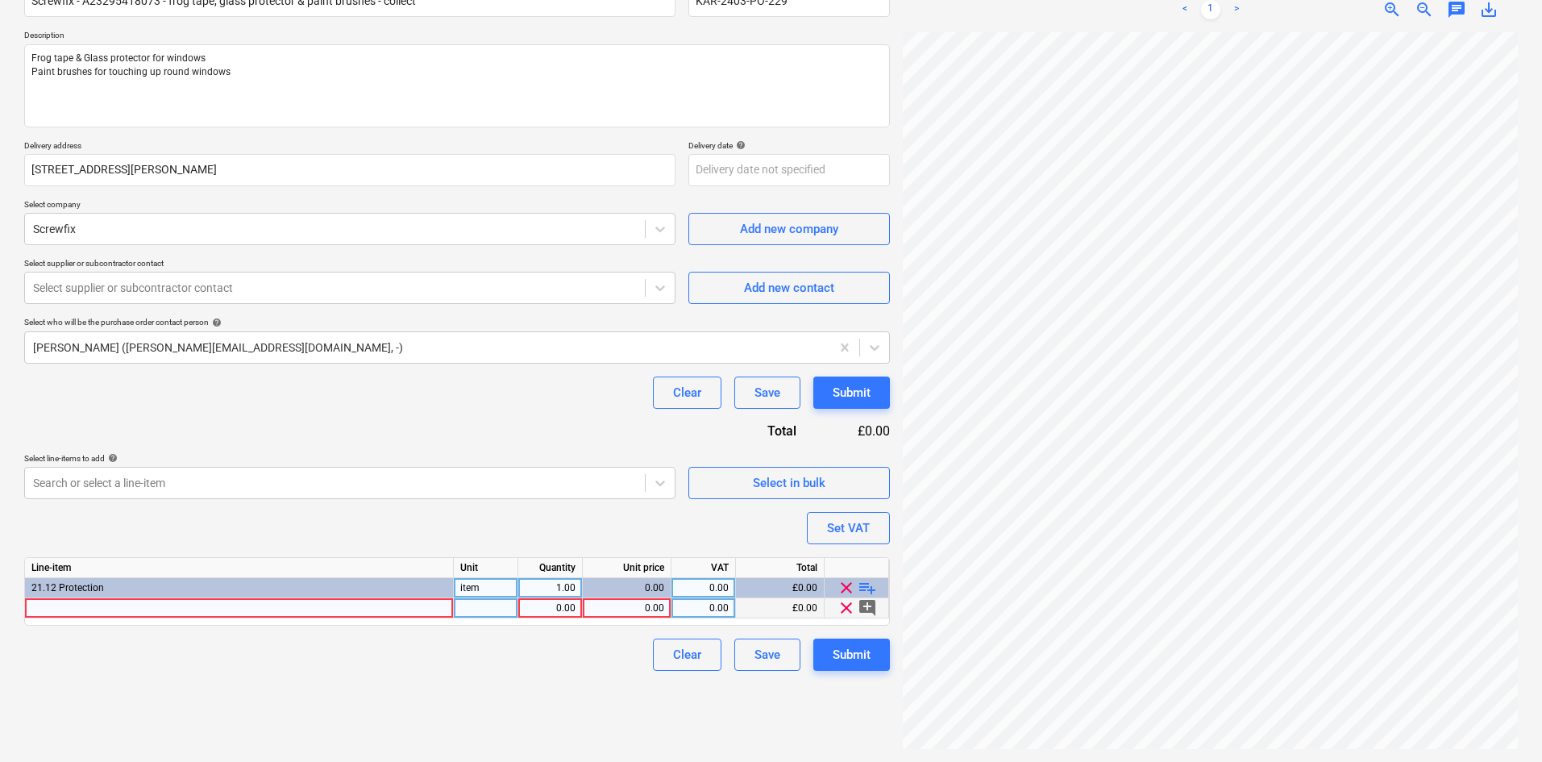
click at [77, 607] on div at bounding box center [239, 608] width 429 height 20
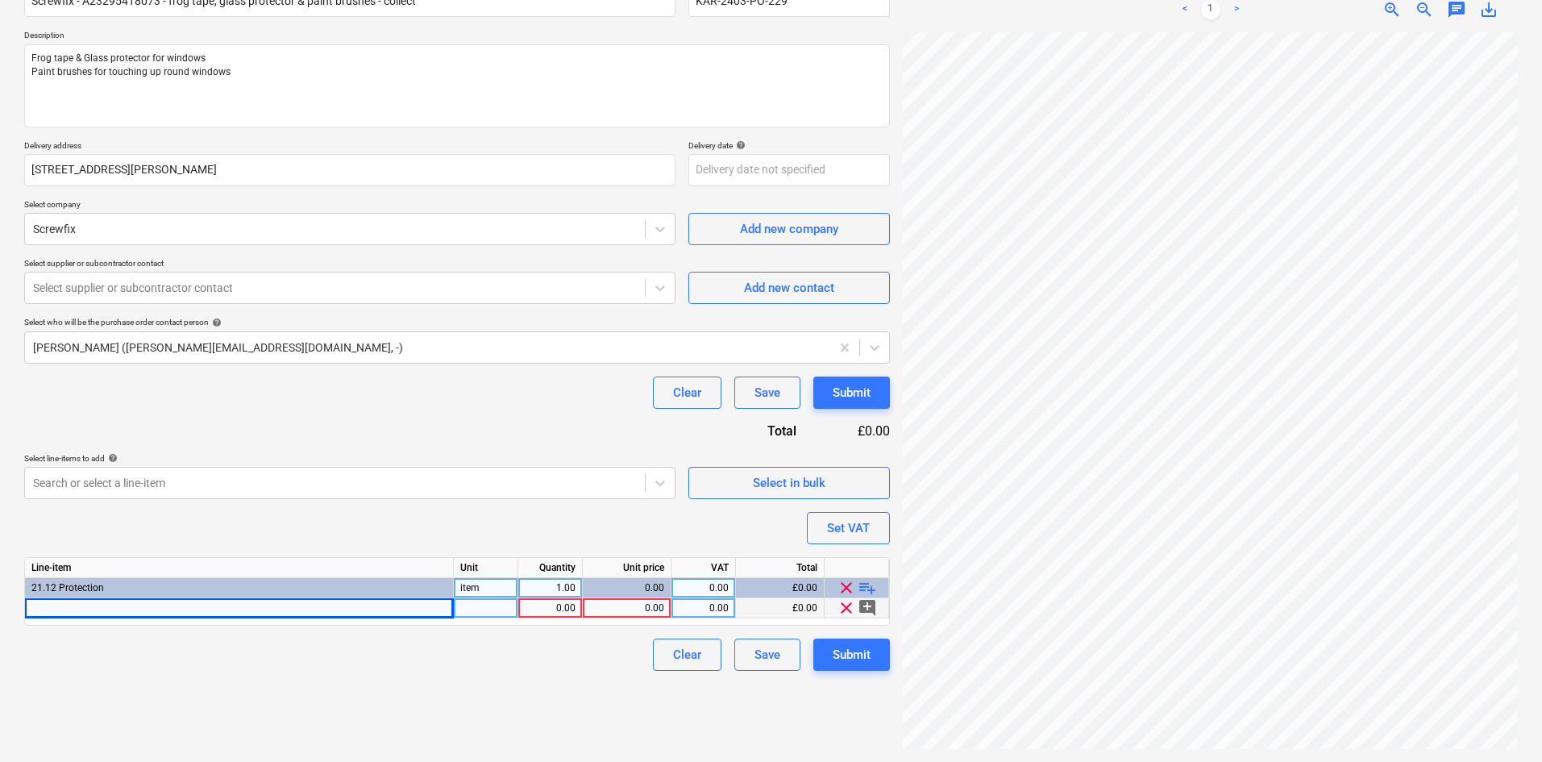
click at [104, 604] on div at bounding box center [239, 608] width 429 height 20
click at [865, 584] on span "playlist_add" at bounding box center [867, 587] width 19 height 19
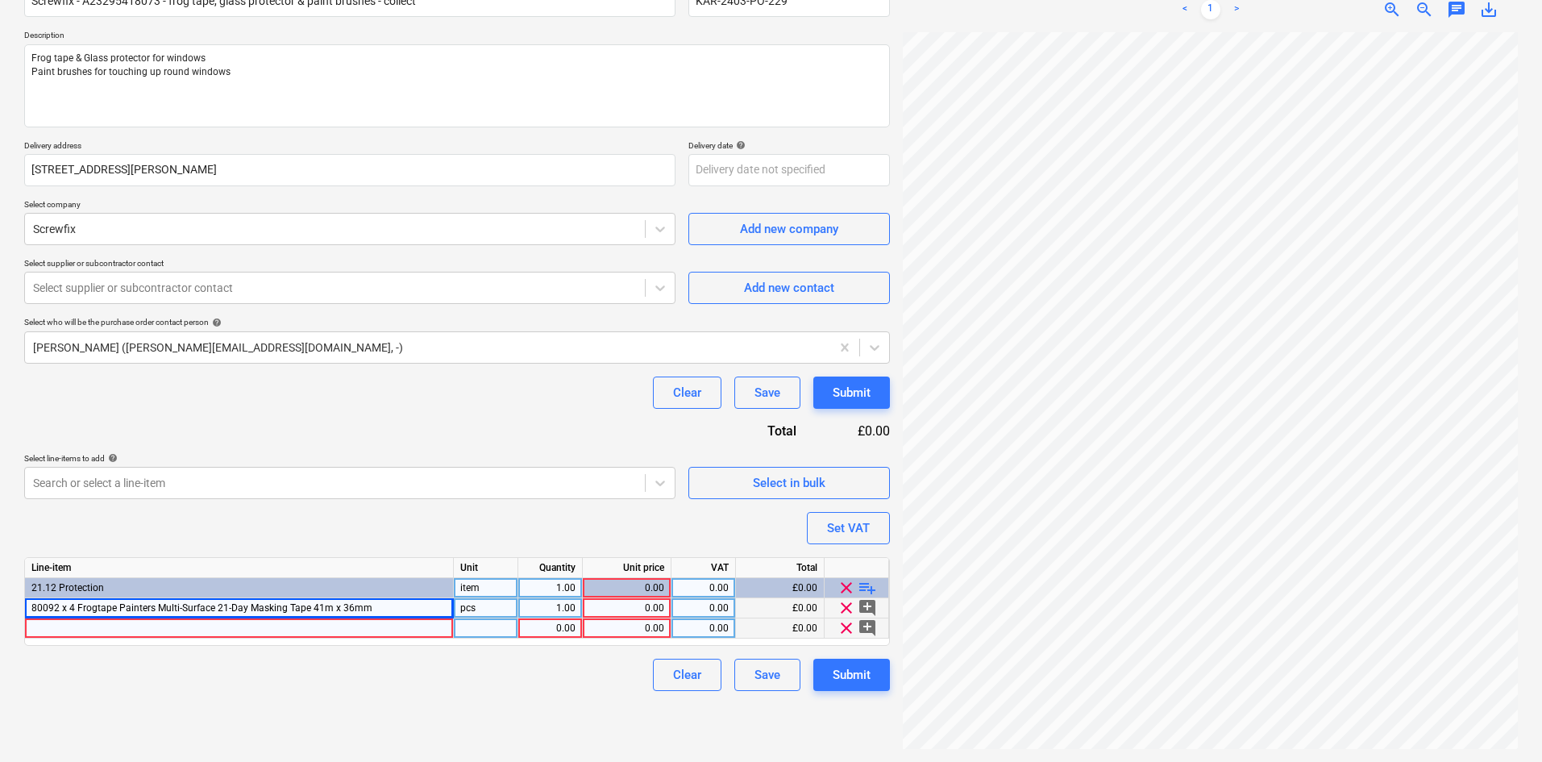
click at [122, 627] on div at bounding box center [239, 628] width 429 height 20
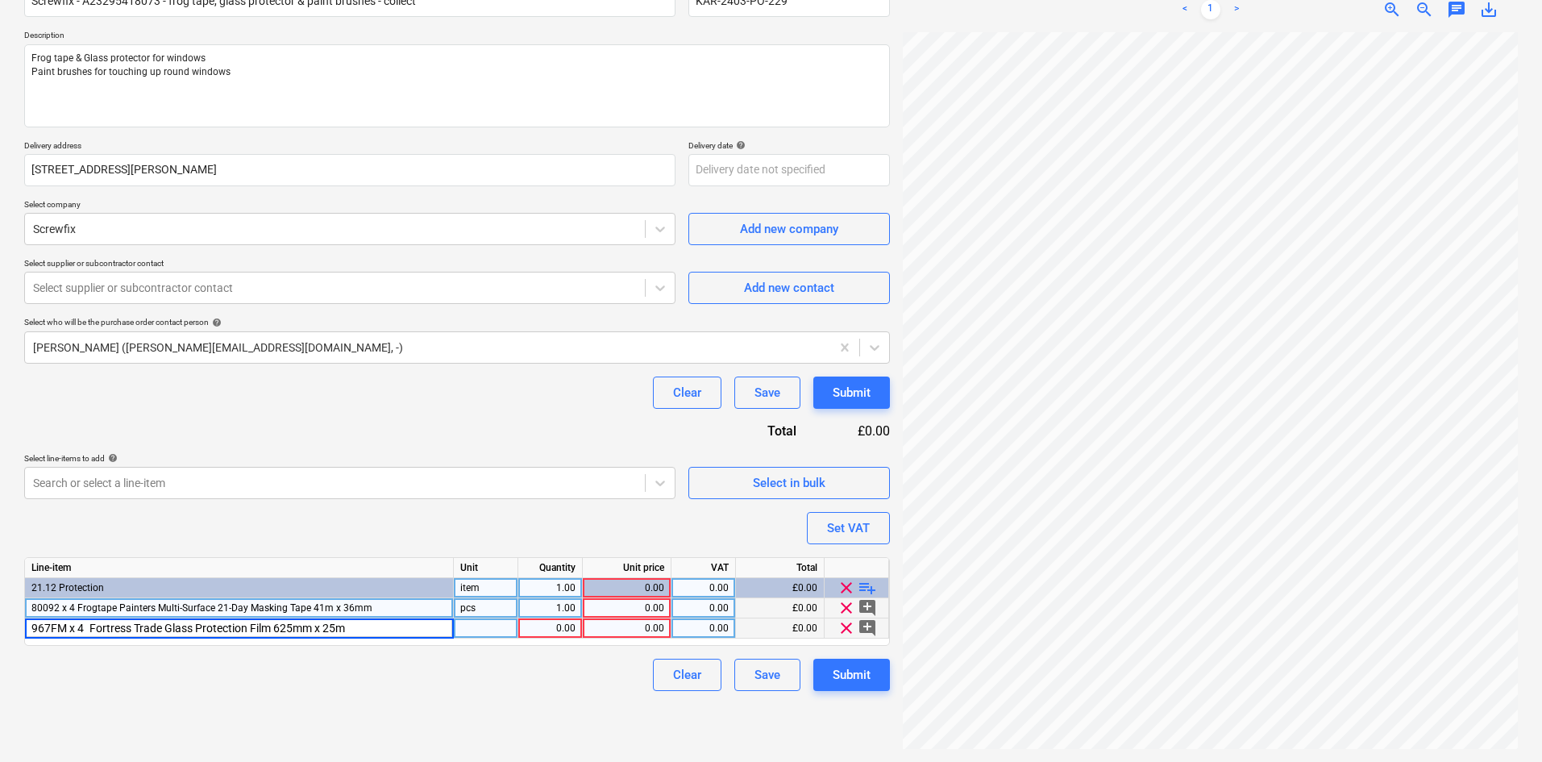
click at [492, 629] on div at bounding box center [486, 628] width 64 height 20
click at [492, 608] on div "pcs" at bounding box center [486, 608] width 64 height 20
drag, startPoint x: 550, startPoint y: 629, endPoint x: 680, endPoint y: 629, distance: 129.8
click at [551, 629] on div "1.00" at bounding box center [550, 628] width 51 height 20
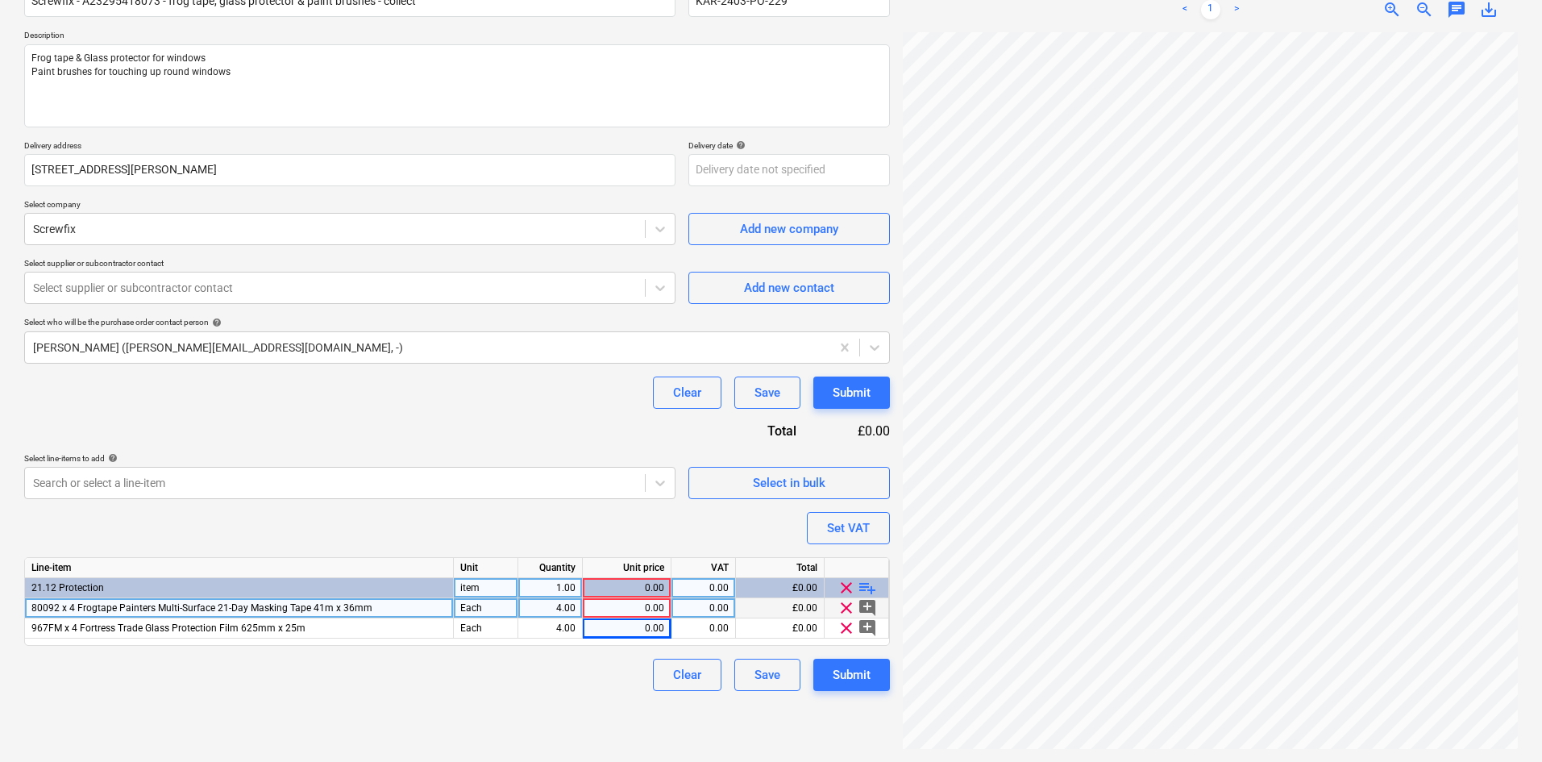
click at [703, 602] on div "0.00" at bounding box center [703, 608] width 51 height 20
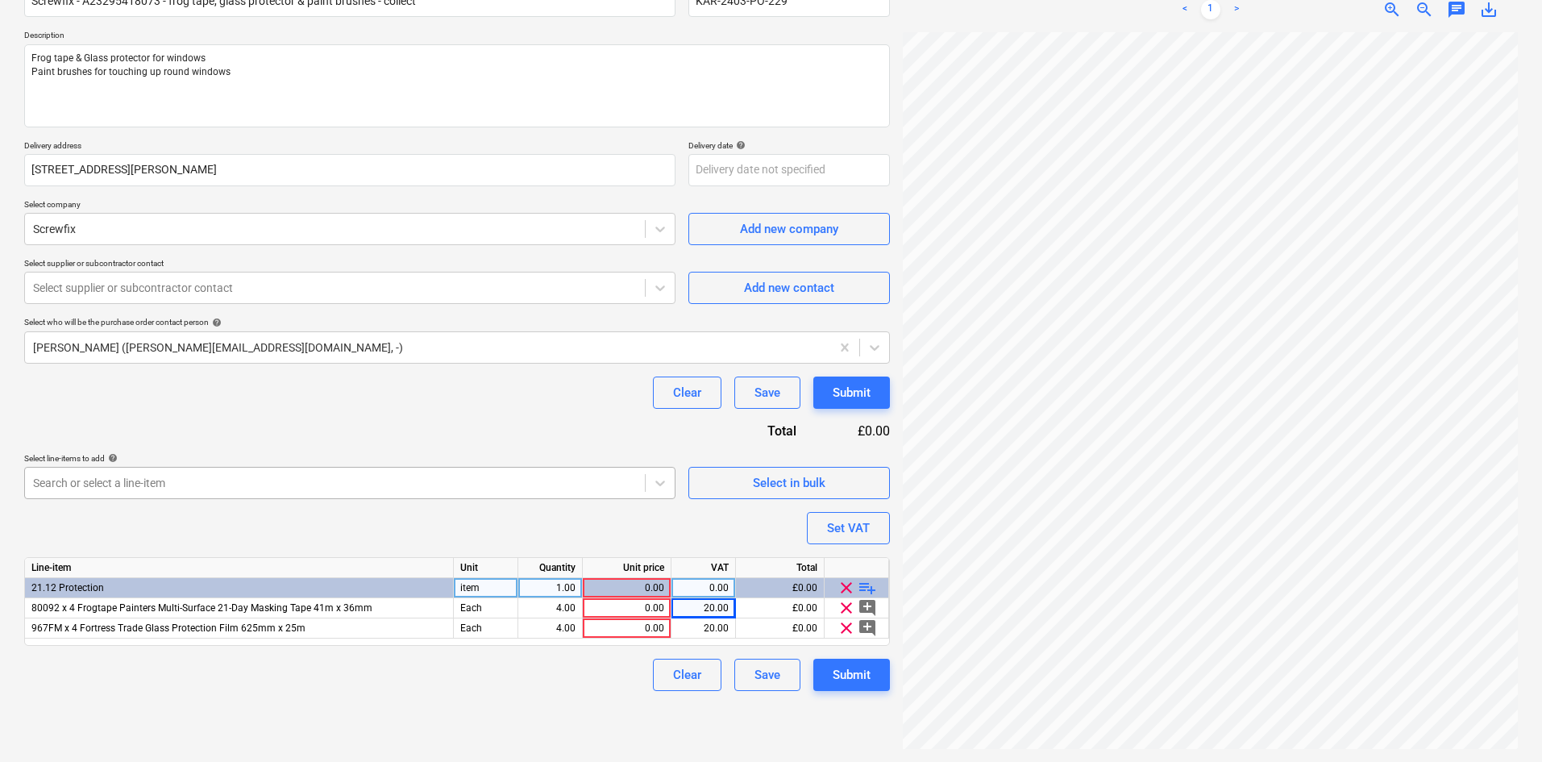
click at [543, 482] on div at bounding box center [335, 483] width 604 height 16
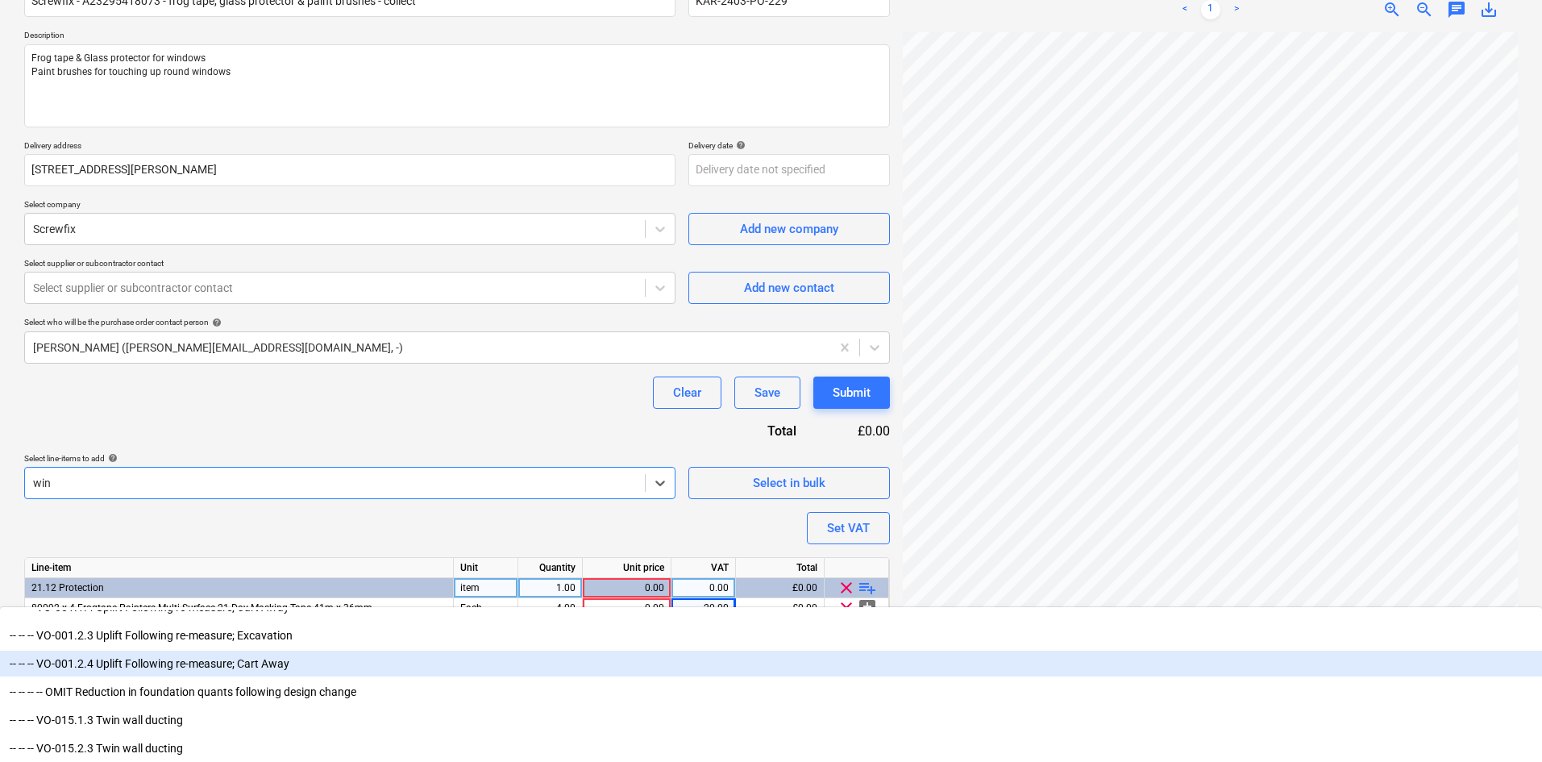
scroll to position [322, 0]
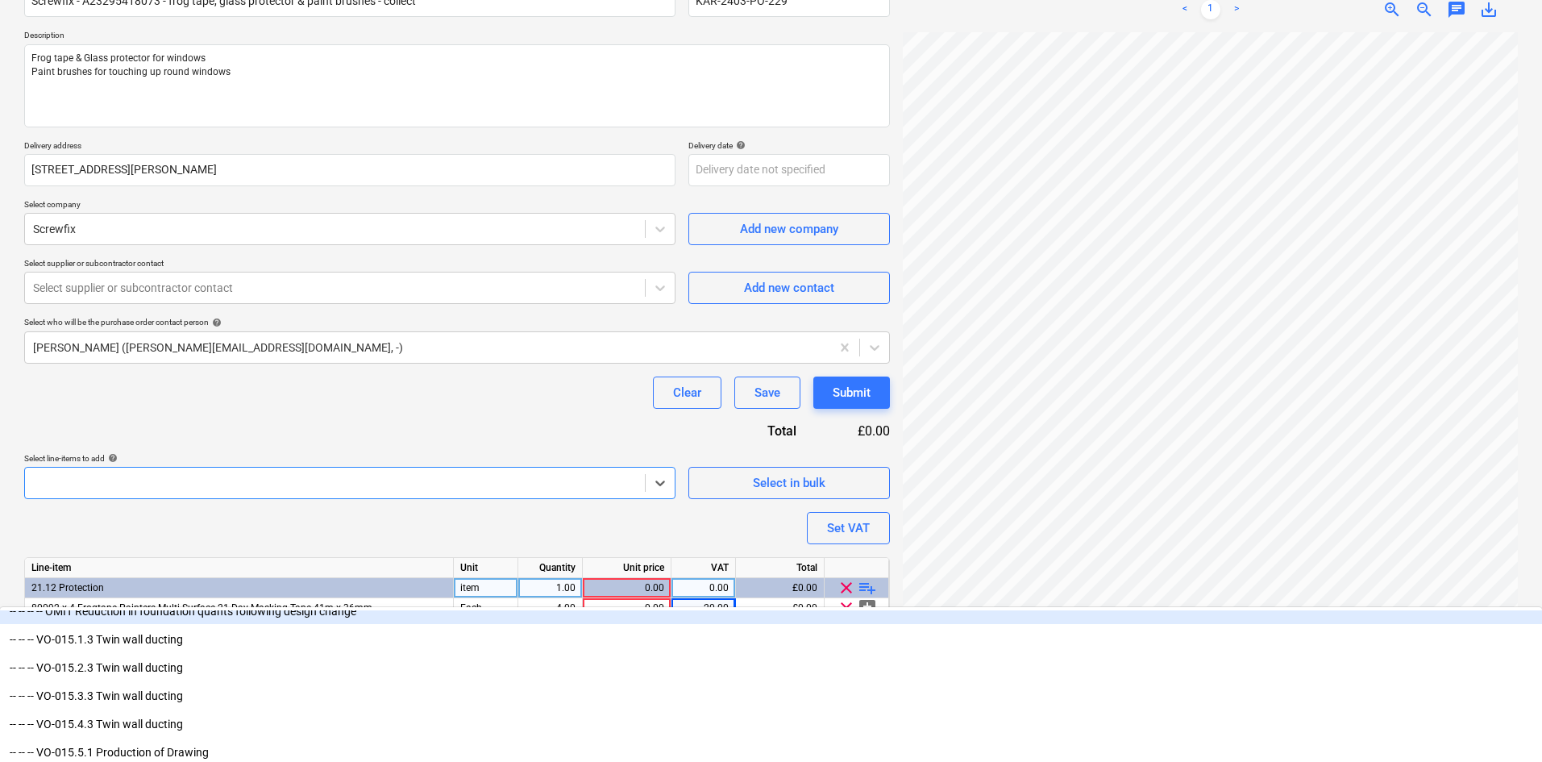
click at [81, 484] on div at bounding box center [335, 483] width 604 height 16
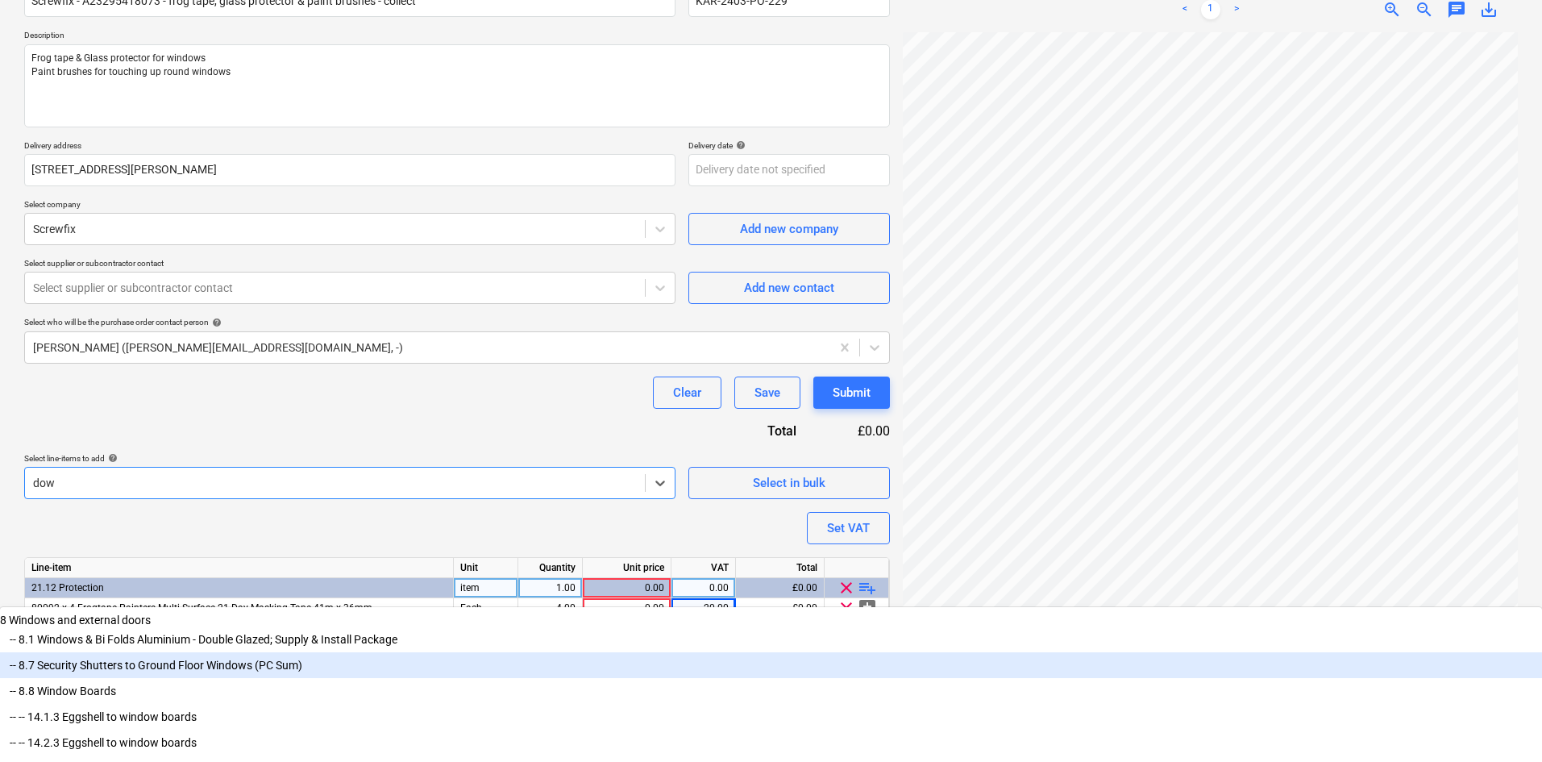
scroll to position [110, 0]
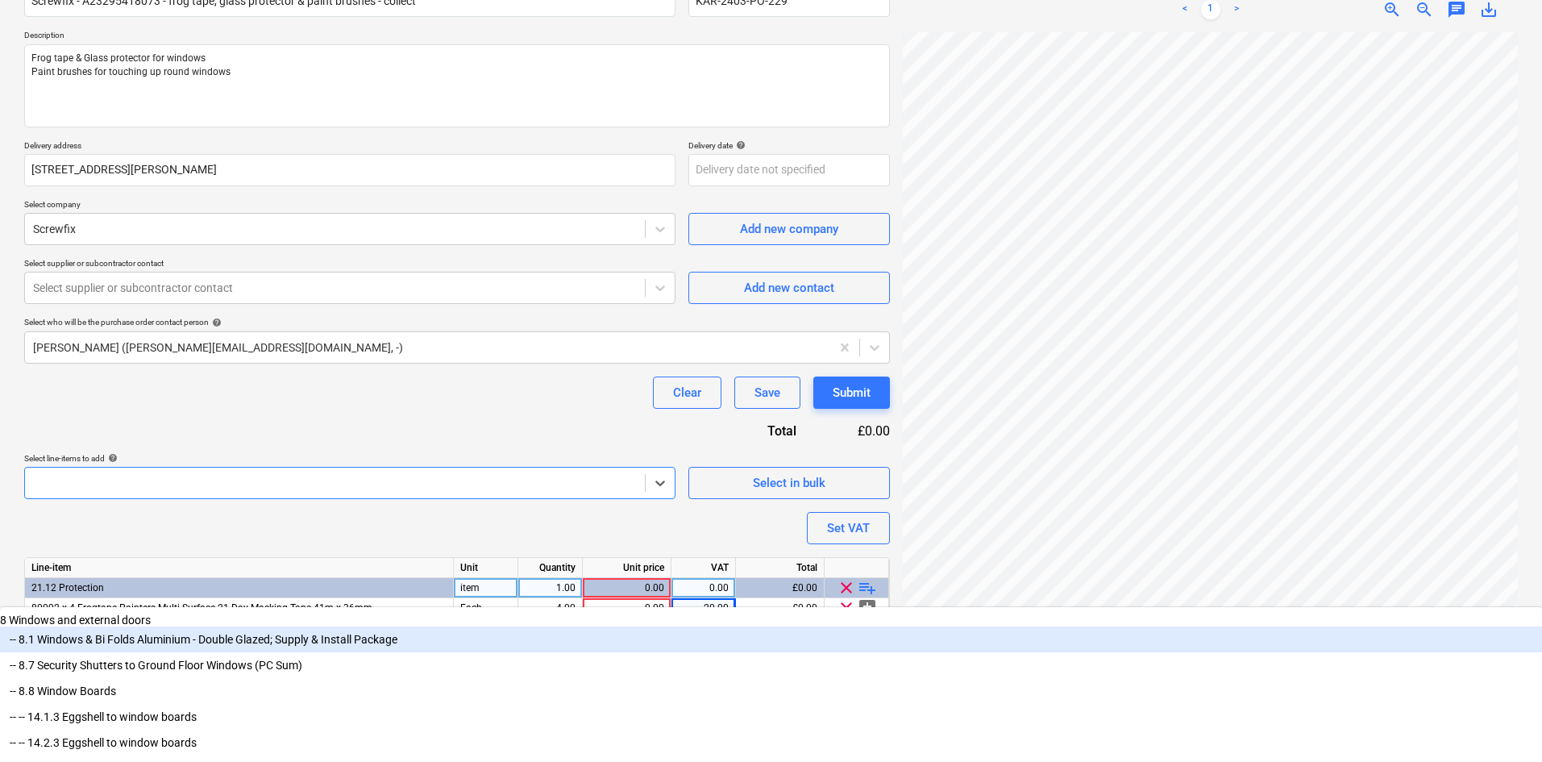
click at [210, 427] on div "Purchase order name help Screwfix - A23295418073 - frog tape, glass protector &…" at bounding box center [457, 331] width 866 height 720
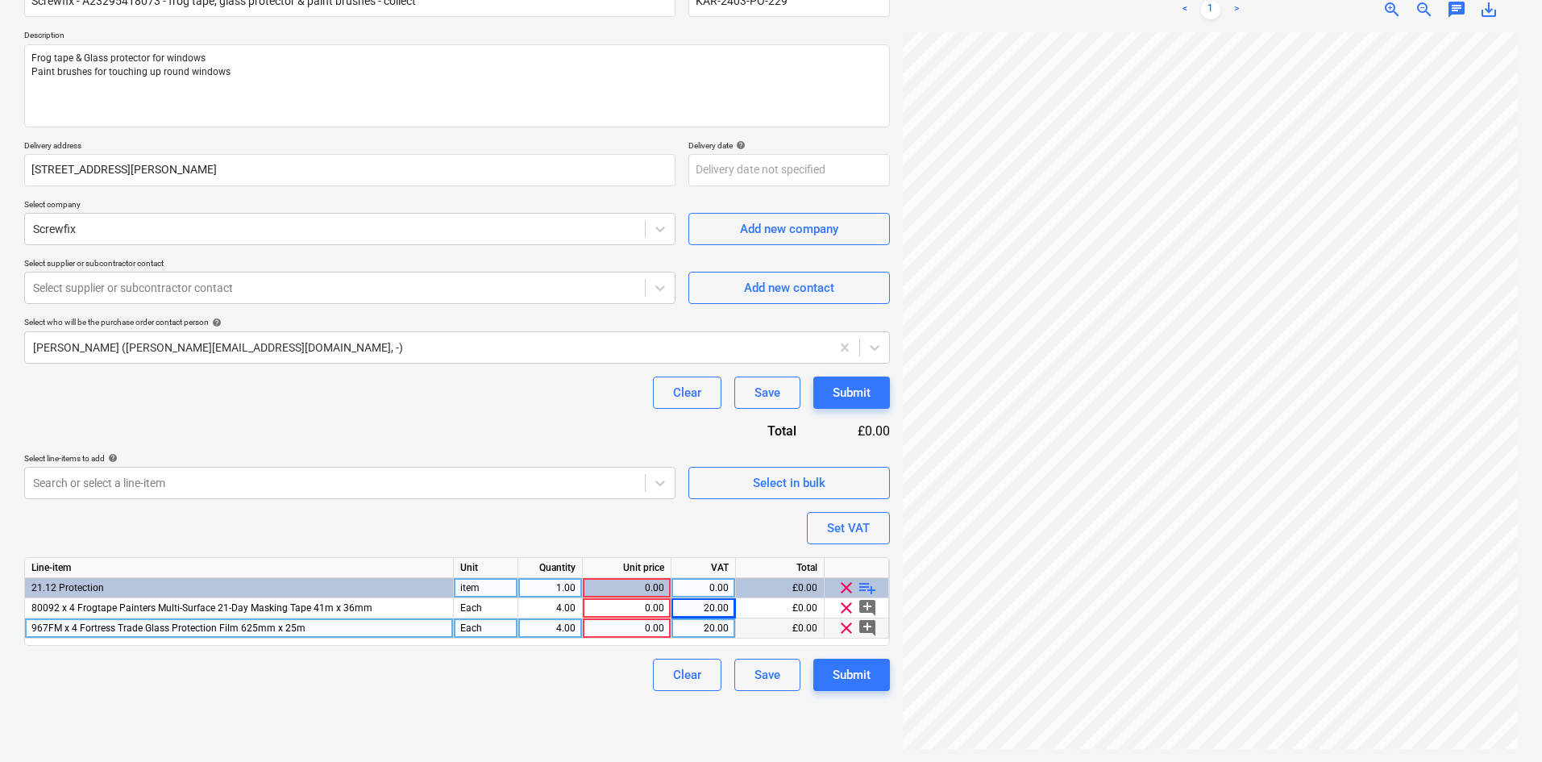
click at [648, 627] on div "0.00" at bounding box center [626, 628] width 75 height 20
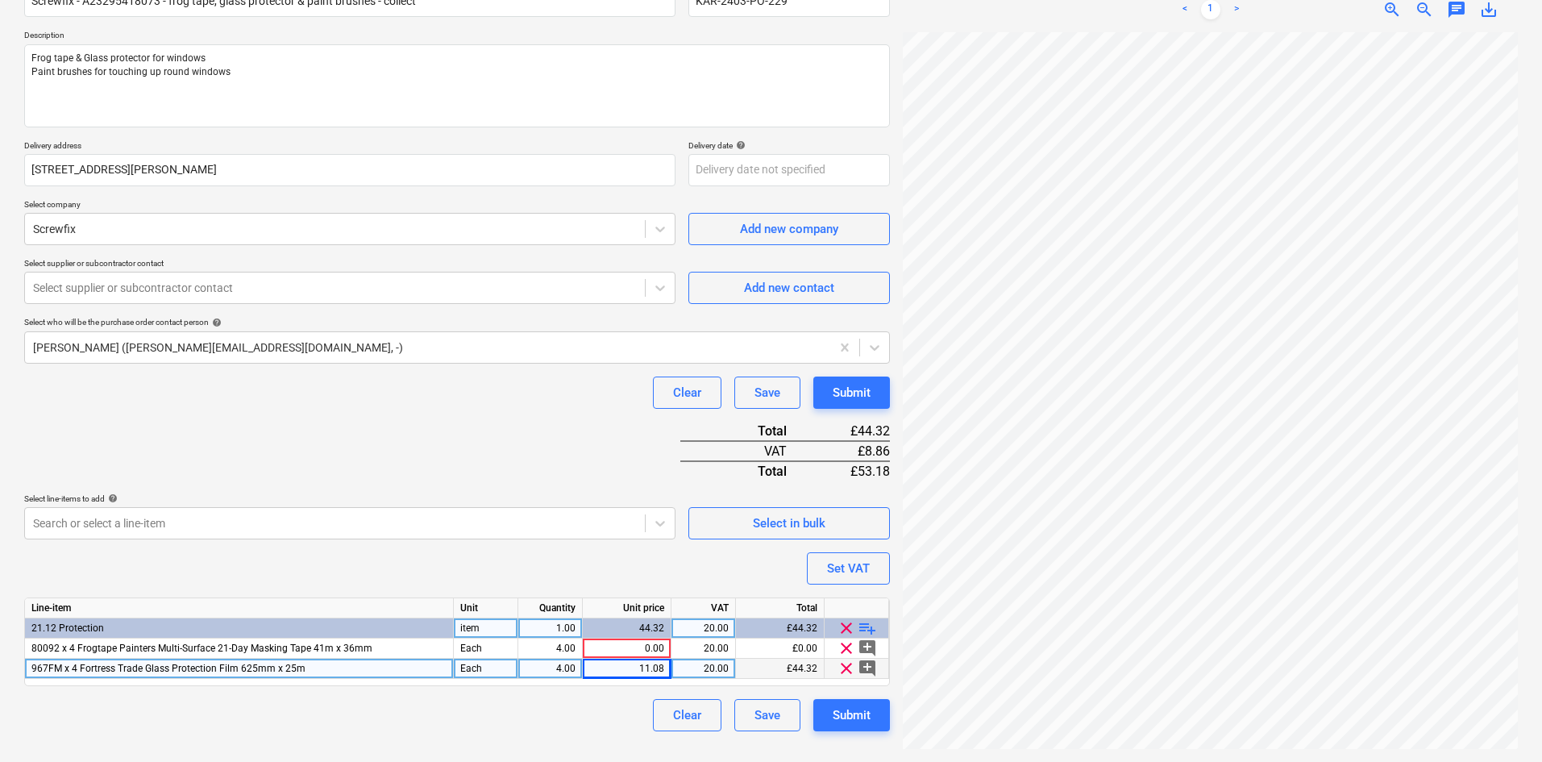
click at [640, 666] on div "11.08" at bounding box center [626, 668] width 75 height 20
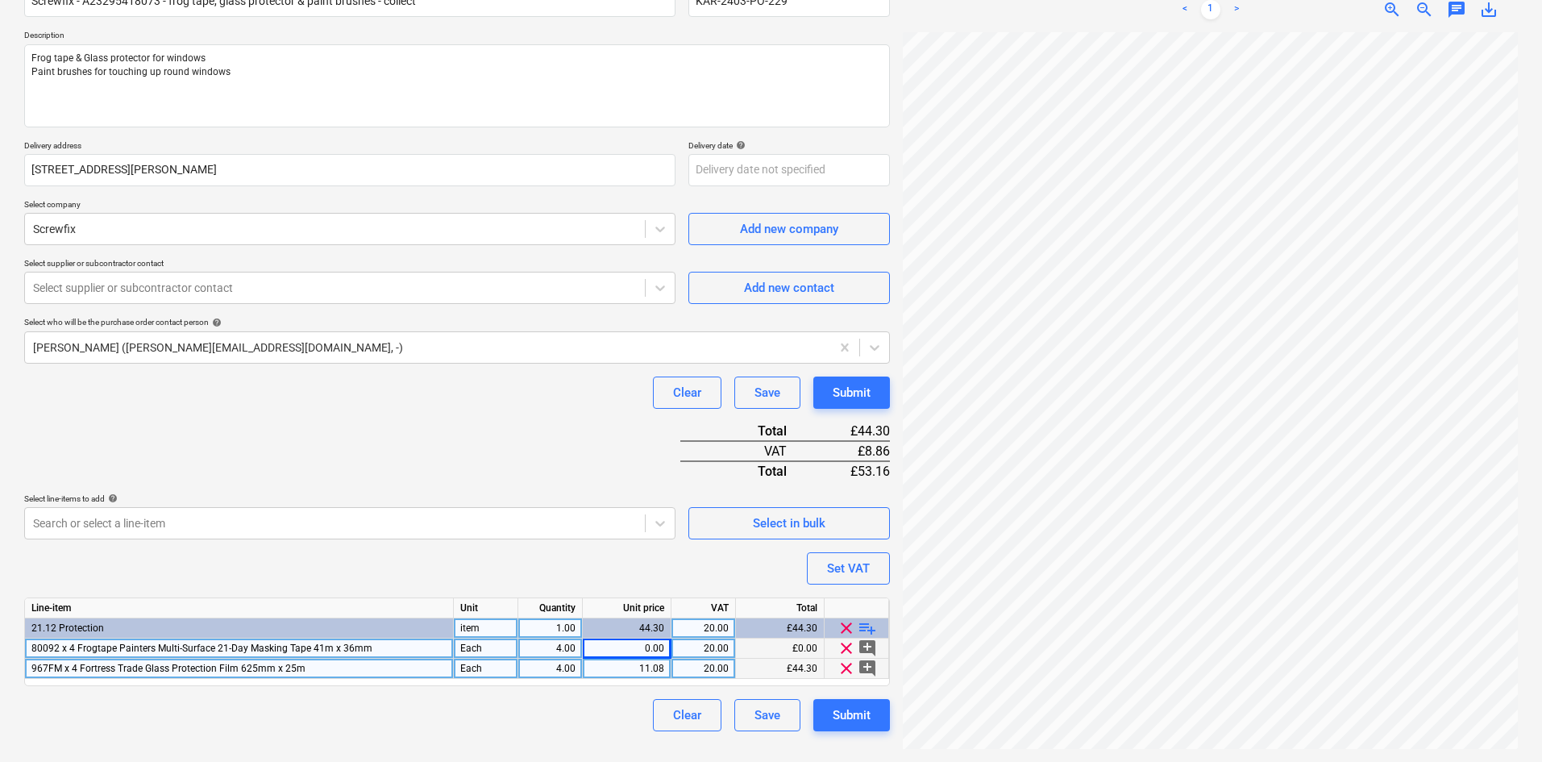
click at [630, 647] on div "0.00" at bounding box center [626, 648] width 75 height 20
click at [268, 520] on body "Sales Projects Contacts Company Consolidated Invoices Inbox format_size keyboar…" at bounding box center [771, 220] width 1542 height 762
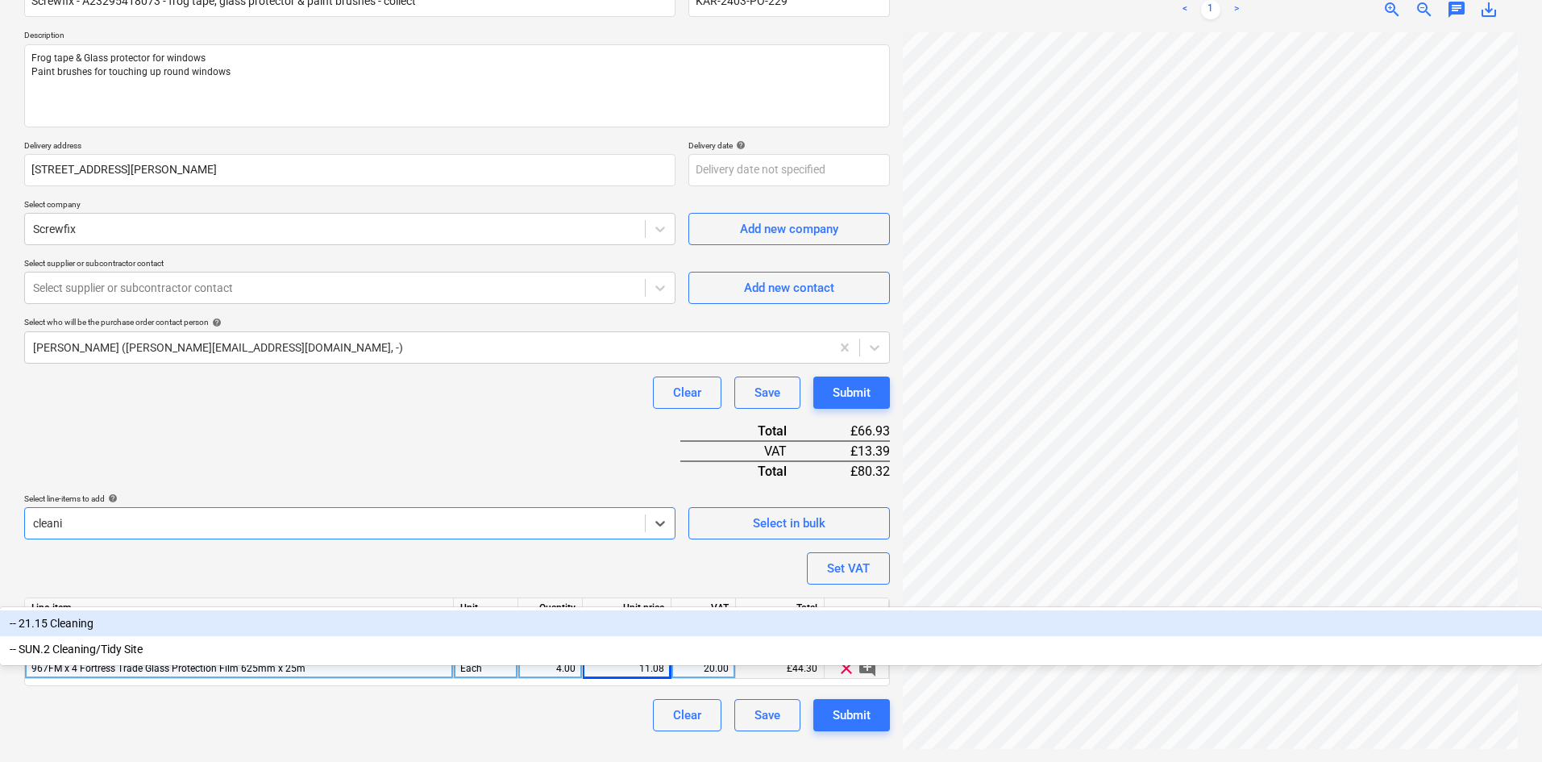
scroll to position [161, 0]
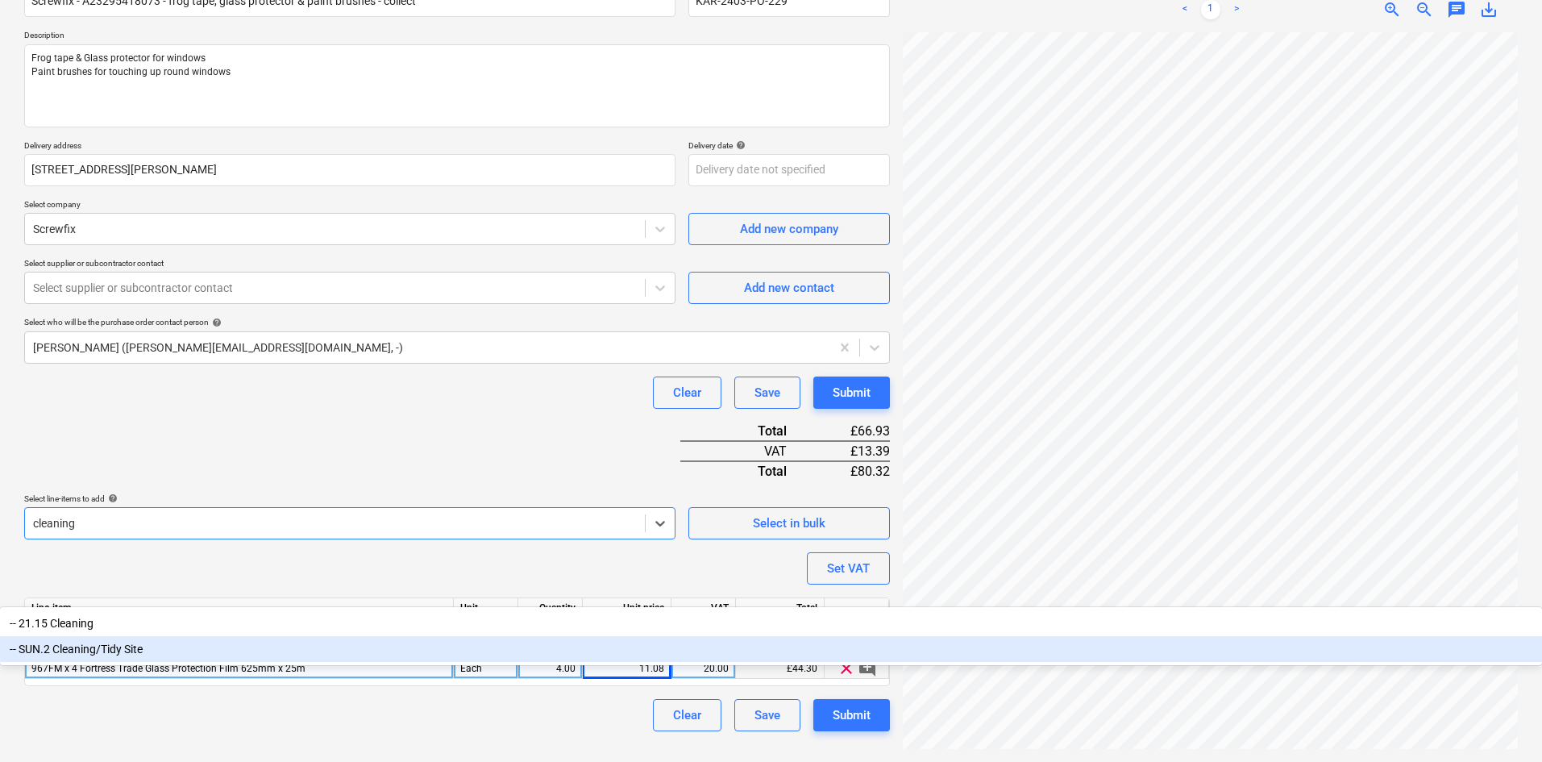
click at [251, 636] on div "-- SUN.2 Cleaning/Tidy Site" at bounding box center [771, 649] width 1542 height 26
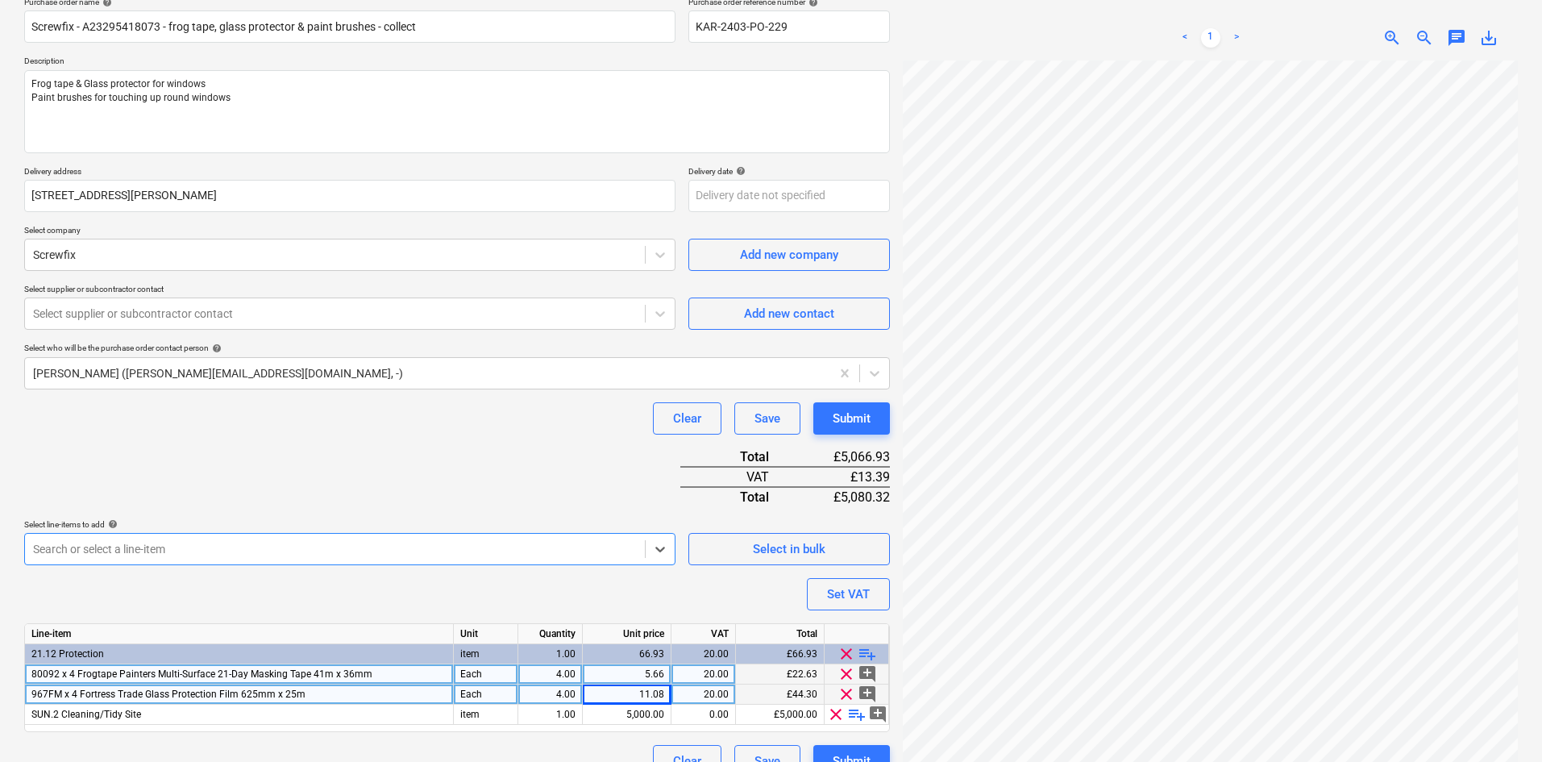
scroll to position [164, 0]
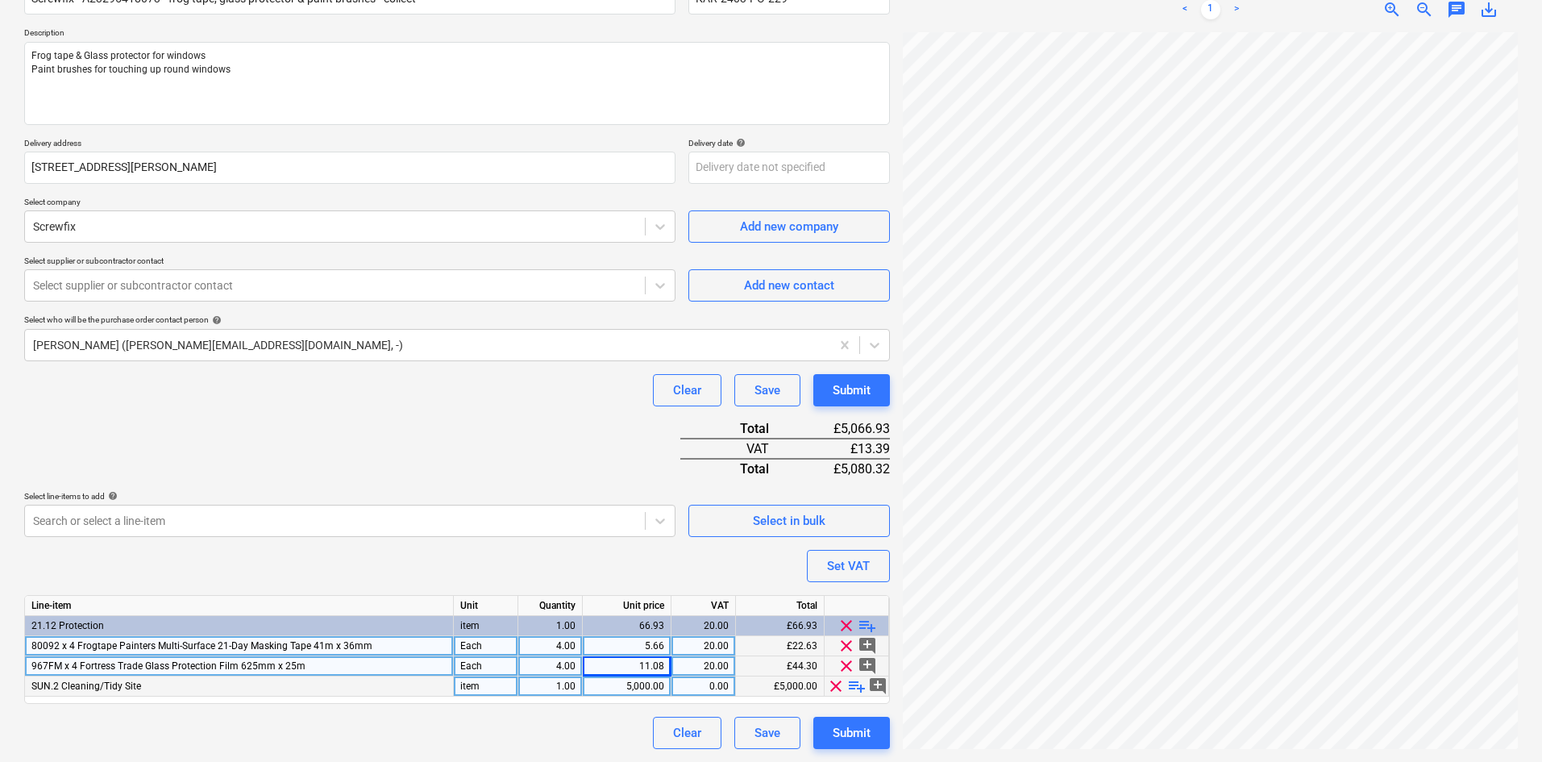
click at [858, 683] on span "playlist_add" at bounding box center [856, 685] width 19 height 19
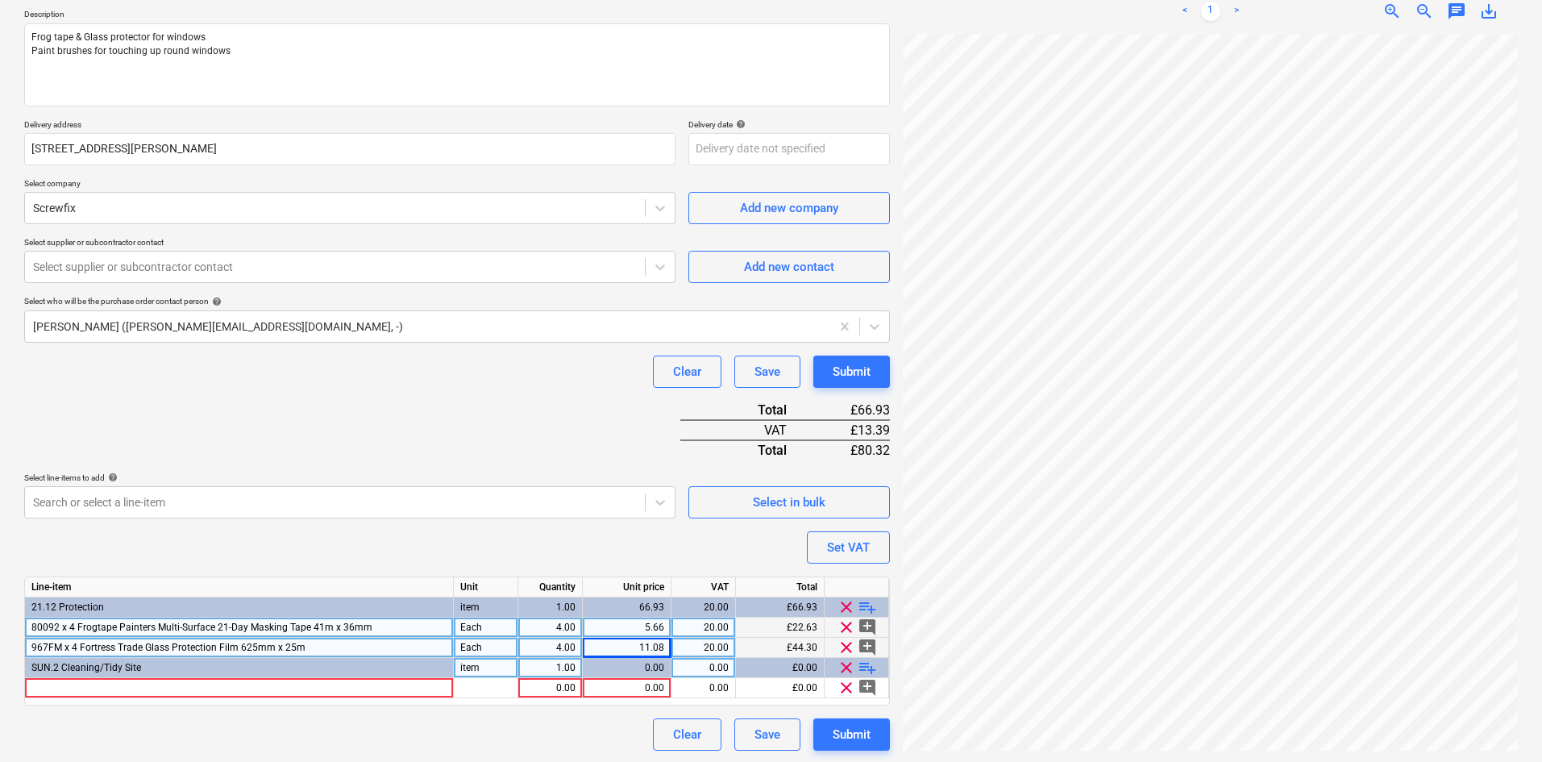
scroll to position [184, 0]
click at [174, 685] on div at bounding box center [239, 686] width 429 height 20
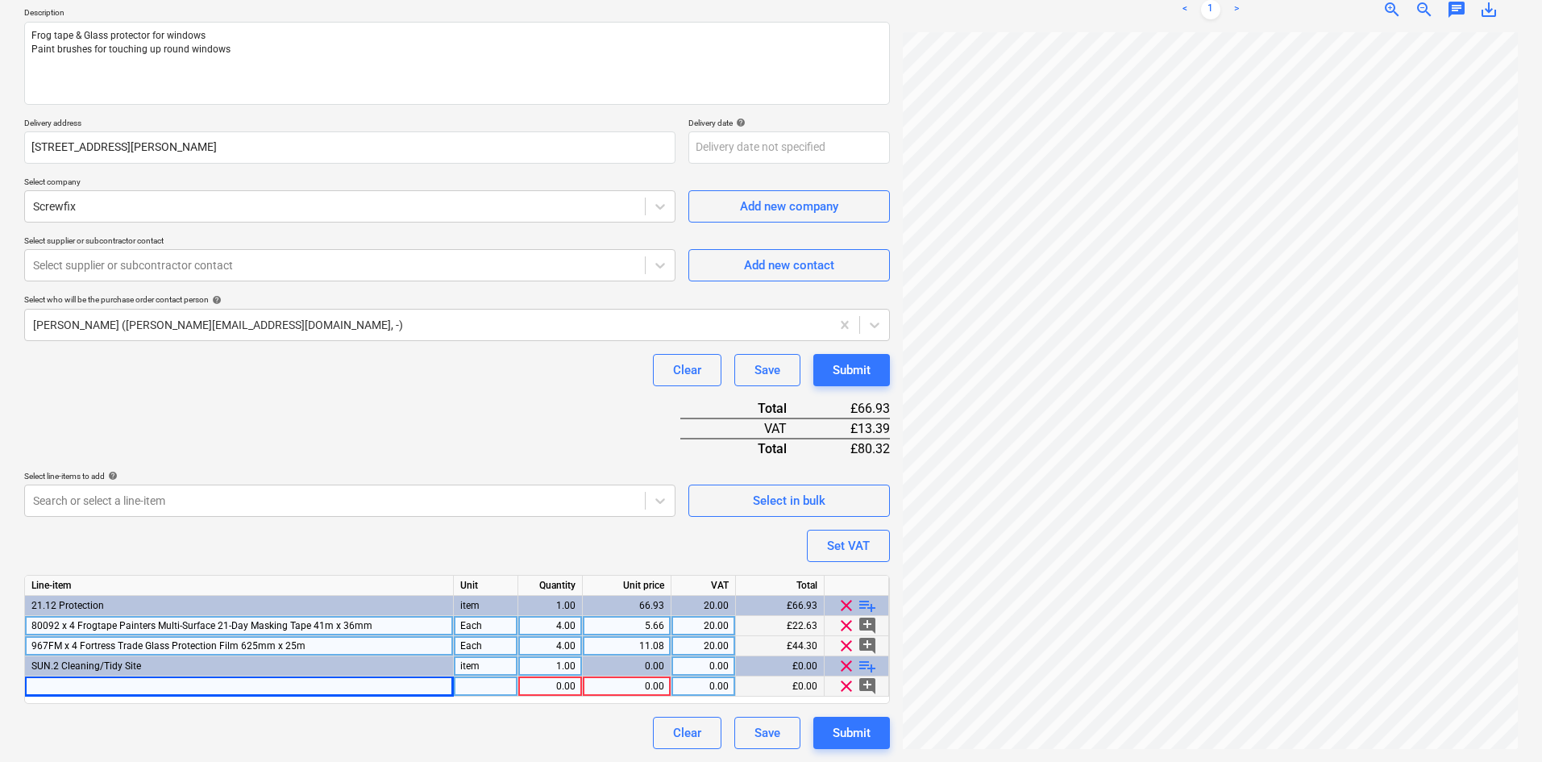
click at [169, 683] on div at bounding box center [239, 686] width 429 height 20
click at [497, 685] on div at bounding box center [486, 686] width 64 height 20
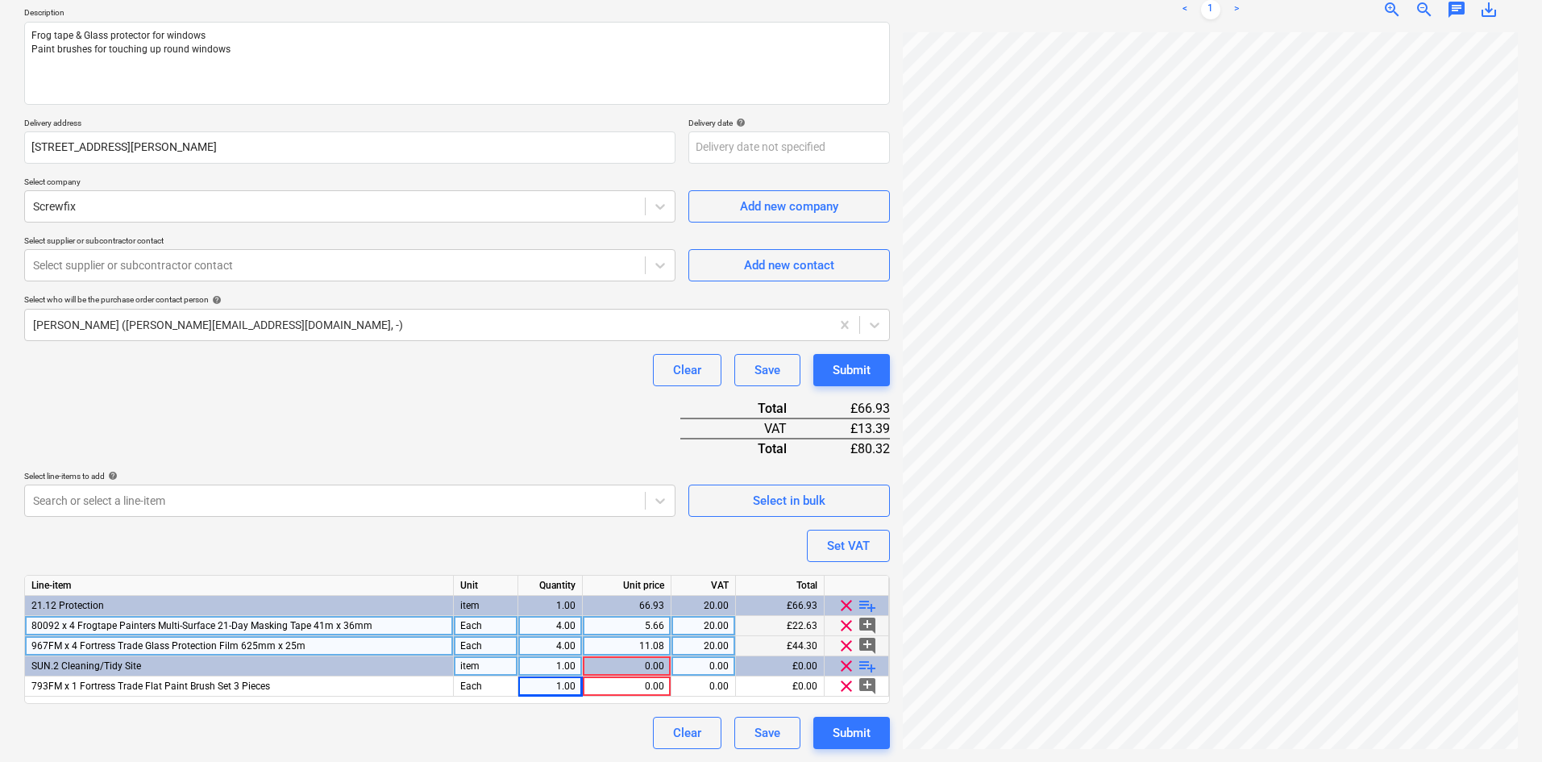
click at [486, 618] on div "Each" at bounding box center [486, 626] width 64 height 20
click at [485, 647] on div "Each" at bounding box center [486, 646] width 64 height 20
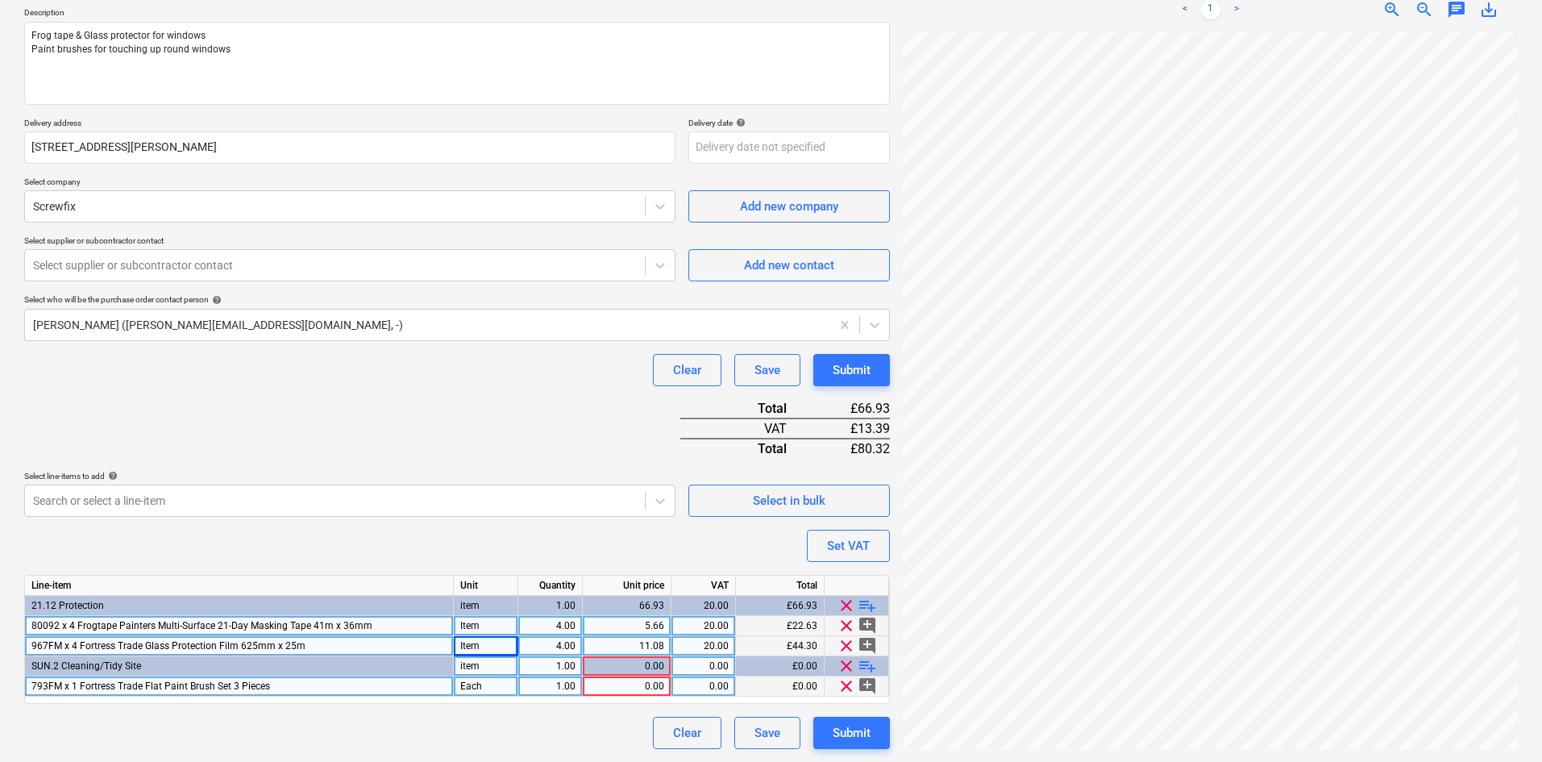
click at [484, 688] on div "Each" at bounding box center [486, 686] width 64 height 20
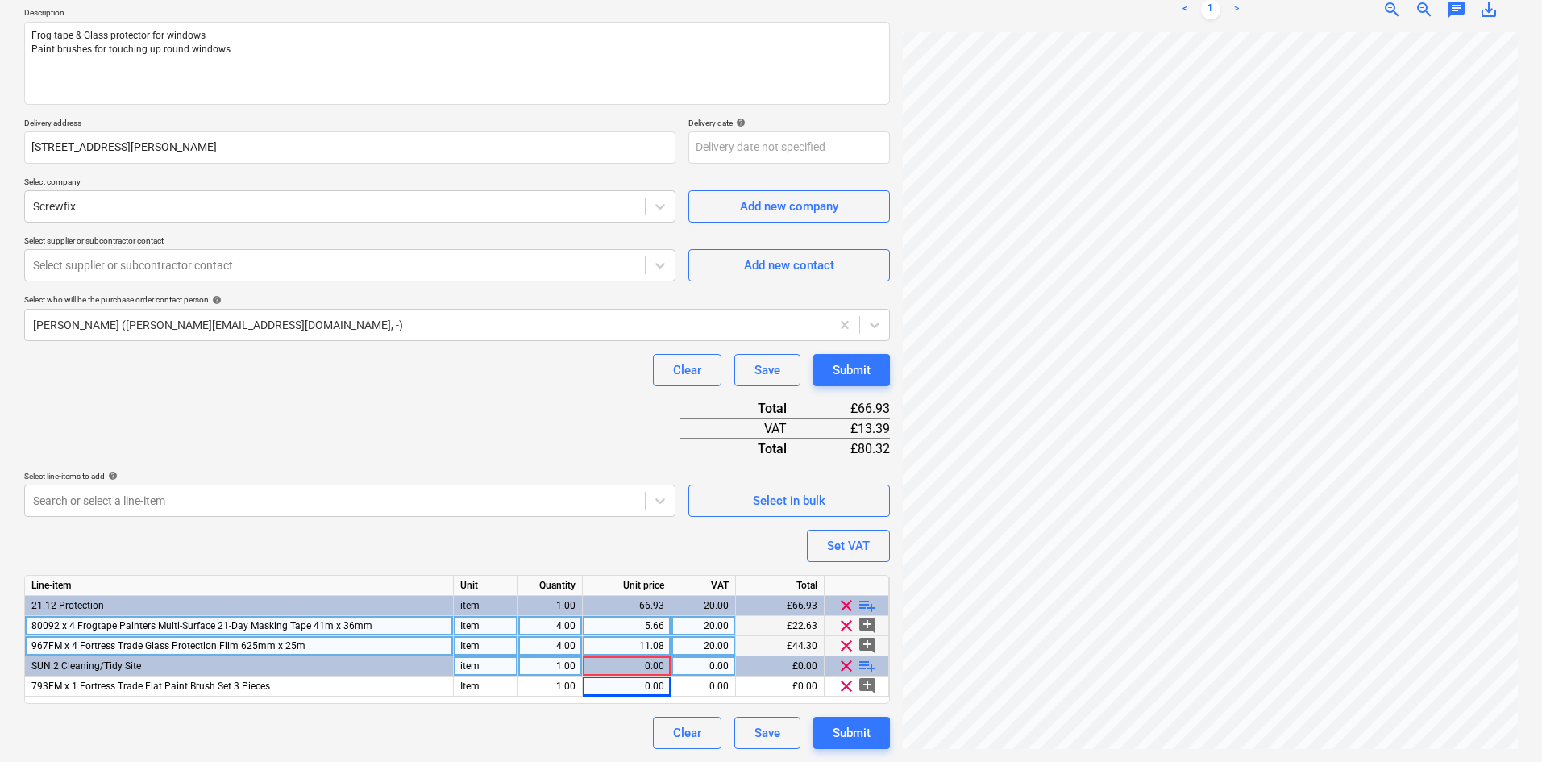
scroll to position [0, 112]
click at [505, 431] on div "Purchase order name help Screwfix - A23295418073 - frog tape, glass protector &…" at bounding box center [457, 348] width 866 height 800
click at [628, 619] on div "5.66" at bounding box center [626, 626] width 75 height 20
click at [567, 464] on div "Purchase order name help Screwfix - A23295418073 - frog tape, glass protector &…" at bounding box center [457, 348] width 866 height 800
click at [558, 430] on div "Purchase order name help Screwfix - A23295418073 - frog tape, glass protector &…" at bounding box center [457, 348] width 866 height 800
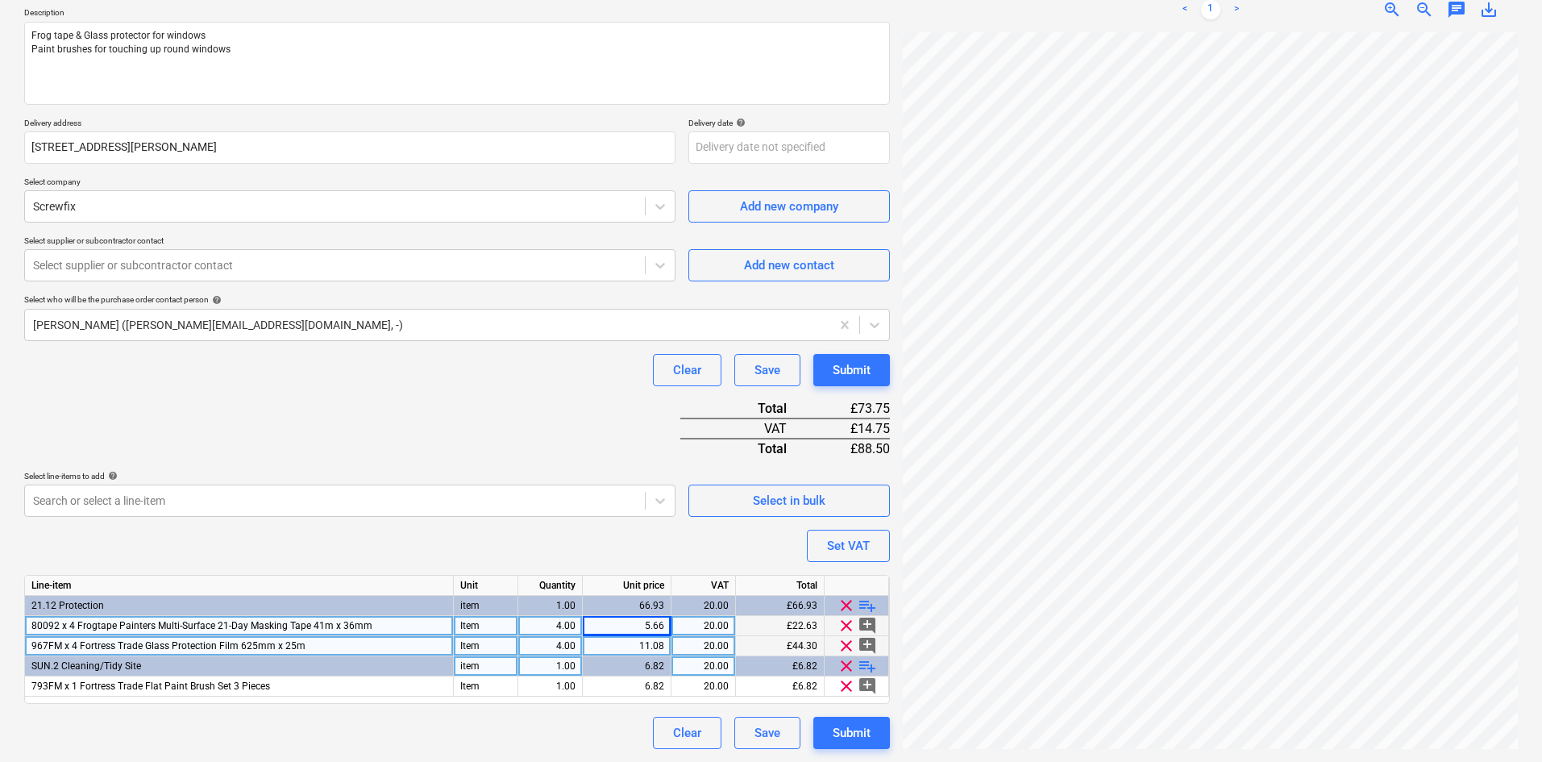
click at [513, 405] on div "Purchase order name help Screwfix - A23295418073 - frog tape, glass protector &…" at bounding box center [457, 348] width 866 height 800
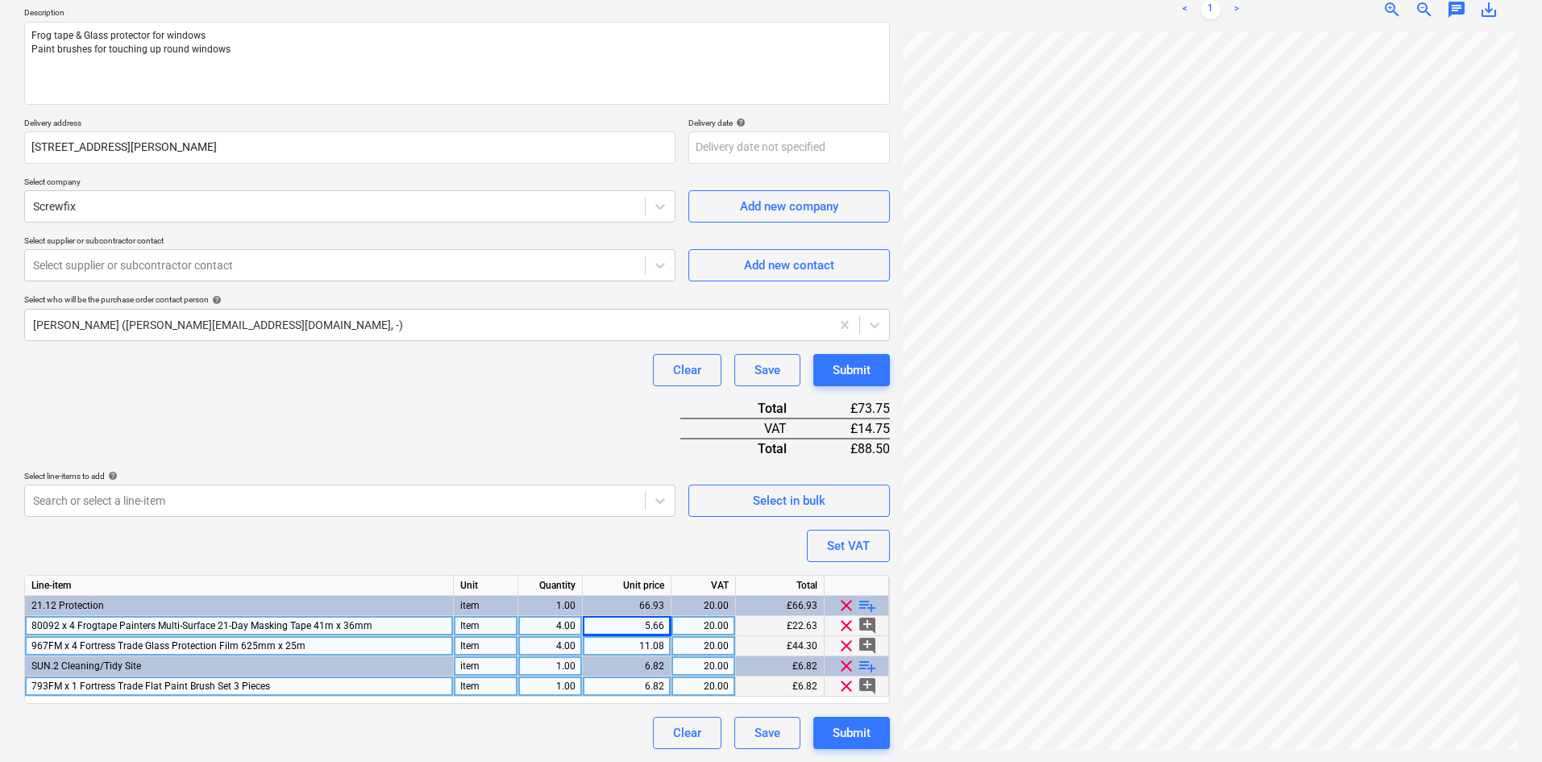
click at [666, 691] on div "6.82" at bounding box center [627, 686] width 89 height 20
click at [658, 650] on div "11.08" at bounding box center [626, 646] width 75 height 20
click at [663, 642] on input "11.075" at bounding box center [627, 645] width 88 height 19
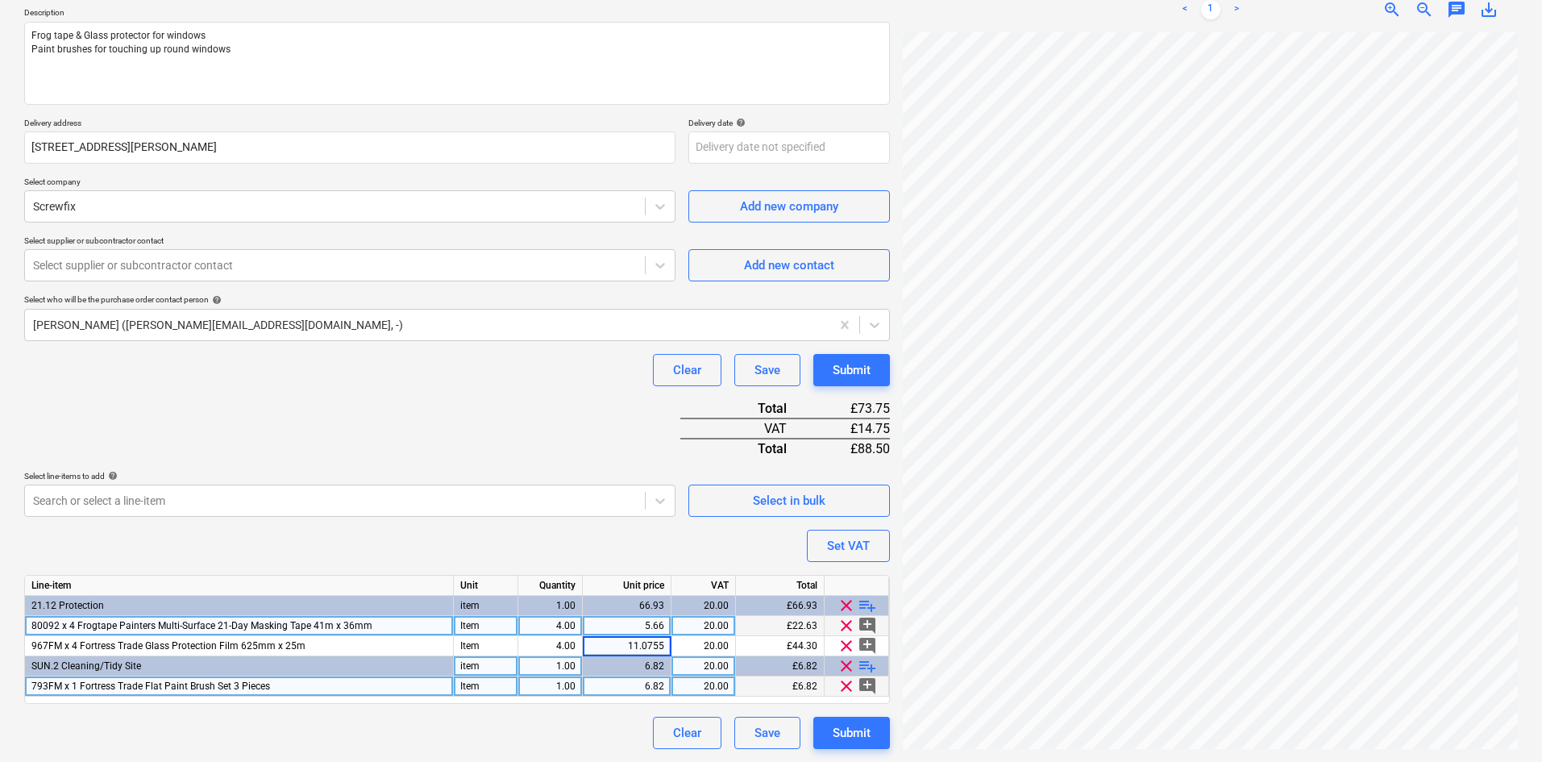
click at [522, 368] on div "Clear Save Submit" at bounding box center [457, 370] width 866 height 32
click at [657, 684] on div "6.82" at bounding box center [626, 686] width 75 height 20
click at [663, 684] on input "6.82" at bounding box center [627, 685] width 88 height 19
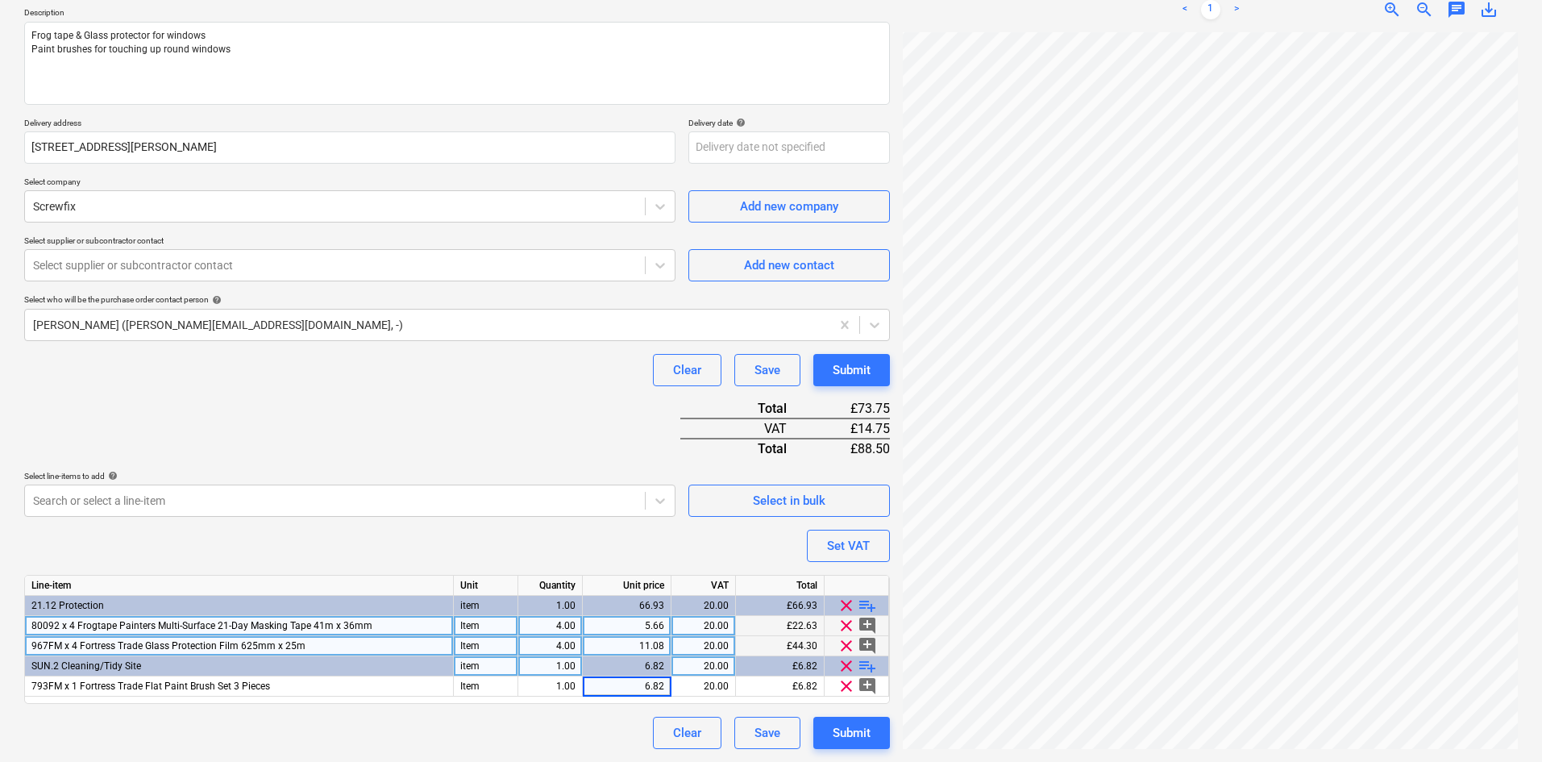
click at [670, 641] on div "11.08" at bounding box center [627, 646] width 89 height 20
click at [542, 414] on div "Purchase order name help Screwfix - A23295418073 - frog tape, glass protector &…" at bounding box center [457, 348] width 866 height 800
click at [628, 642] on div "11.08" at bounding box center [626, 646] width 75 height 20
click at [500, 403] on div "Purchase order name help Screwfix - A23295418073 - frog tape, glass protector &…" at bounding box center [457, 348] width 866 height 800
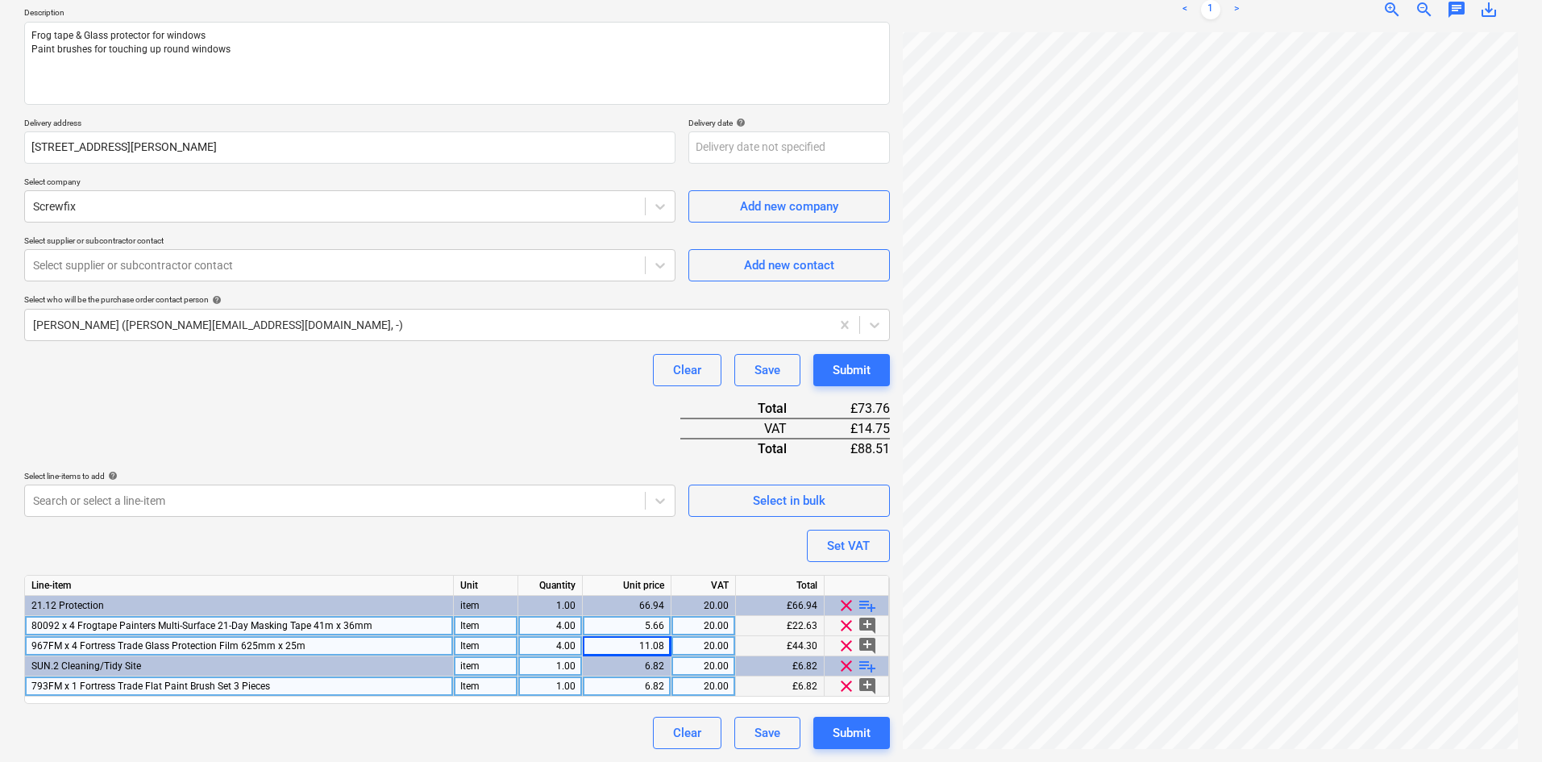
click at [214, 684] on span "793FM x 1 Fortress Trade Flat Paint Brush Set 3 Pieces" at bounding box center [150, 685] width 239 height 11
click at [846, 683] on span "clear" at bounding box center [846, 685] width 19 height 19
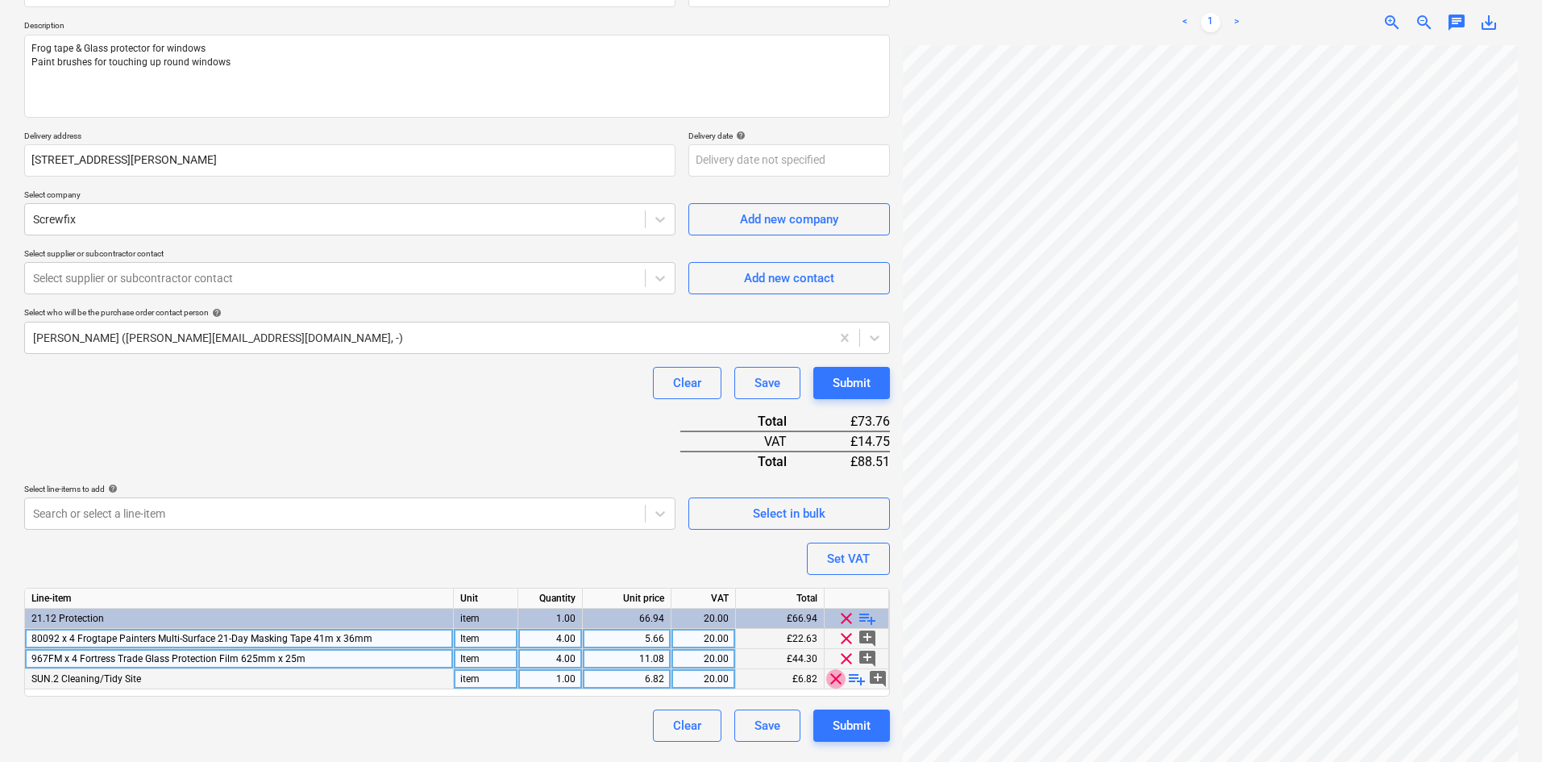
click at [835, 676] on span "clear" at bounding box center [835, 678] width 19 height 19
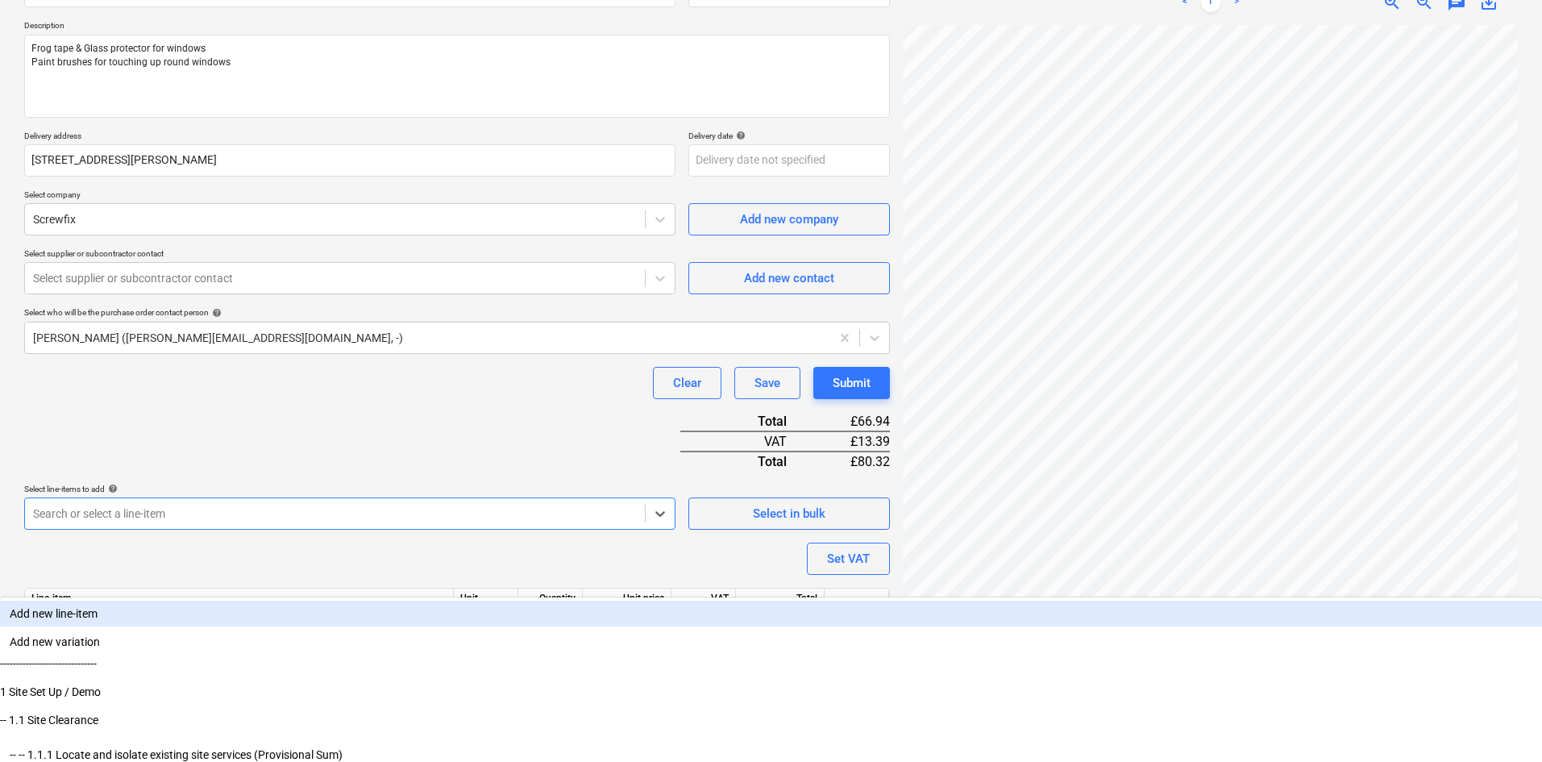
click at [173, 508] on div "Search or select a line-item" at bounding box center [349, 513] width 651 height 32
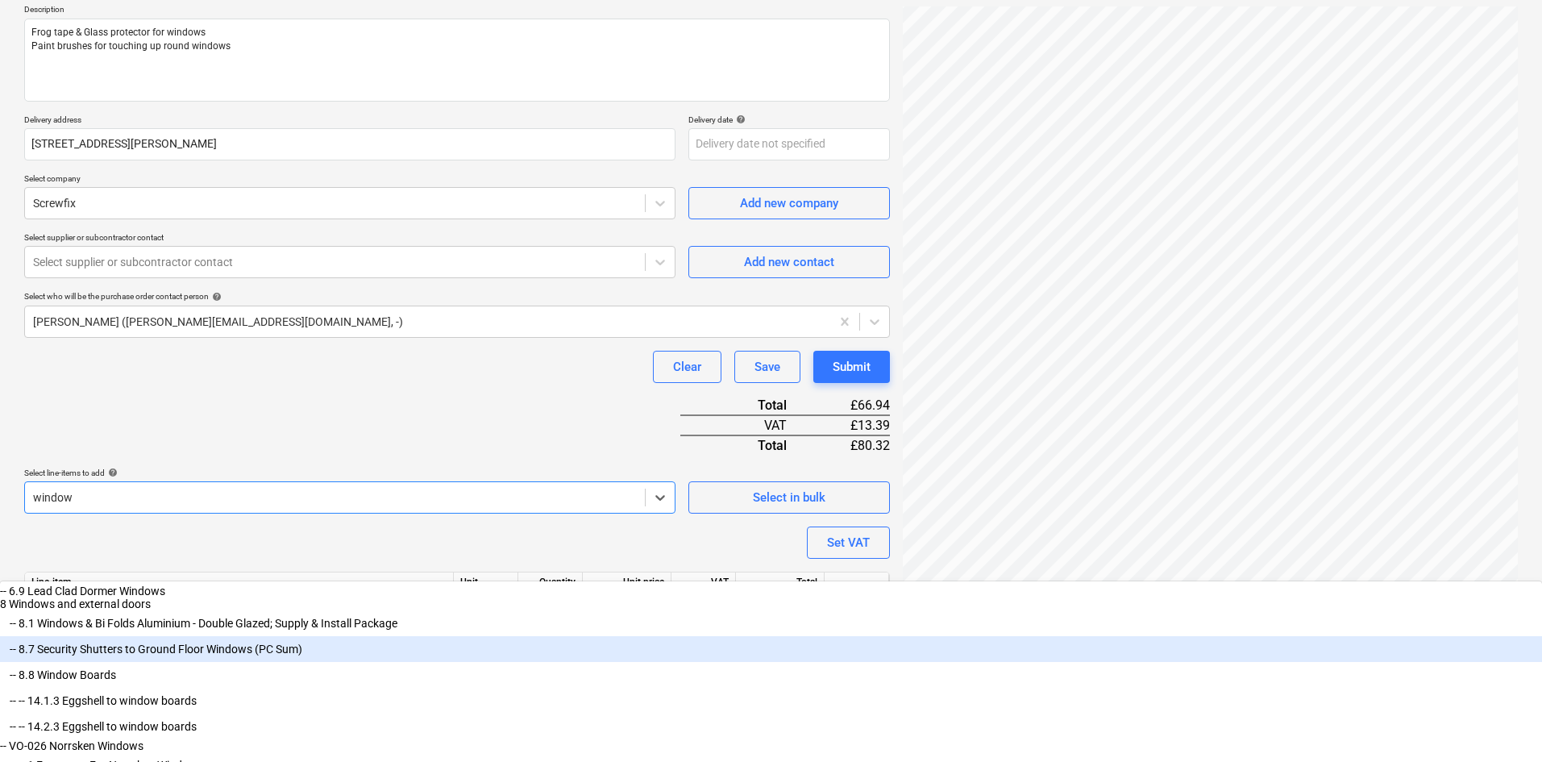
scroll to position [31, 0]
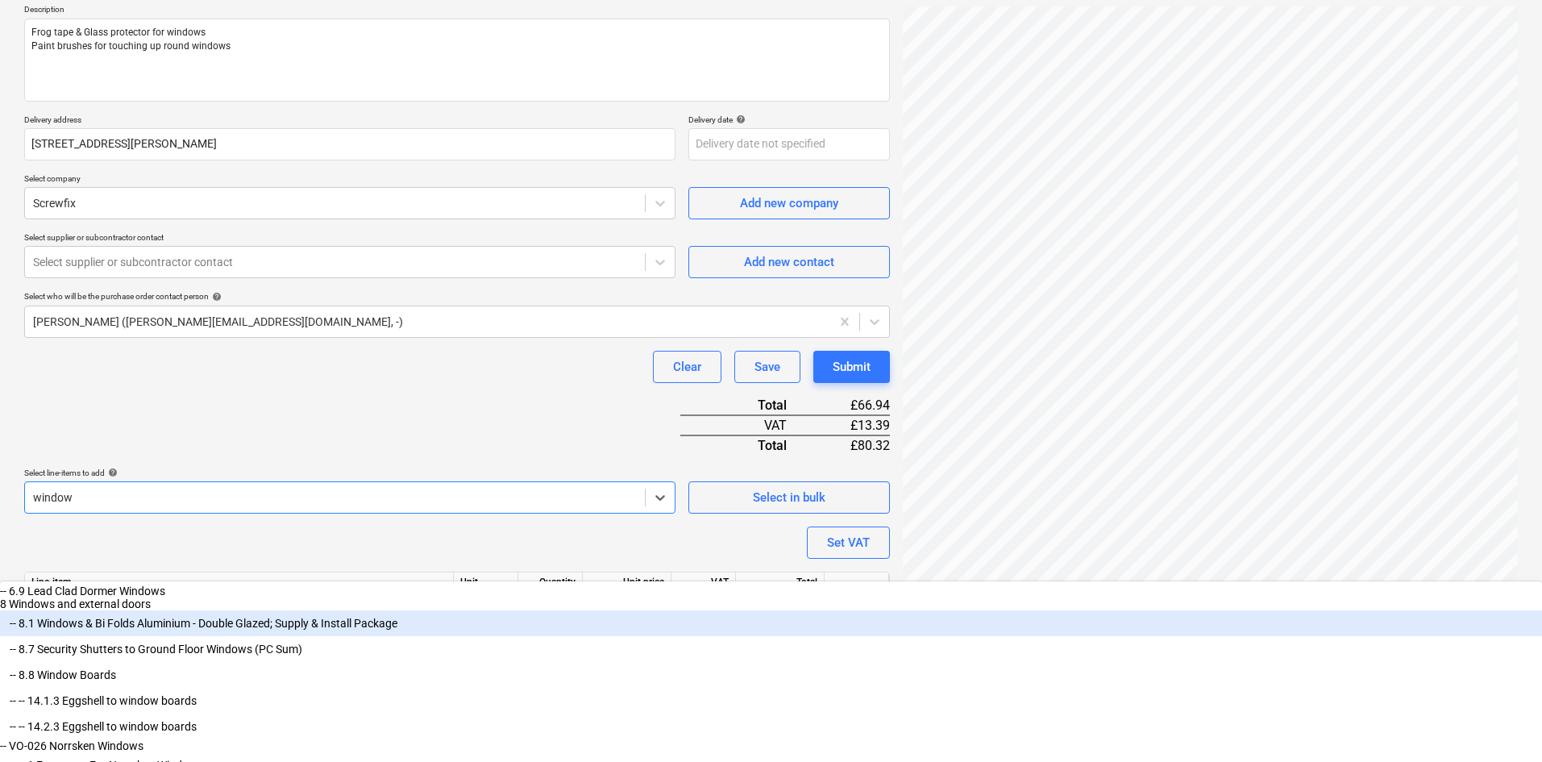
click at [249, 610] on div "-- 8.1 Windows & Bi Folds Aluminium - Double Glazed; Supply & Install Package" at bounding box center [771, 623] width 1542 height 26
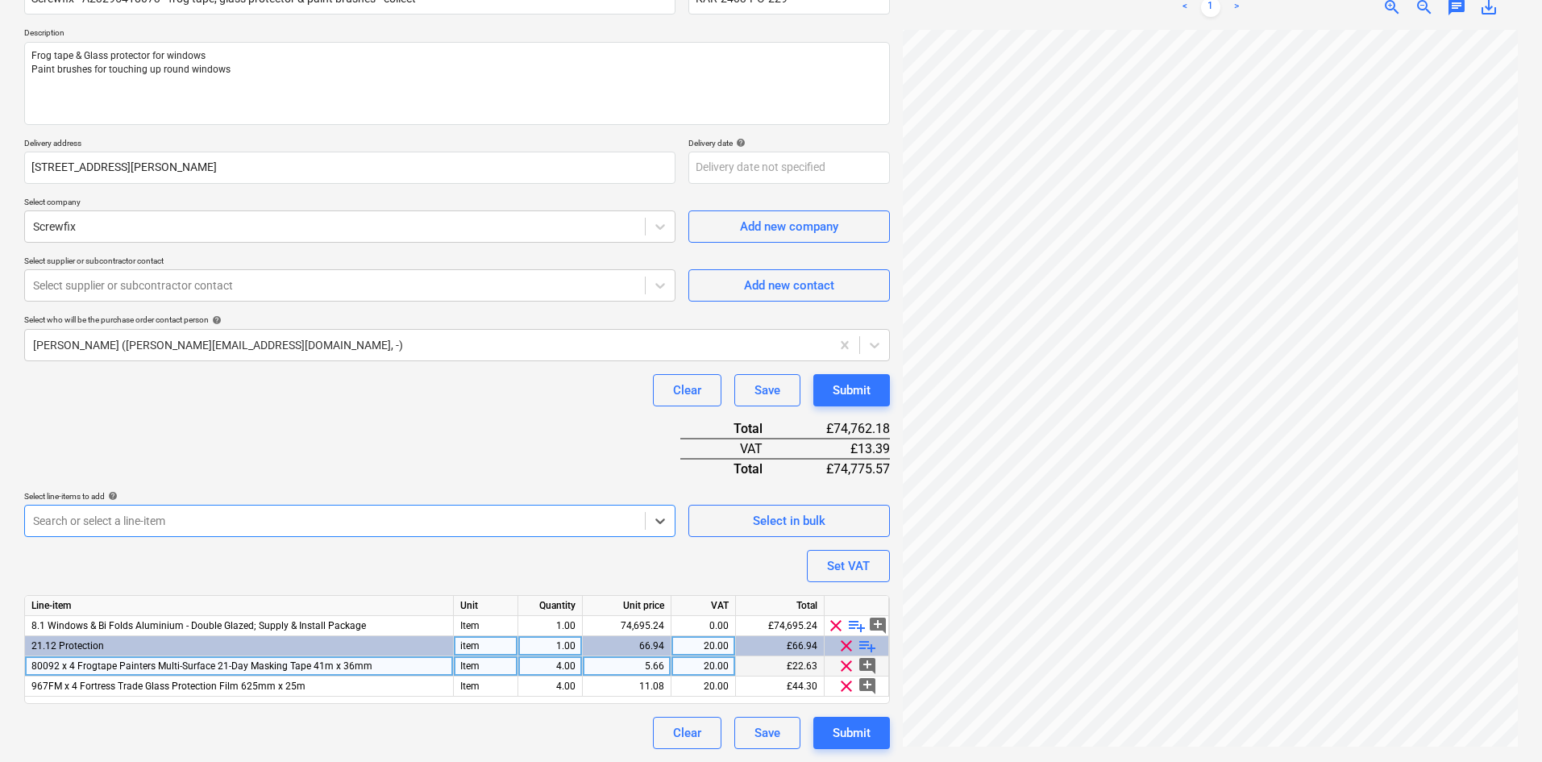
scroll to position [164, 0]
click at [854, 625] on span "playlist_add" at bounding box center [856, 625] width 19 height 19
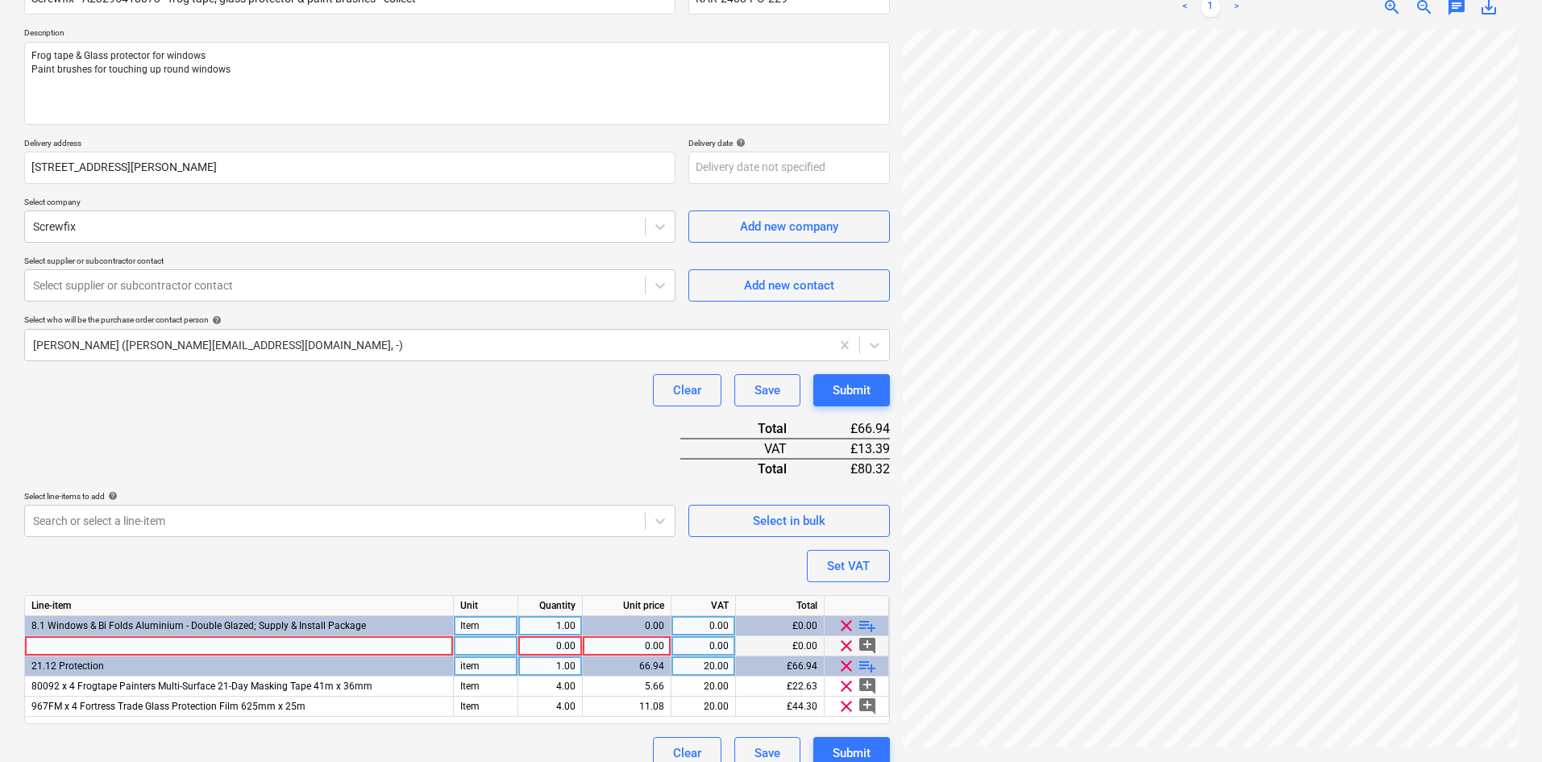
click at [276, 642] on div at bounding box center [239, 646] width 429 height 20
click at [477, 640] on div at bounding box center [486, 646] width 64 height 20
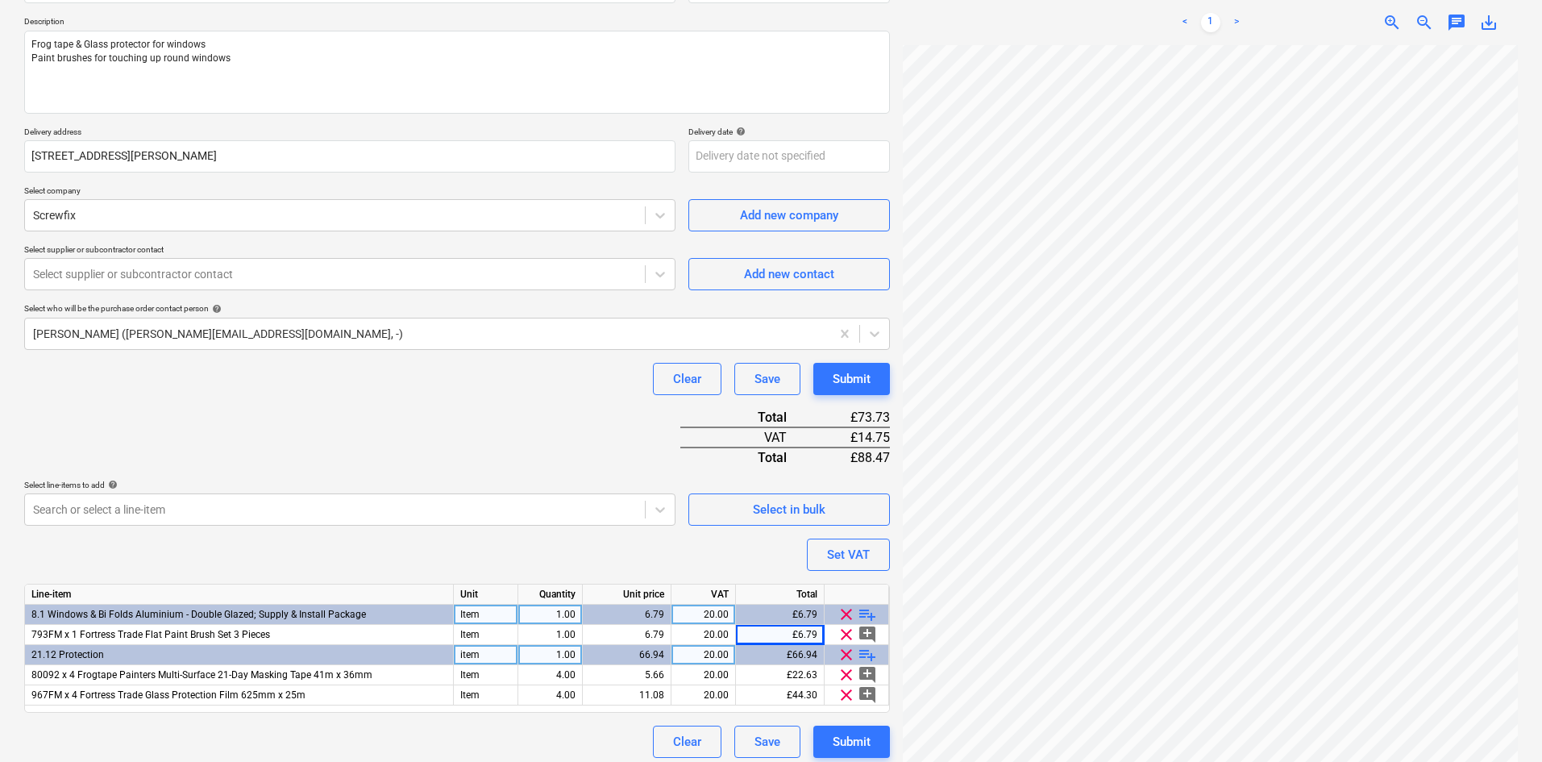
scroll to position [184, 0]
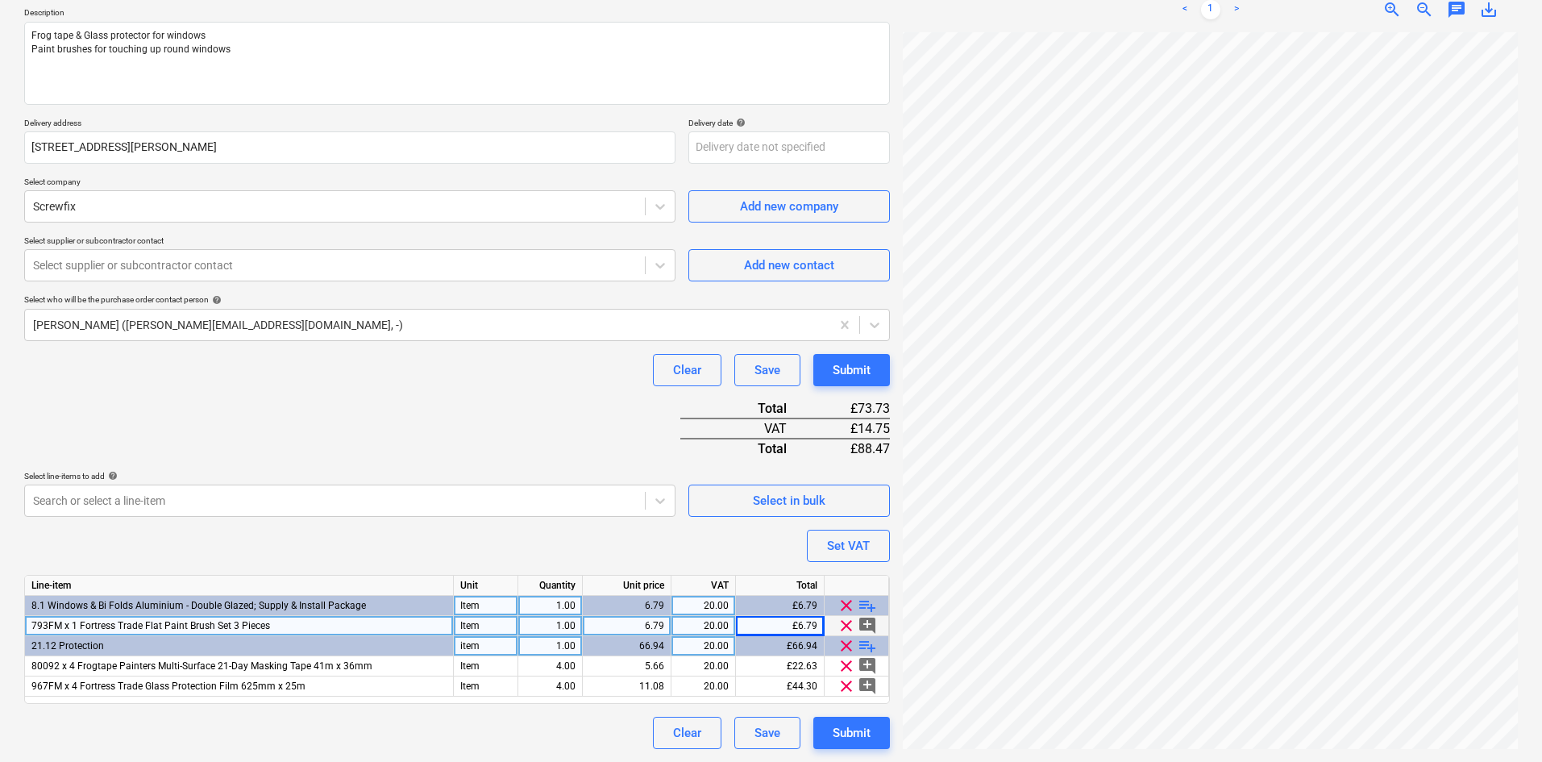
click at [657, 624] on div "6.79" at bounding box center [626, 626] width 75 height 20
click at [494, 392] on div "Purchase order name help Screwfix - A23295418073 - frog tape, glass protector &…" at bounding box center [457, 348] width 866 height 800
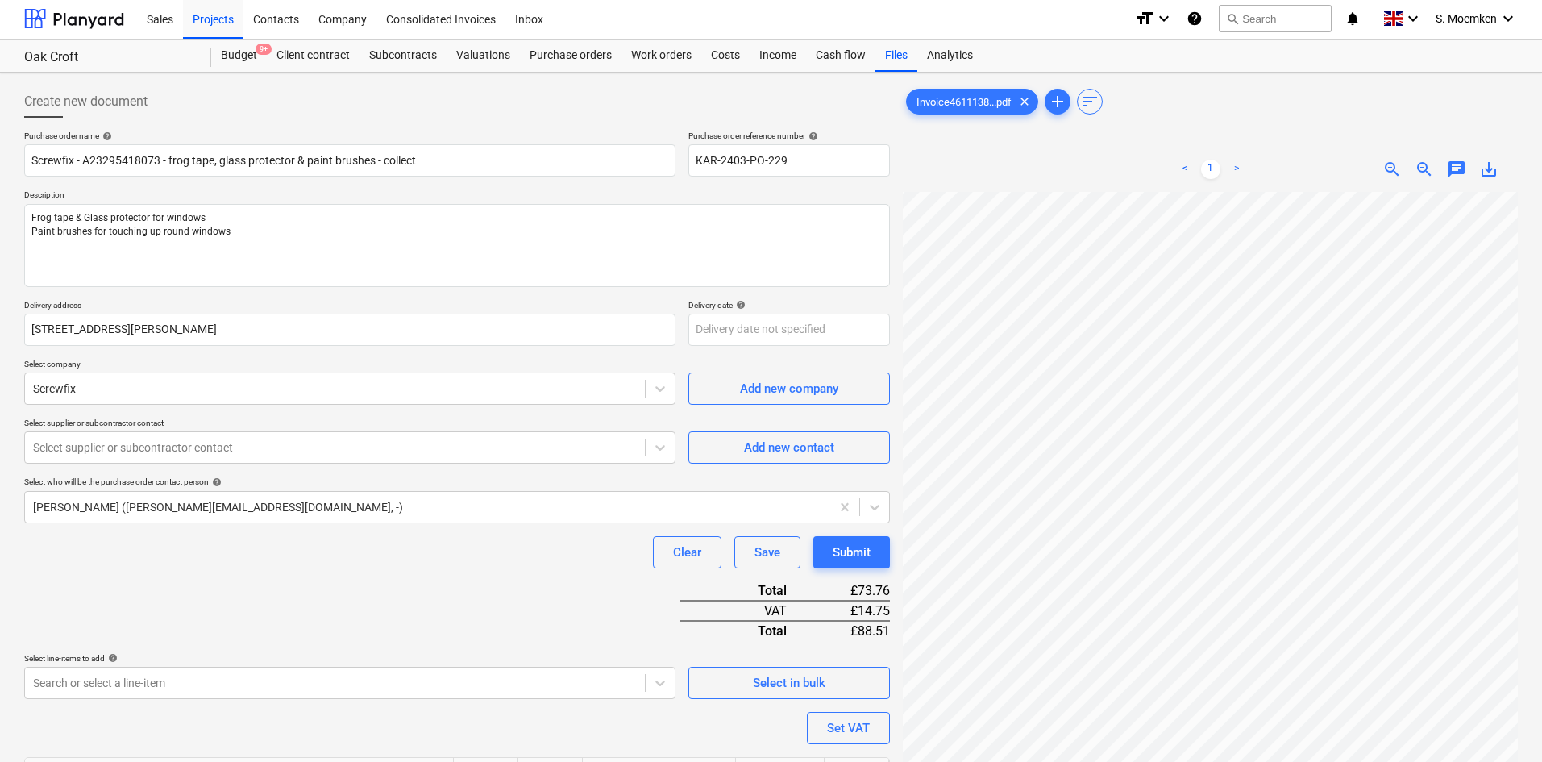
scroll to position [0, 0]
click at [857, 551] on div "Submit" at bounding box center [852, 553] width 38 height 21
click at [388, 438] on div "Select supplier or subcontractor contact" at bounding box center [335, 449] width 620 height 23
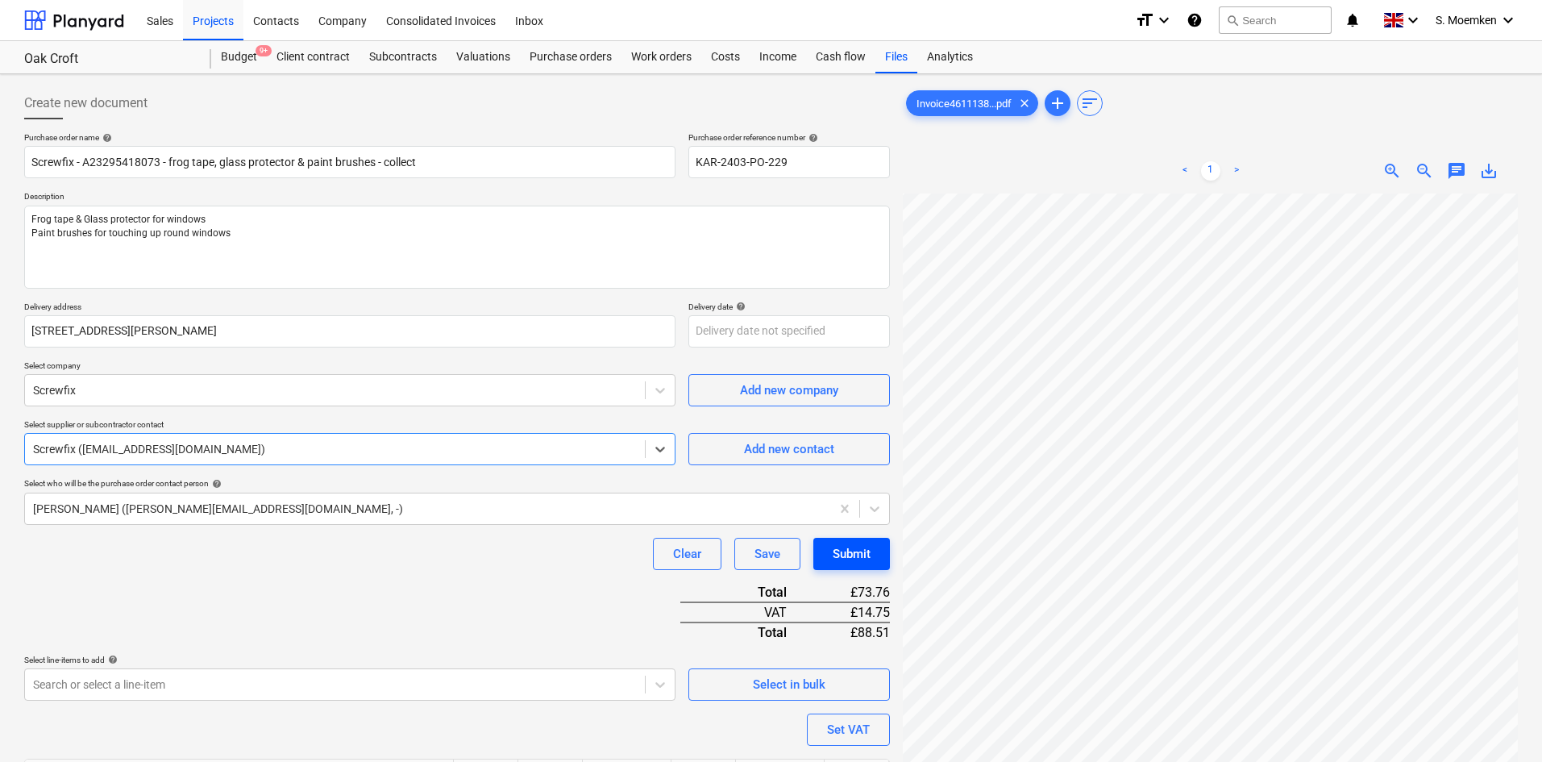
click at [843, 554] on div "Submit" at bounding box center [852, 553] width 38 height 21
